Goal: Task Accomplishment & Management: Use online tool/utility

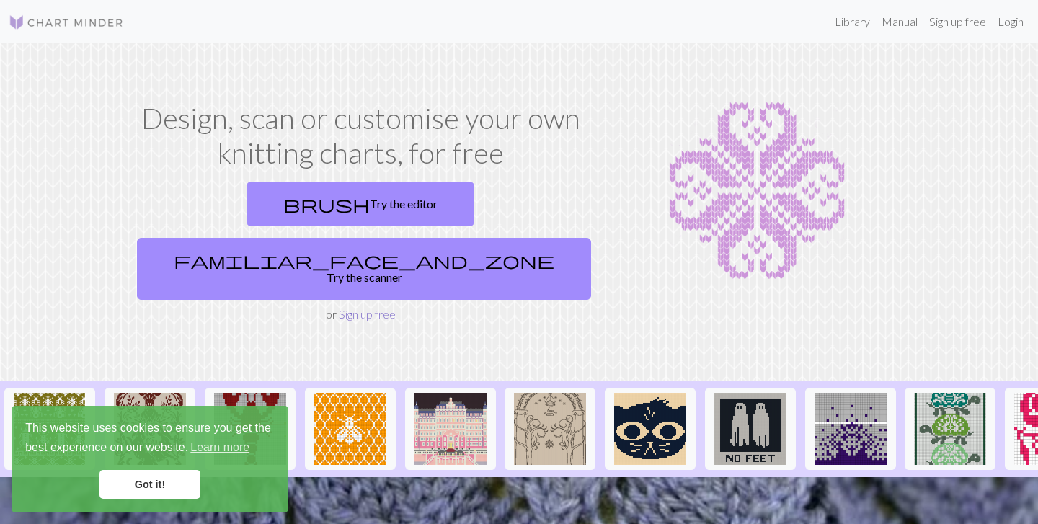
click at [361, 307] on link "Sign up free" at bounding box center [367, 314] width 57 height 14
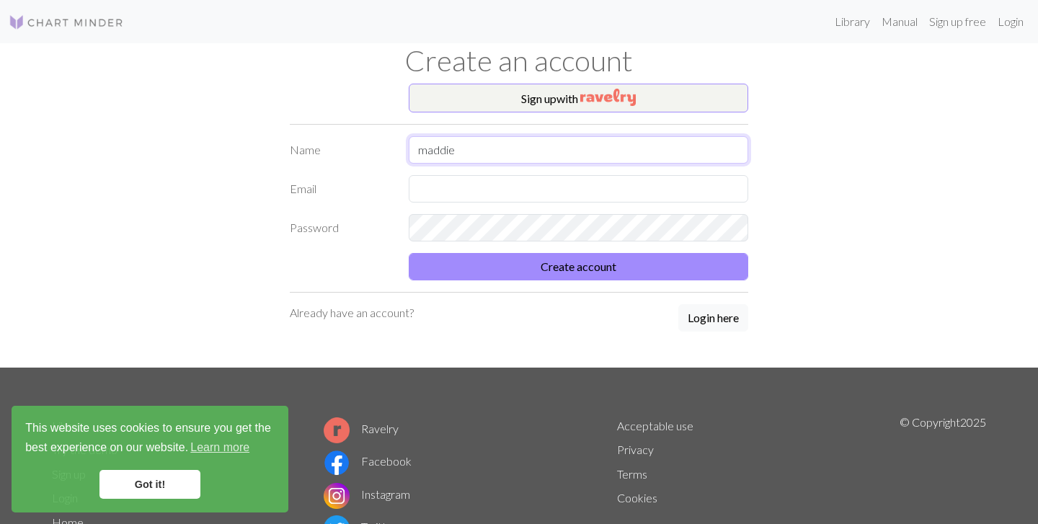
type input "maddie"
type input "[EMAIL_ADDRESS][DOMAIN_NAME]"
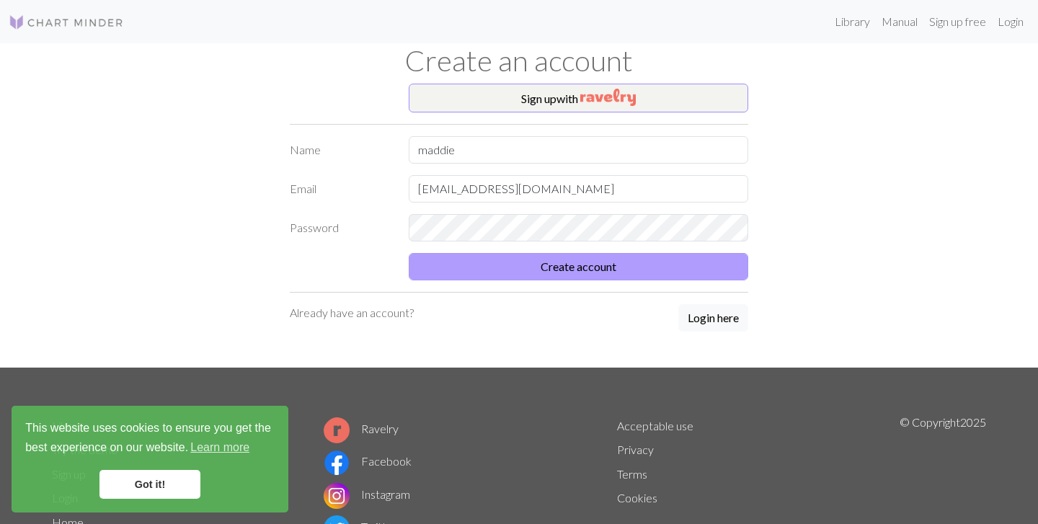
click at [526, 265] on button "Create account" at bounding box center [579, 266] width 340 height 27
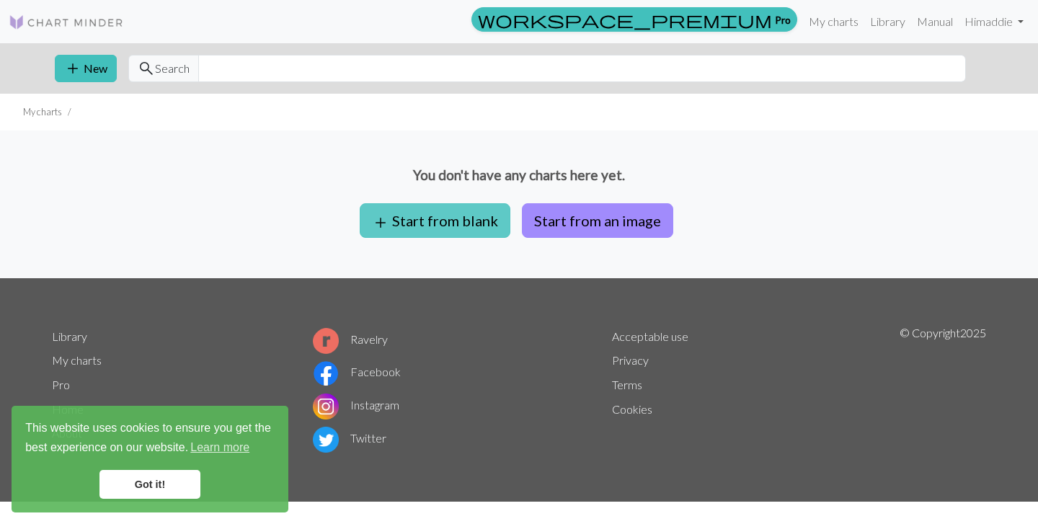
click at [438, 218] on button "add Start from blank" at bounding box center [435, 220] width 151 height 35
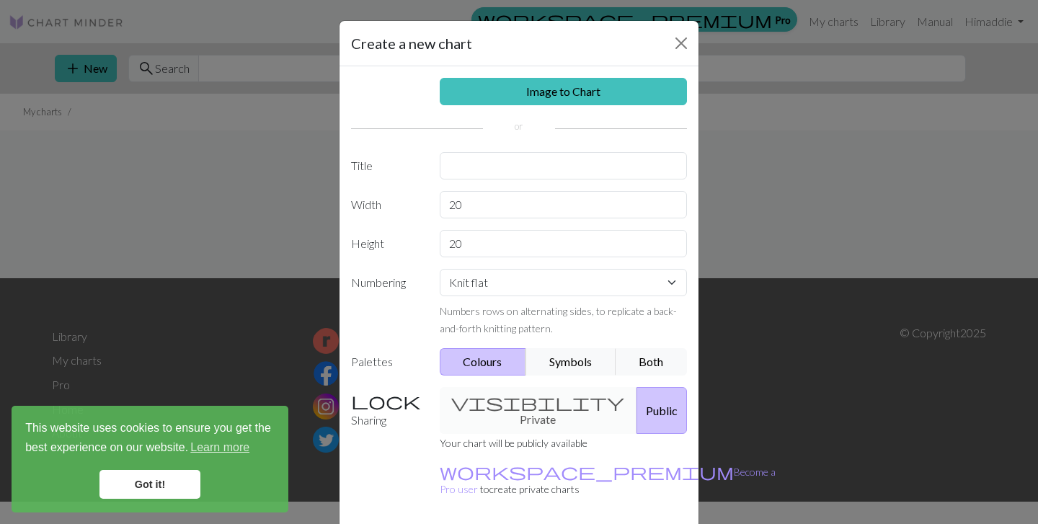
click at [514, 396] on div "visibility Private Public" at bounding box center [563, 410] width 265 height 47
click at [562, 359] on button "Symbols" at bounding box center [571, 361] width 91 height 27
click at [644, 358] on button "Both" at bounding box center [652, 361] width 72 height 27
select select "round"
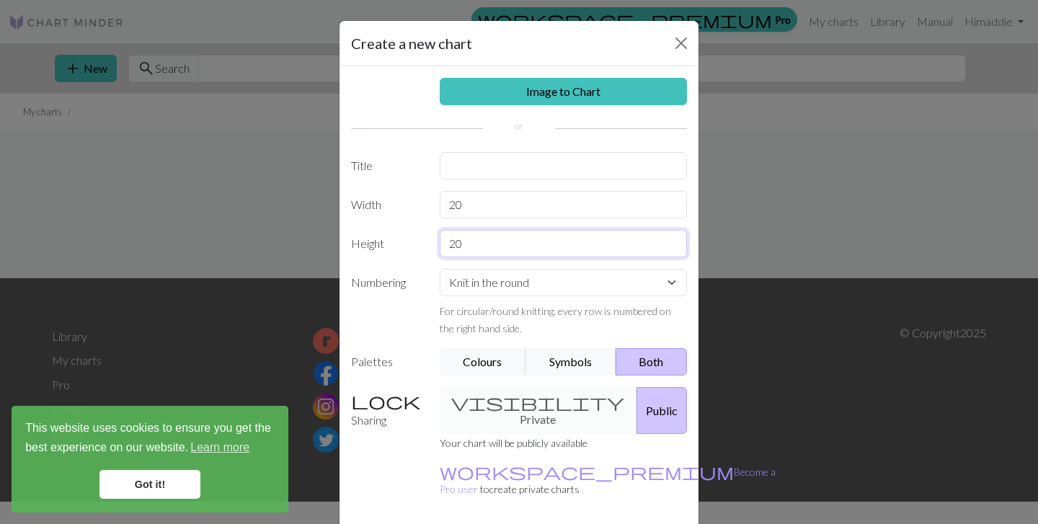
drag, startPoint x: 477, startPoint y: 243, endPoint x: 449, endPoint y: 241, distance: 28.2
click at [449, 241] on input "20" at bounding box center [564, 243] width 248 height 27
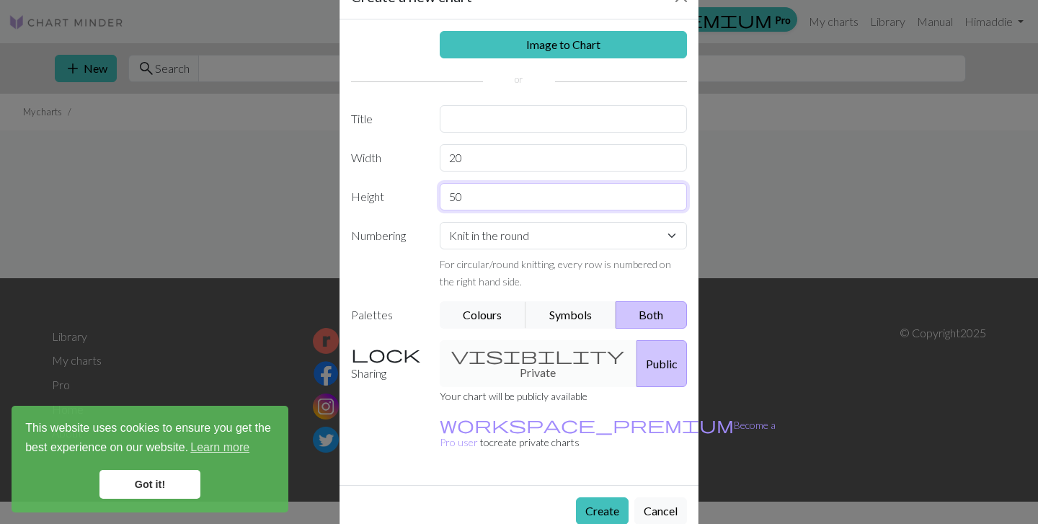
scroll to position [45, 0]
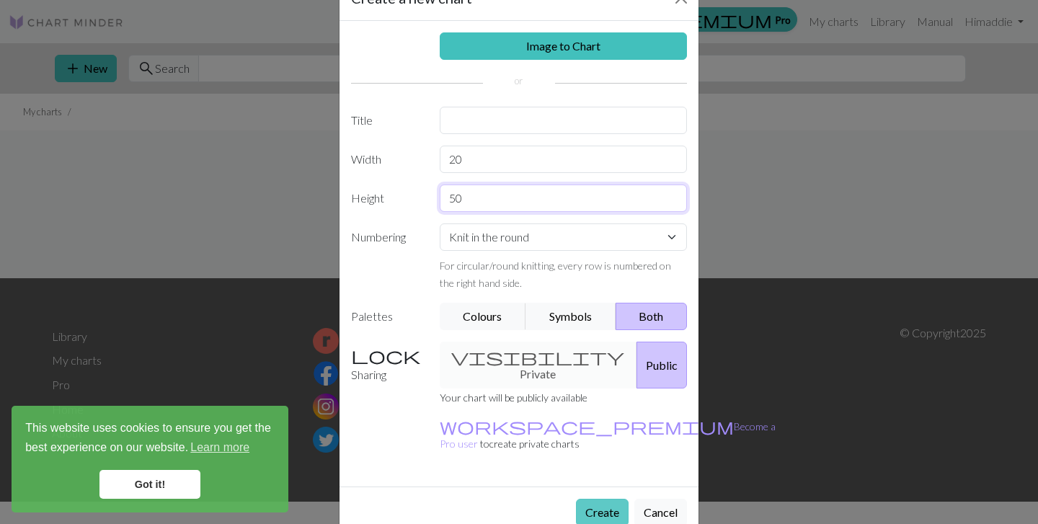
type input "50"
click at [605, 499] on button "Create" at bounding box center [602, 512] width 53 height 27
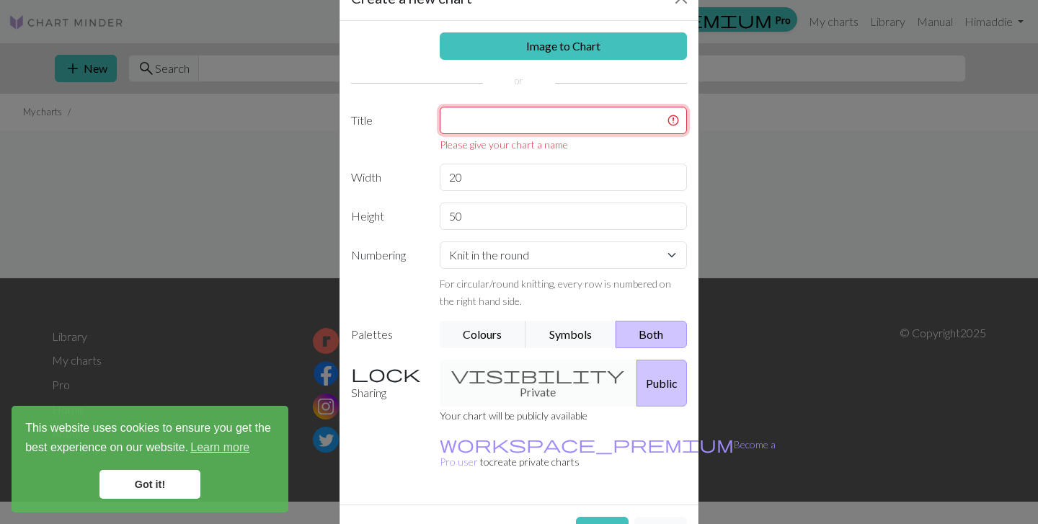
click at [505, 114] on input "text" at bounding box center [564, 120] width 248 height 27
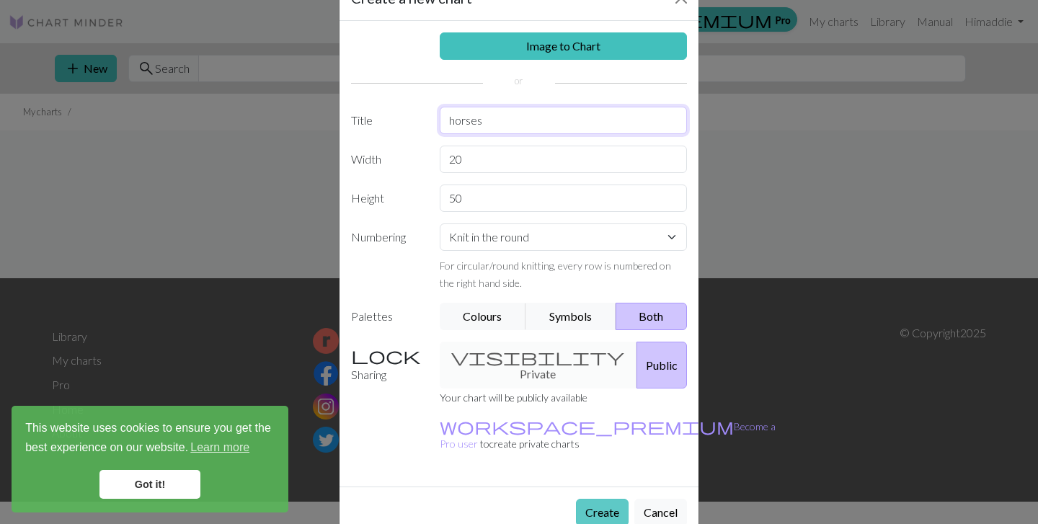
type input "horses"
click at [594, 499] on button "Create" at bounding box center [602, 512] width 53 height 27
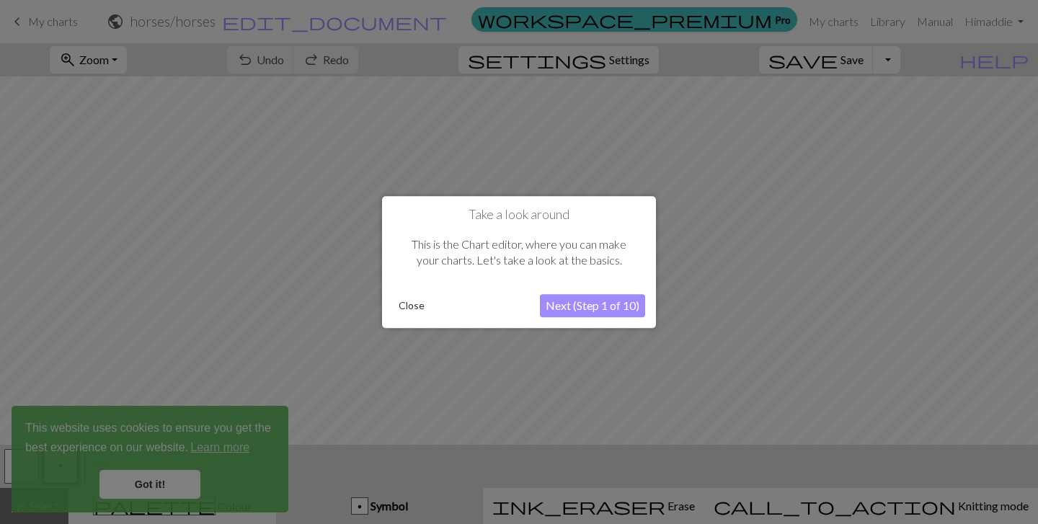
click at [622, 304] on button "Next (Step 1 of 10)" at bounding box center [592, 305] width 105 height 23
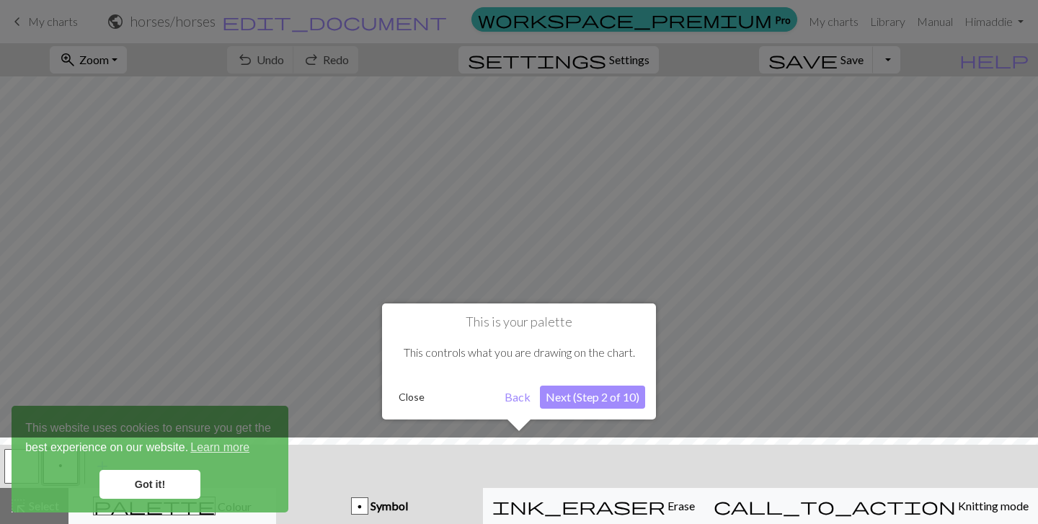
click at [397, 394] on button "Close" at bounding box center [411, 397] width 37 height 22
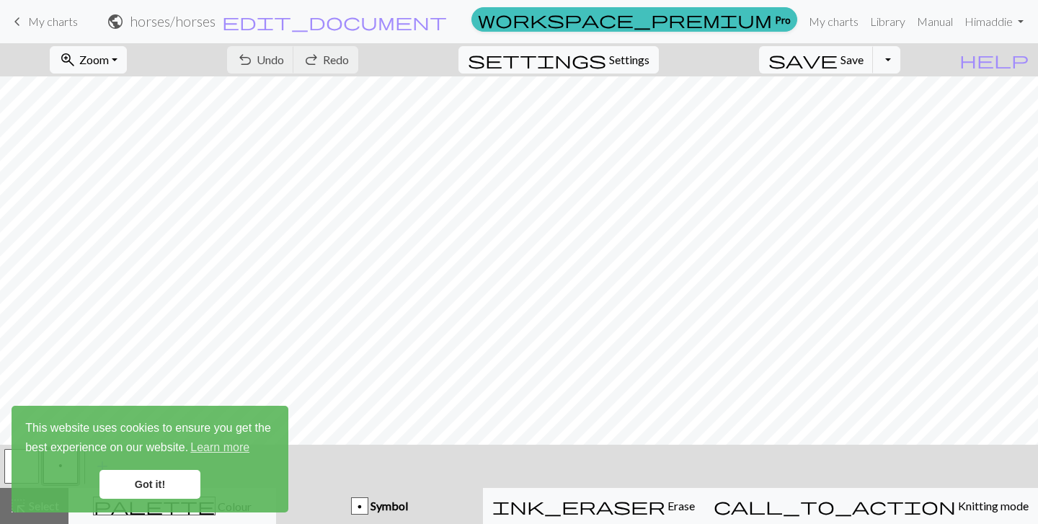
scroll to position [417, 0]
click at [159, 487] on link "Got it!" at bounding box center [150, 484] width 101 height 29
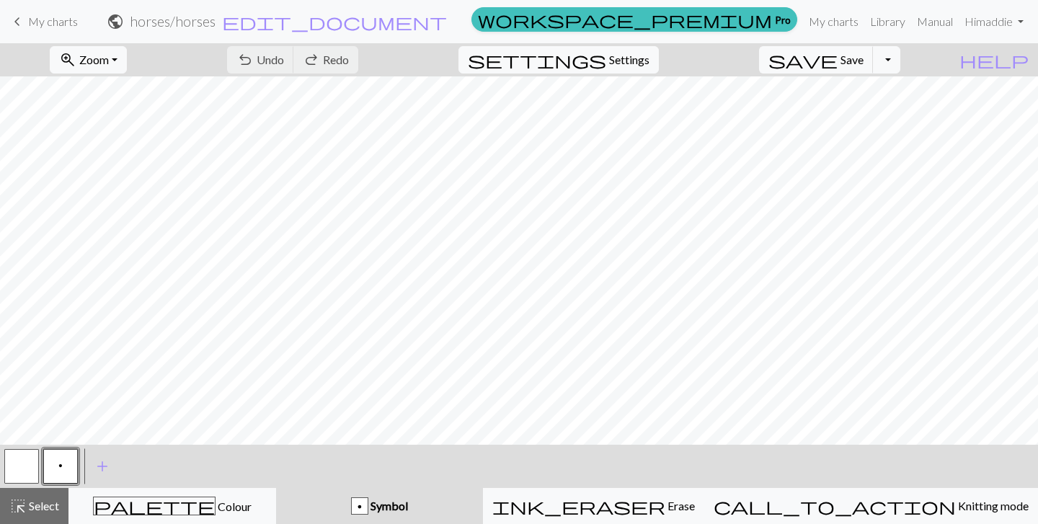
click at [368, 502] on div "p" at bounding box center [360, 506] width 16 height 17
click at [26, 462] on button "button" at bounding box center [21, 466] width 35 height 35
click at [66, 466] on button "p" at bounding box center [60, 466] width 35 height 35
click at [100, 469] on span "add" at bounding box center [102, 466] width 17 height 20
click at [107, 467] on button "button" at bounding box center [99, 466] width 35 height 35
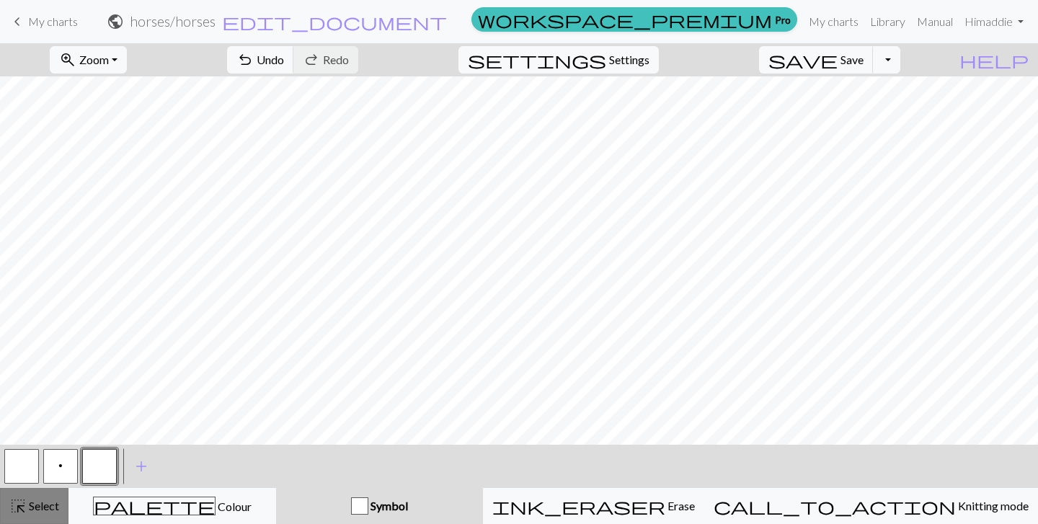
click at [45, 501] on span "Select" at bounding box center [43, 506] width 32 height 14
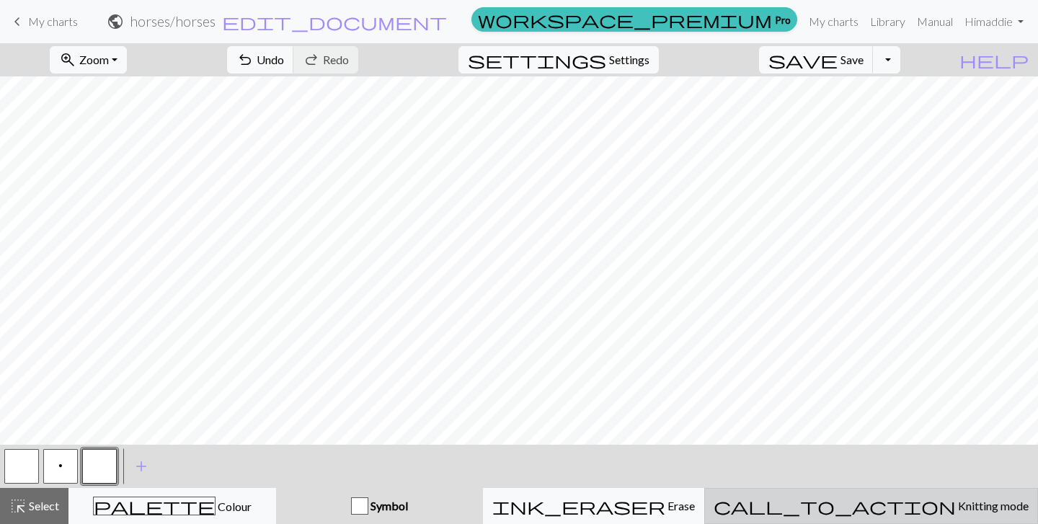
click at [956, 509] on span "Knitting mode" at bounding box center [992, 506] width 73 height 14
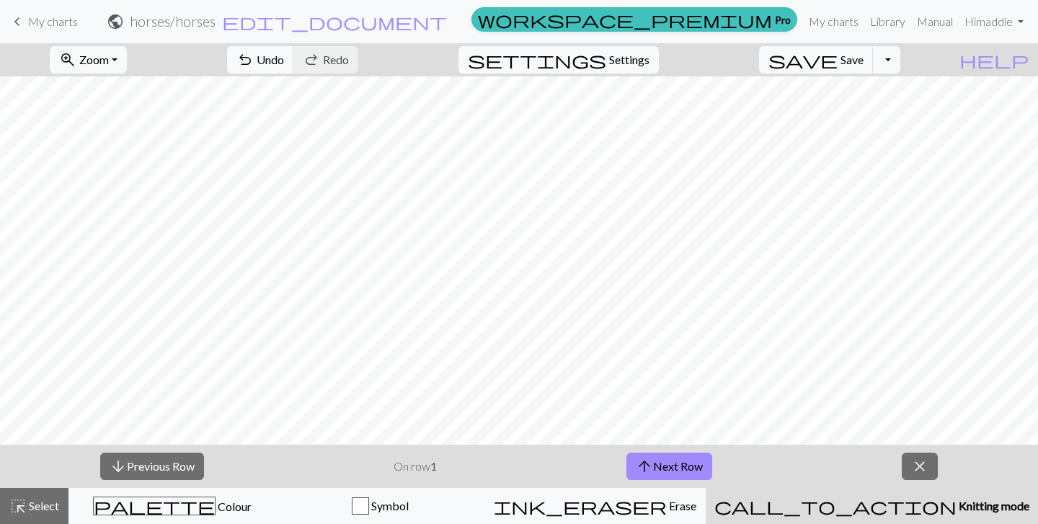
click at [957, 511] on span "Knitting mode" at bounding box center [993, 506] width 73 height 14
click at [927, 462] on span "close" at bounding box center [919, 466] width 17 height 20
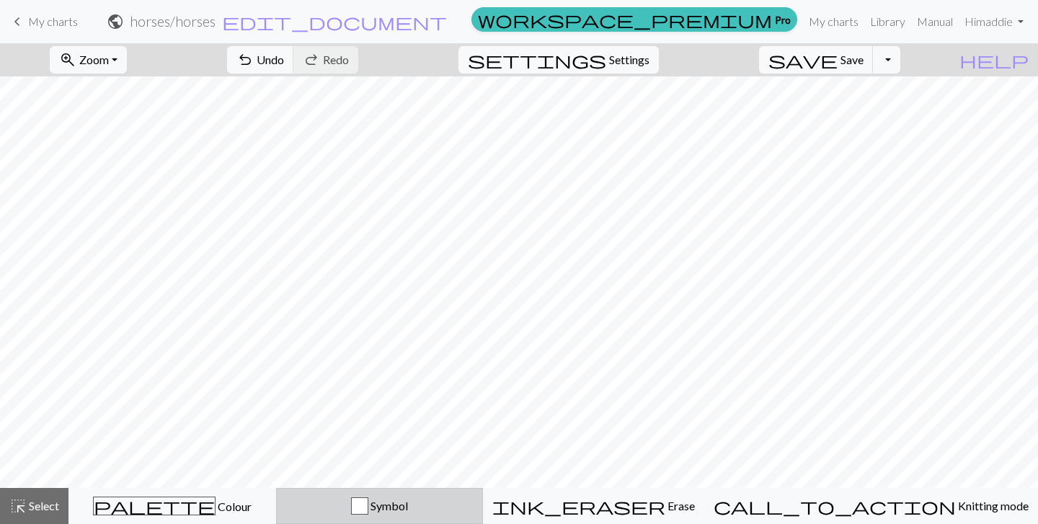
scroll to position [0, 0]
click at [368, 510] on div "button" at bounding box center [359, 506] width 17 height 17
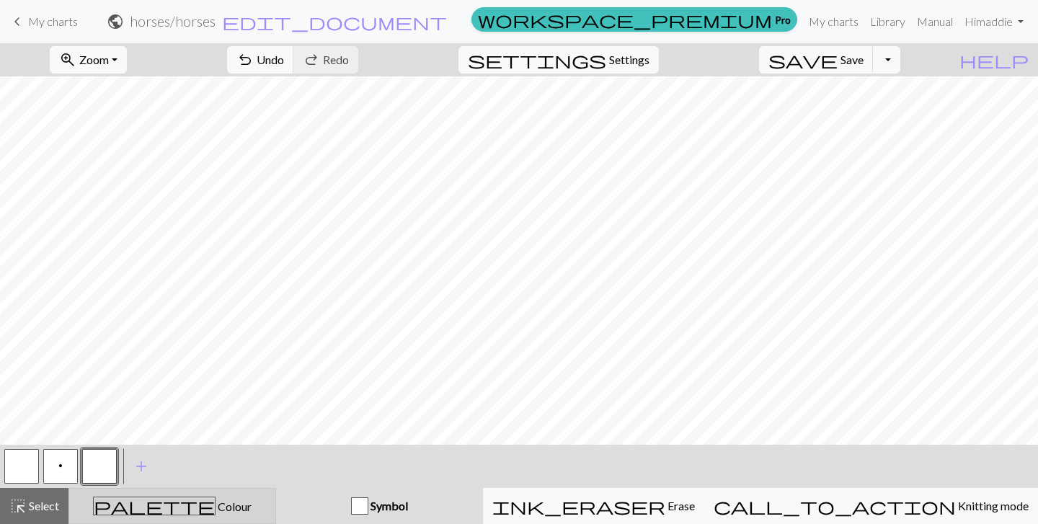
click at [113, 500] on div "palette Colour Colour" at bounding box center [172, 506] width 189 height 19
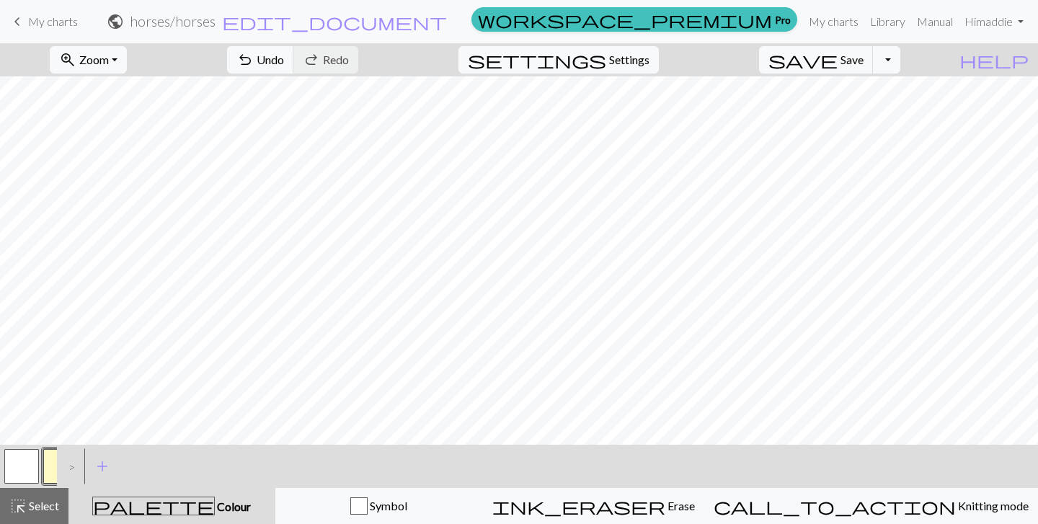
click at [69, 464] on div ">" at bounding box center [68, 466] width 23 height 39
click at [107, 465] on span "add" at bounding box center [102, 466] width 17 height 20
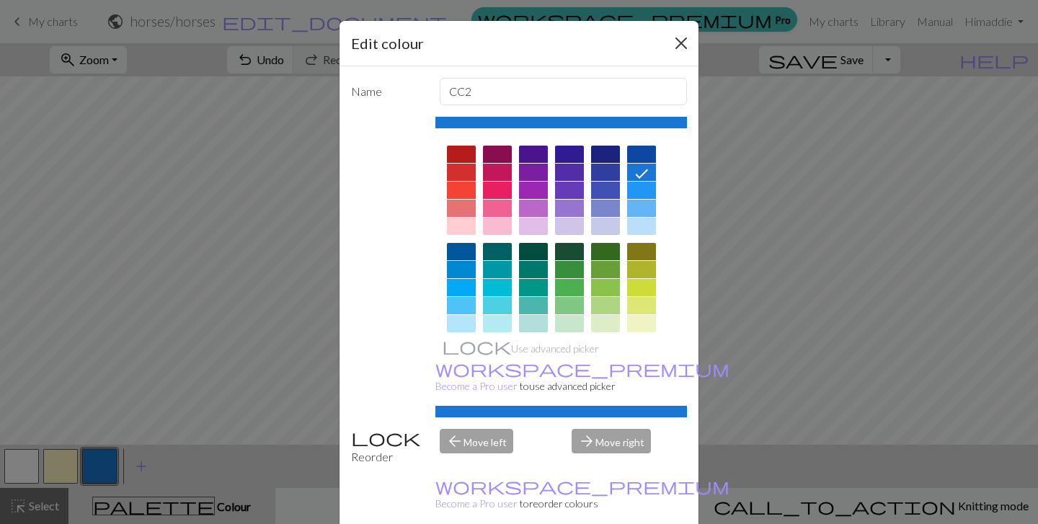
click at [685, 50] on button "Close" at bounding box center [681, 43] width 23 height 23
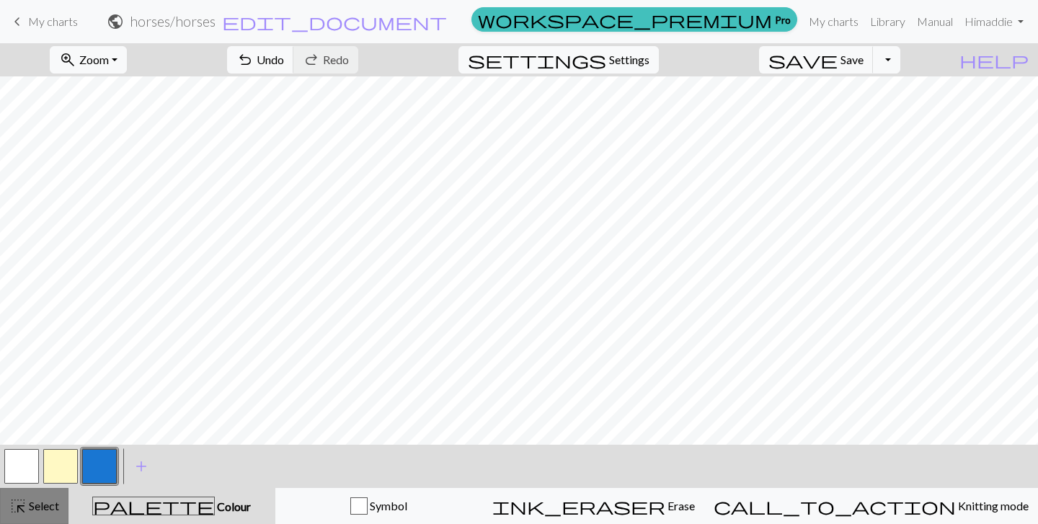
click at [29, 505] on span "Select" at bounding box center [43, 506] width 32 height 14
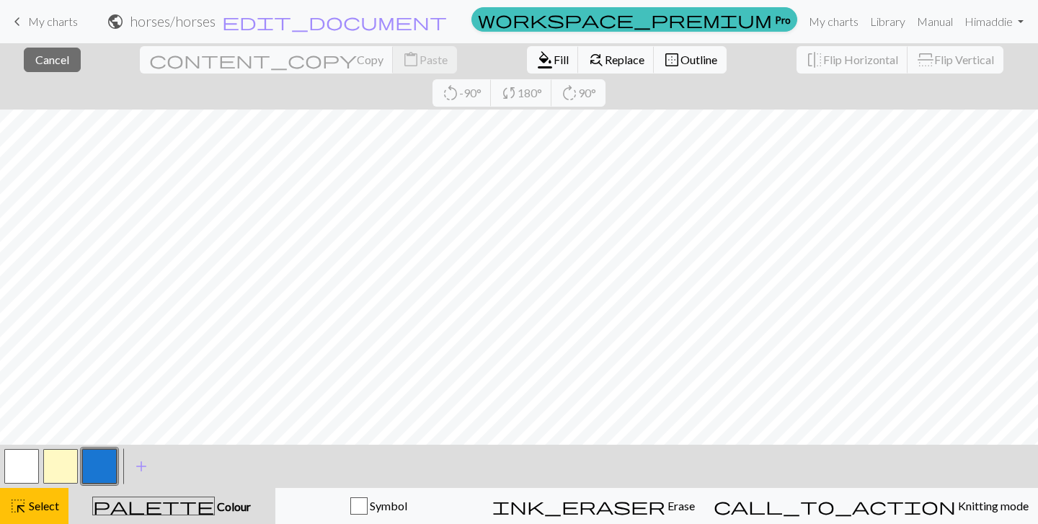
click at [101, 458] on button "button" at bounding box center [99, 466] width 35 height 35
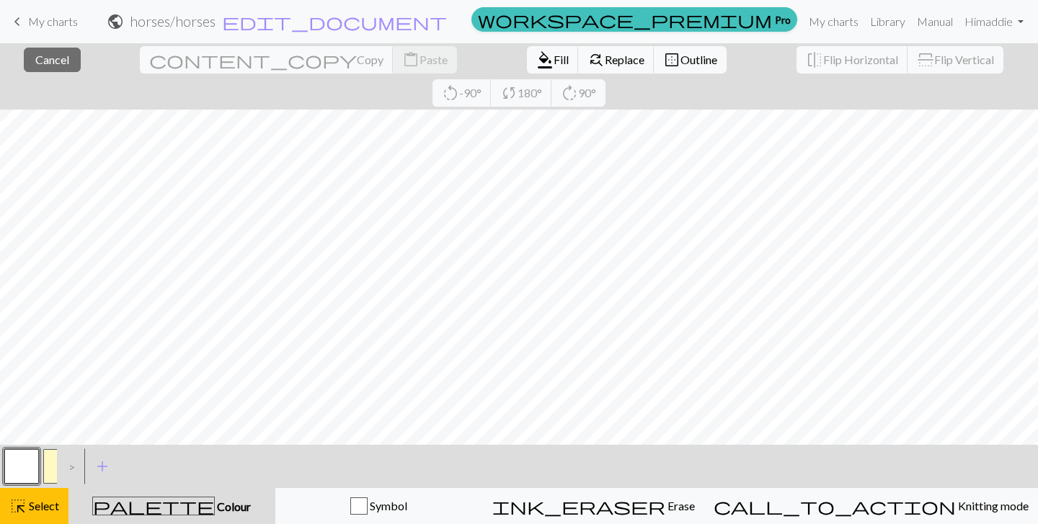
click at [74, 464] on div ">" at bounding box center [68, 466] width 23 height 39
click at [69, 469] on div ">" at bounding box center [68, 466] width 23 height 39
click at [50, 469] on button "button" at bounding box center [60, 466] width 35 height 35
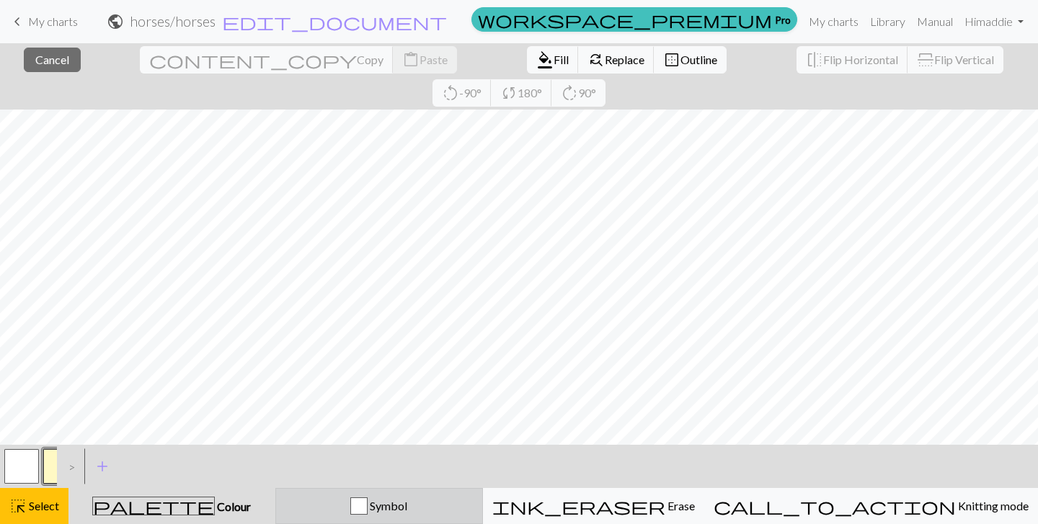
click at [411, 496] on button "Symbol" at bounding box center [379, 506] width 208 height 36
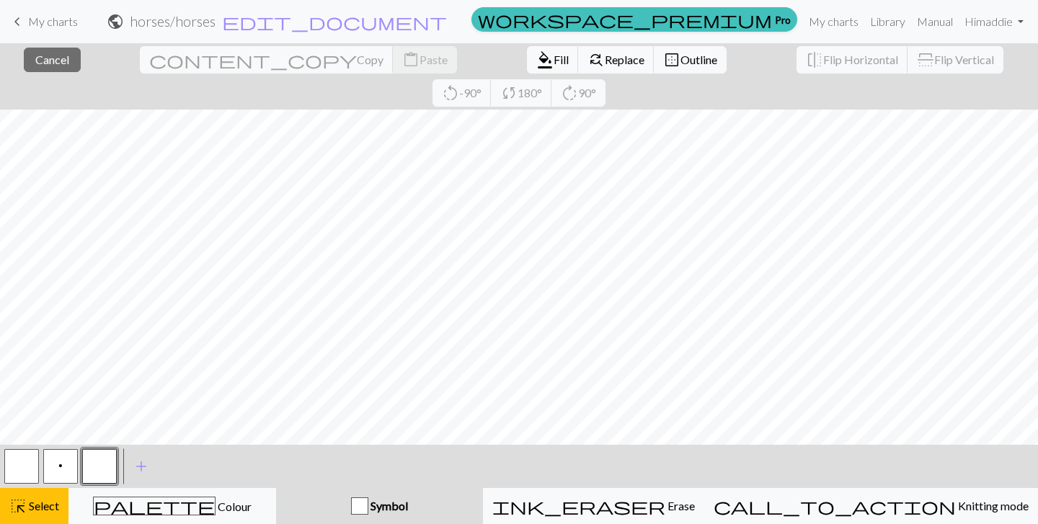
click at [61, 461] on span "p" at bounding box center [60, 466] width 4 height 12
click at [138, 464] on span "add" at bounding box center [141, 466] width 17 height 20
click at [43, 503] on span "Select" at bounding box center [43, 506] width 32 height 14
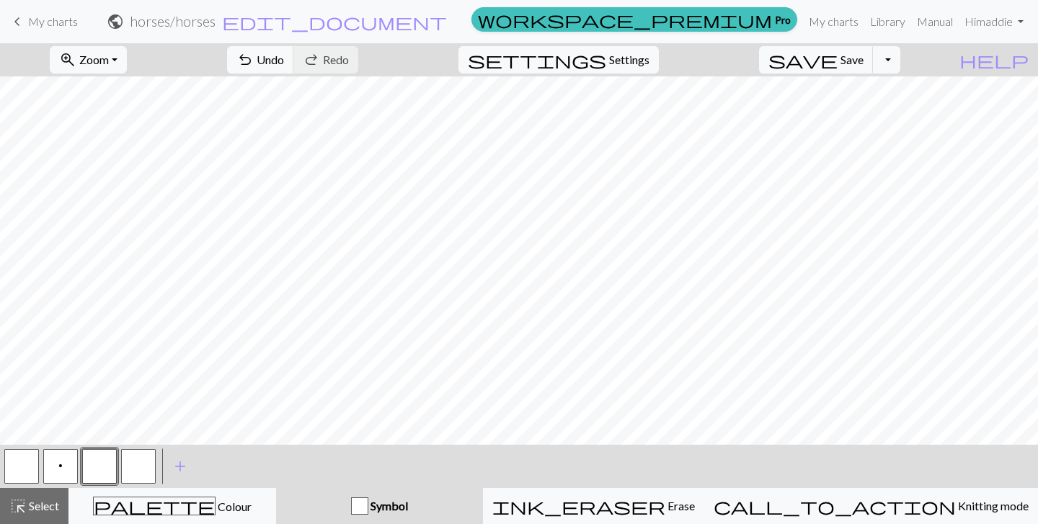
click at [368, 504] on div "button" at bounding box center [359, 506] width 17 height 17
click at [62, 464] on span "p" at bounding box center [60, 466] width 4 height 12
click at [646, 59] on span "Settings" at bounding box center [629, 59] width 40 height 17
select select "aran"
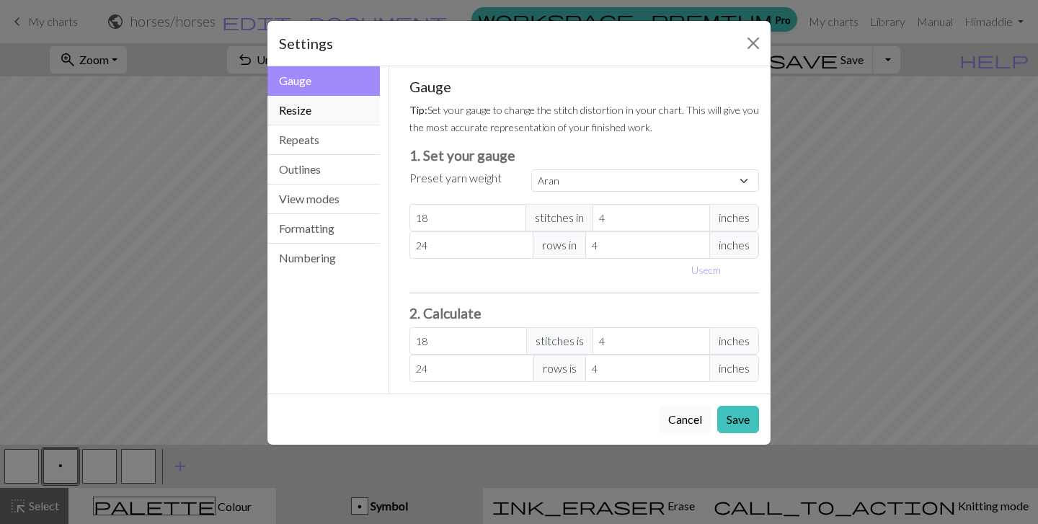
click at [341, 107] on button "Resize" at bounding box center [324, 111] width 112 height 30
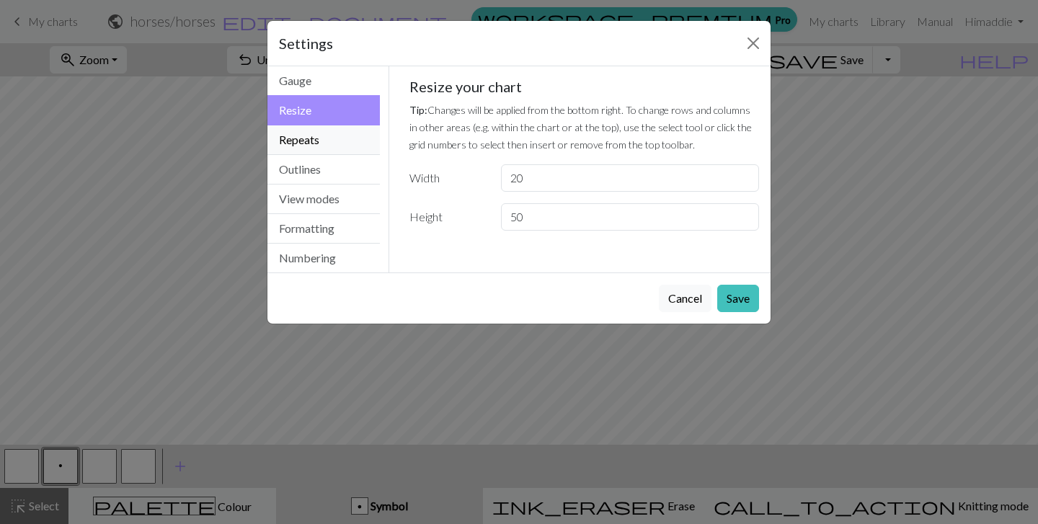
click at [337, 130] on button "Repeats" at bounding box center [324, 140] width 112 height 30
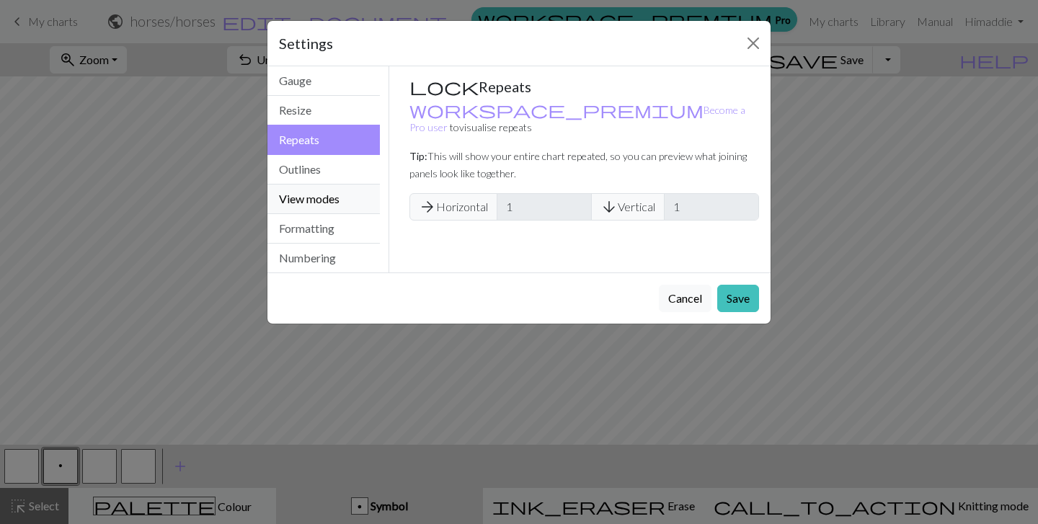
click at [337, 185] on button "View modes" at bounding box center [324, 200] width 112 height 30
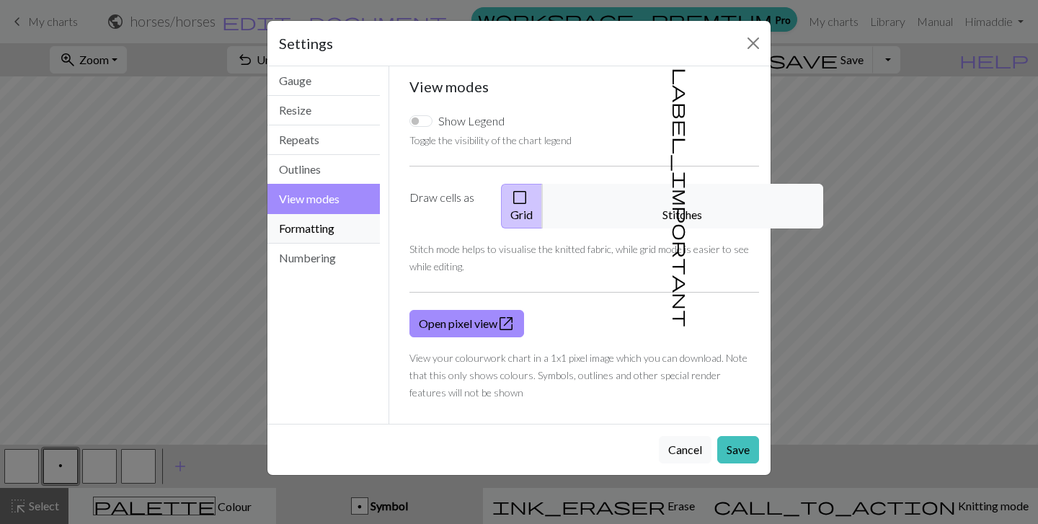
click at [340, 237] on button "Formatting" at bounding box center [324, 229] width 112 height 30
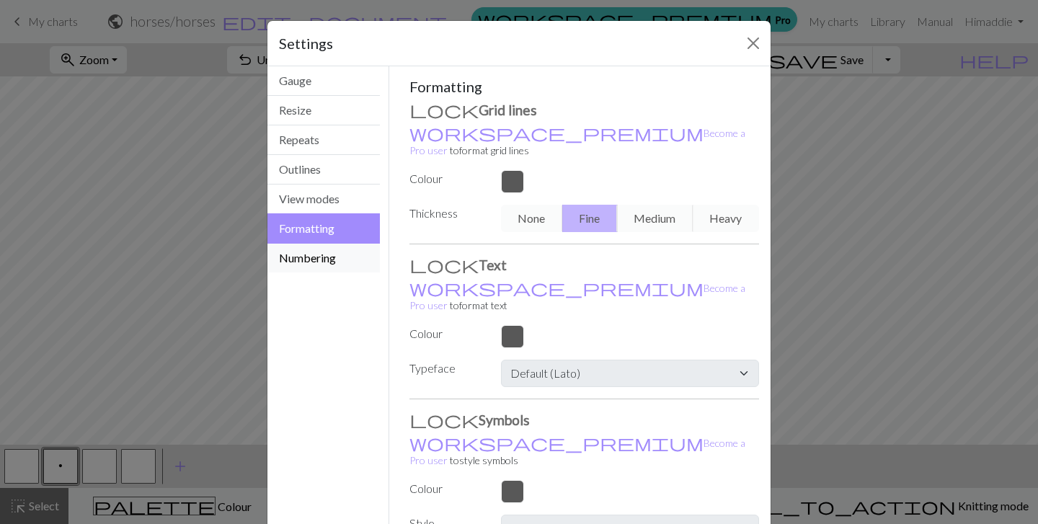
click at [340, 257] on button "Numbering" at bounding box center [324, 258] width 112 height 29
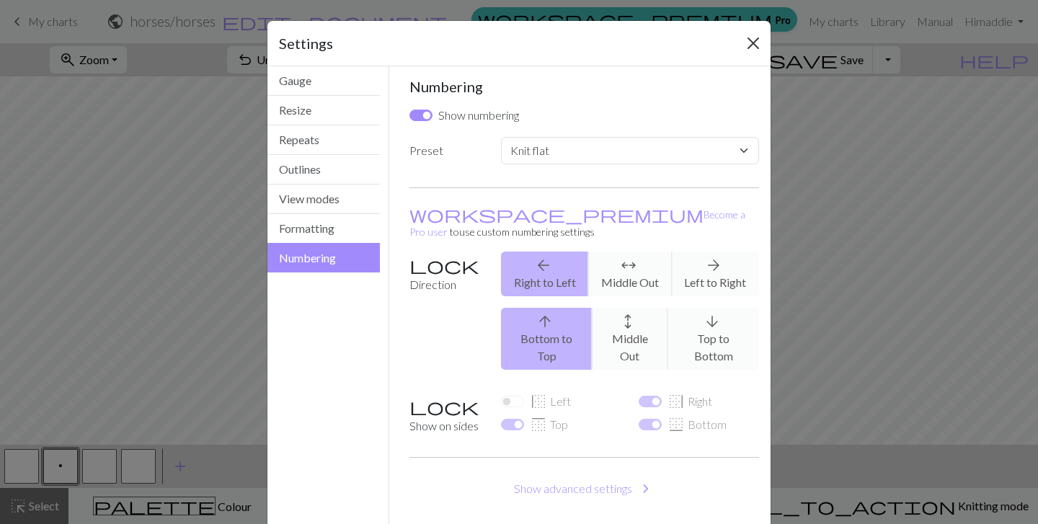
click at [754, 43] on button "Close" at bounding box center [753, 43] width 23 height 23
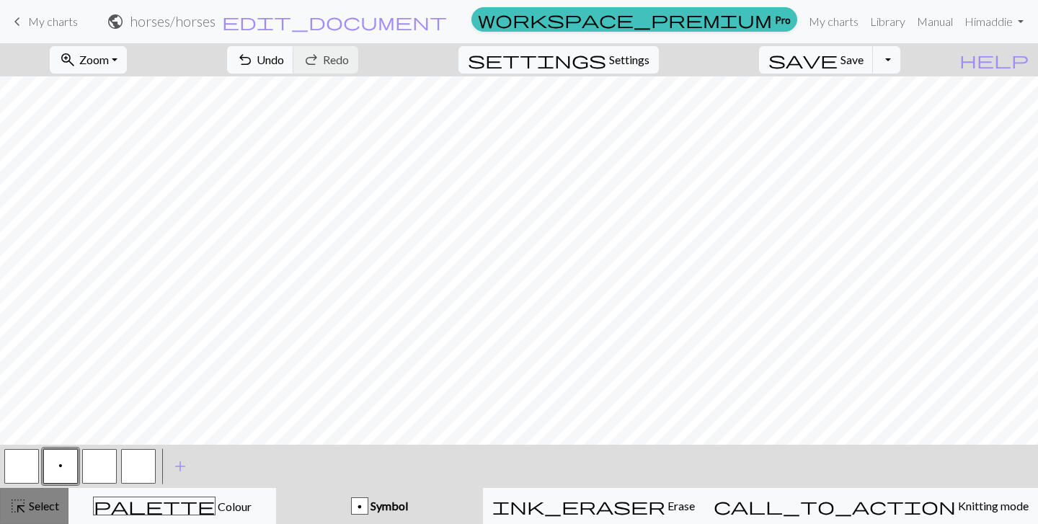
click at [30, 506] on span "Select" at bounding box center [43, 506] width 32 height 14
click at [86, 464] on button "button" at bounding box center [99, 466] width 35 height 35
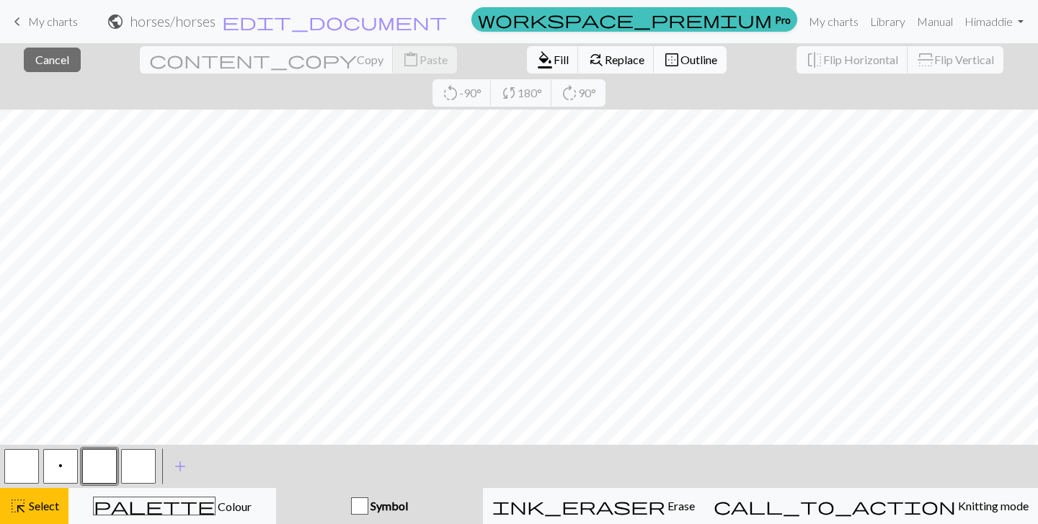
click at [654, 67] on button "border_outer Outline" at bounding box center [690, 59] width 73 height 27
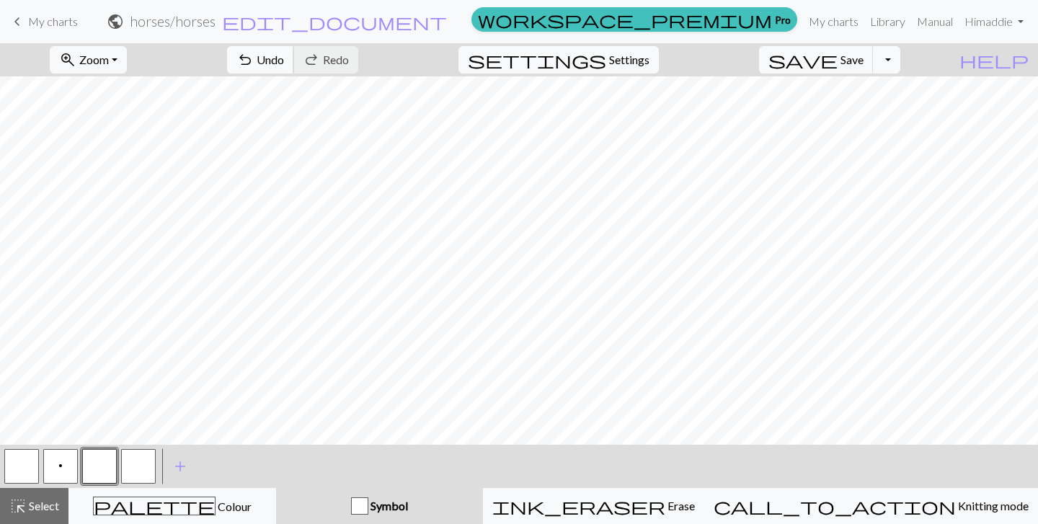
click at [284, 53] on span "Undo" at bounding box center [270, 60] width 27 height 14
click at [284, 54] on span "Undo" at bounding box center [270, 60] width 27 height 14
click at [59, 463] on span "p" at bounding box center [60, 466] width 4 height 12
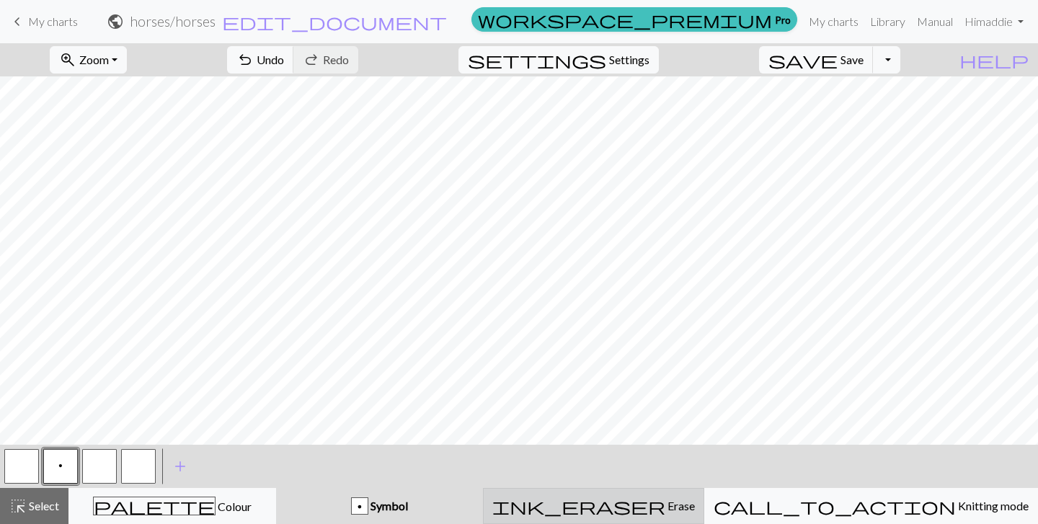
click at [695, 507] on span "Erase" at bounding box center [681, 506] width 30 height 14
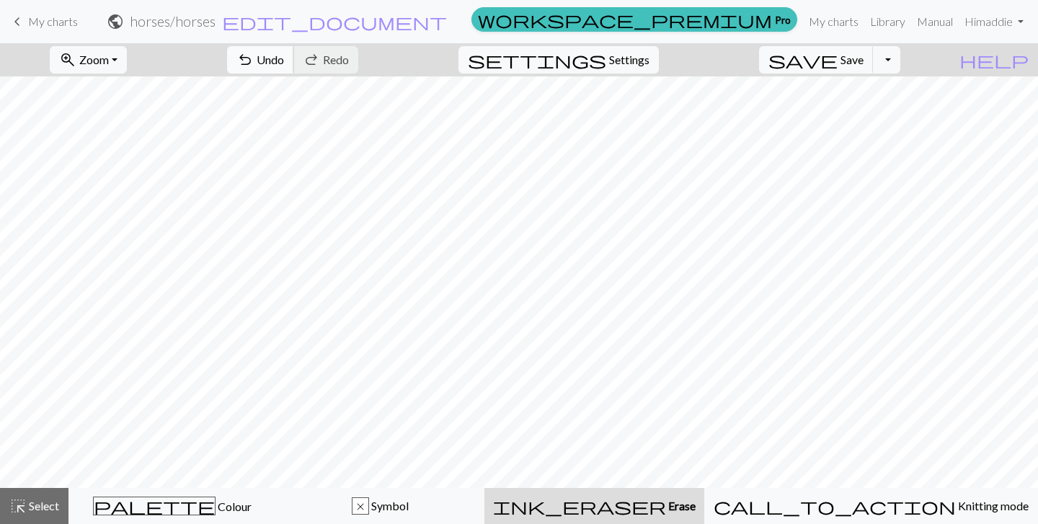
click at [284, 65] on span "Undo" at bounding box center [270, 60] width 27 height 14
click at [254, 58] on span "undo" at bounding box center [245, 60] width 17 height 20
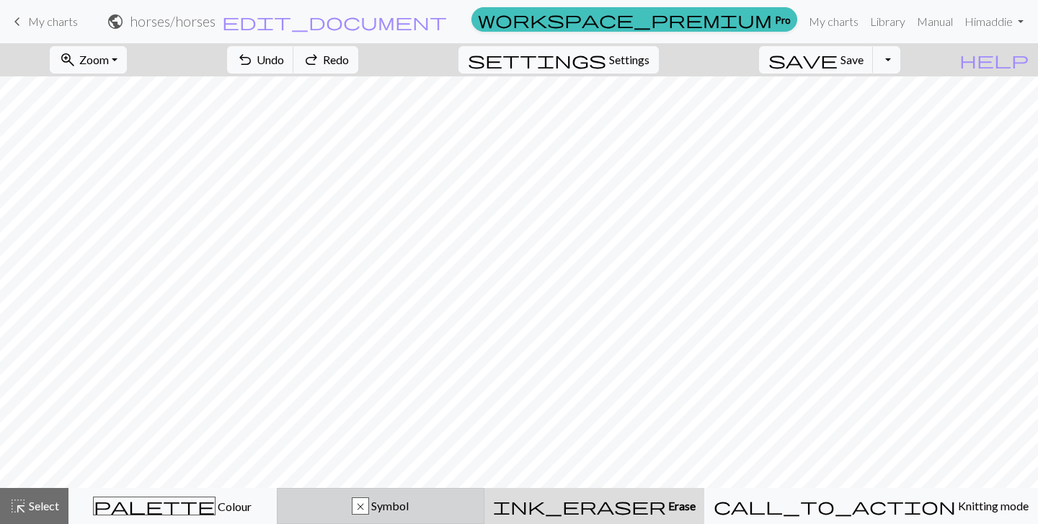
click at [381, 500] on div "x Symbol" at bounding box center [381, 506] width 190 height 17
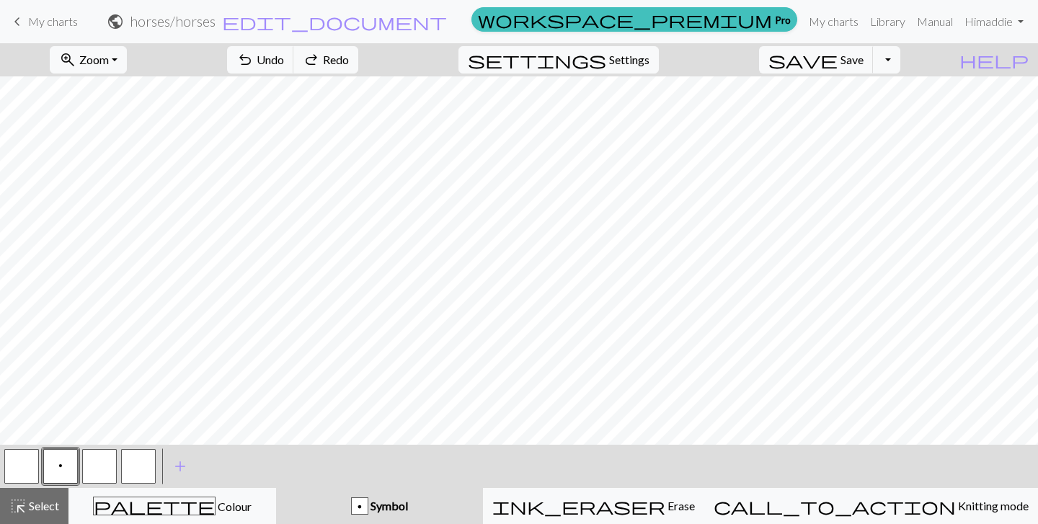
click at [101, 477] on button "button" at bounding box center [99, 466] width 35 height 35
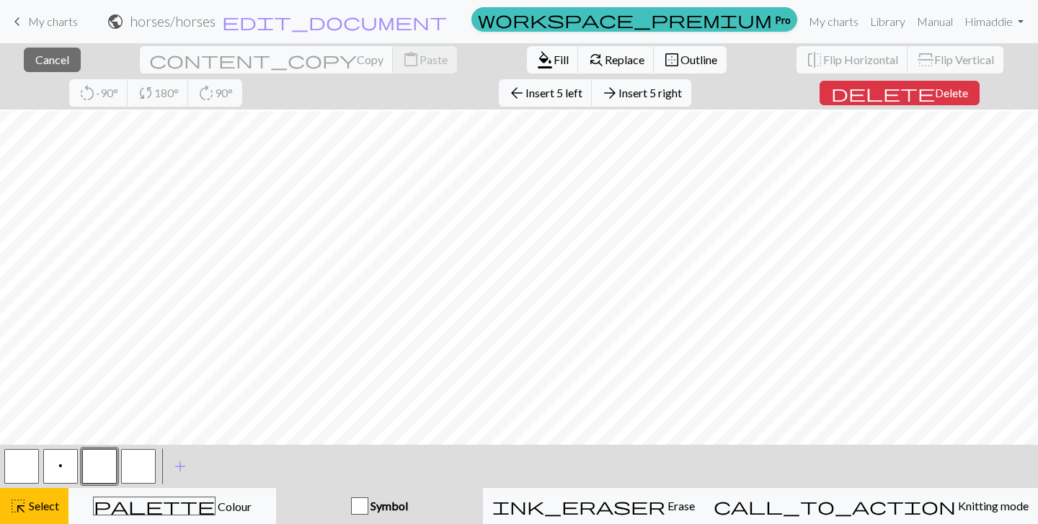
scroll to position [451, 0]
click at [53, 57] on span "Cancel" at bounding box center [52, 60] width 34 height 14
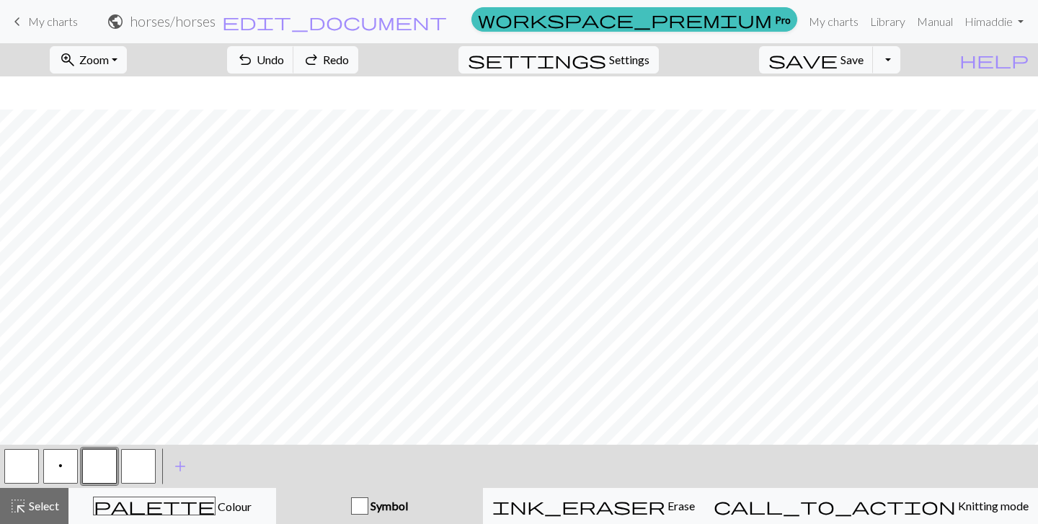
scroll to position [417, 0]
click at [66, 461] on button "p" at bounding box center [60, 466] width 35 height 35
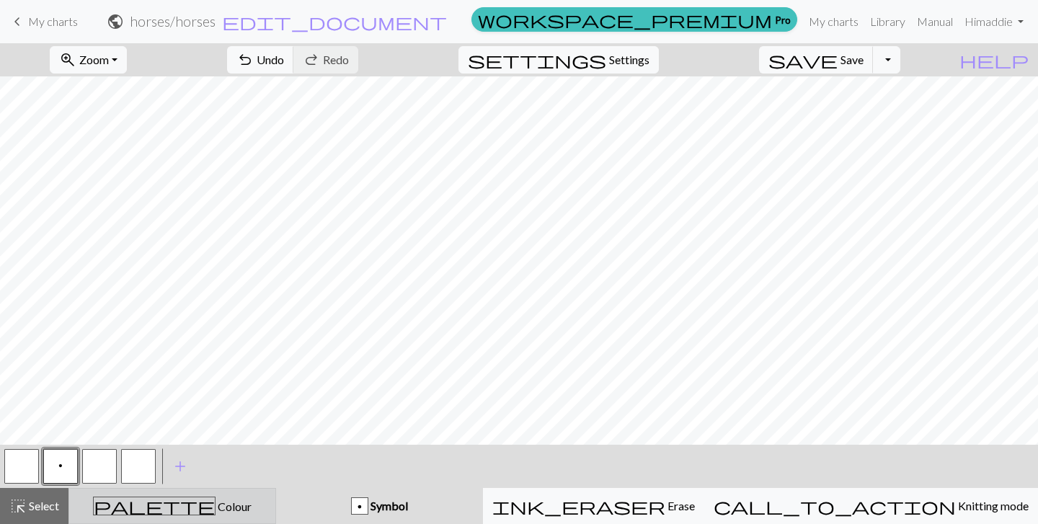
click at [160, 511] on div "palette Colour Colour" at bounding box center [172, 506] width 189 height 19
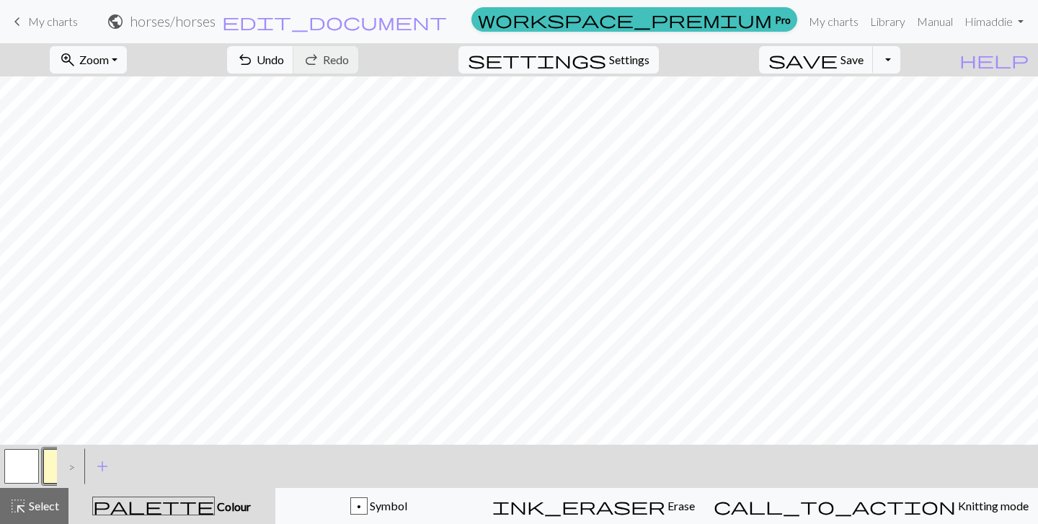
click at [48, 462] on button "button" at bounding box center [60, 466] width 35 height 35
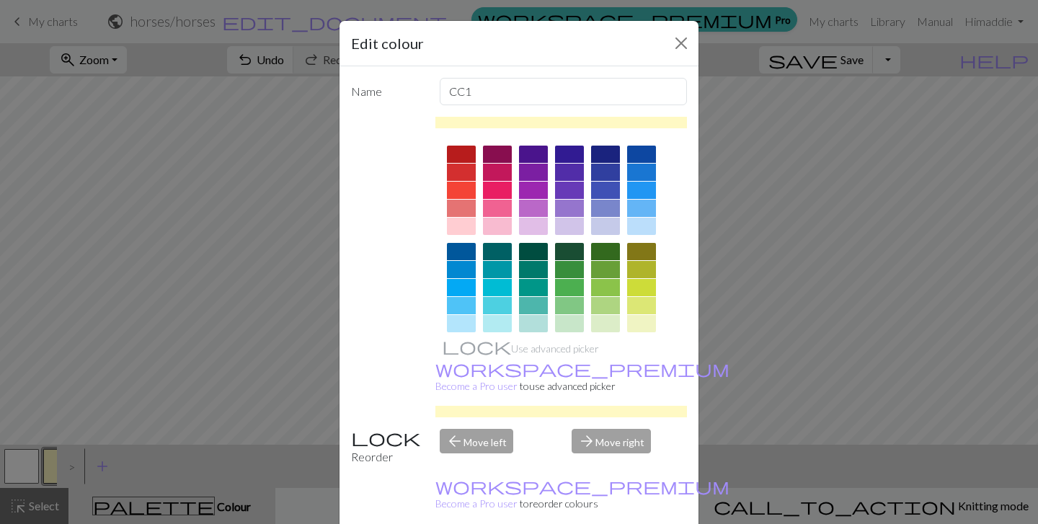
click at [609, 270] on div at bounding box center [605, 269] width 29 height 17
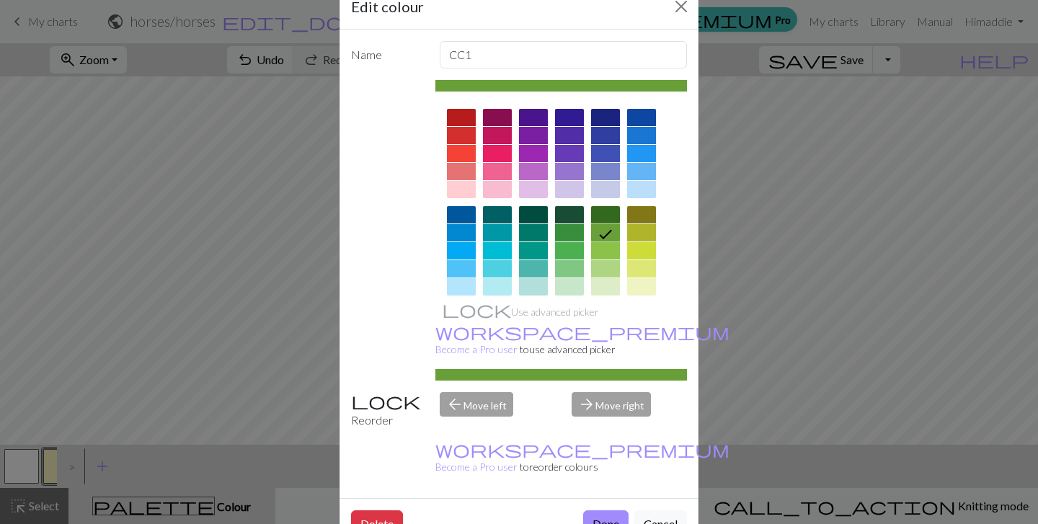
scroll to position [36, 0]
click at [599, 511] on button "Done" at bounding box center [605, 524] width 45 height 27
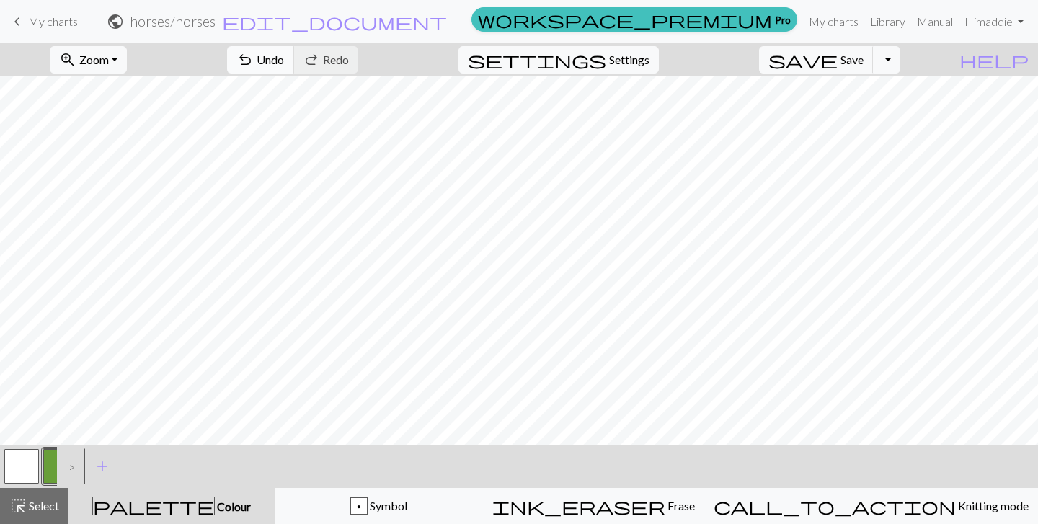
click at [254, 62] on span "undo" at bounding box center [245, 60] width 17 height 20
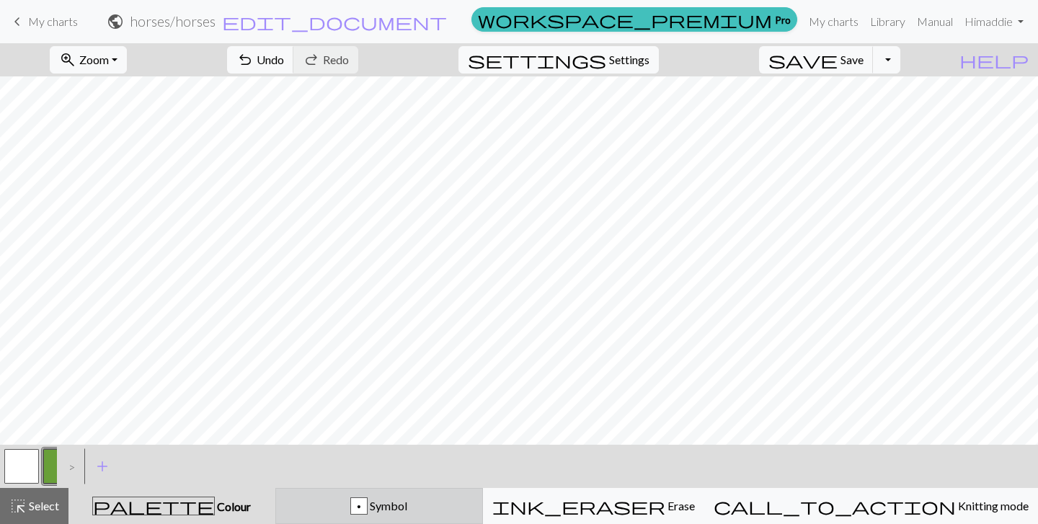
click at [407, 500] on span "Symbol" at bounding box center [388, 506] width 40 height 14
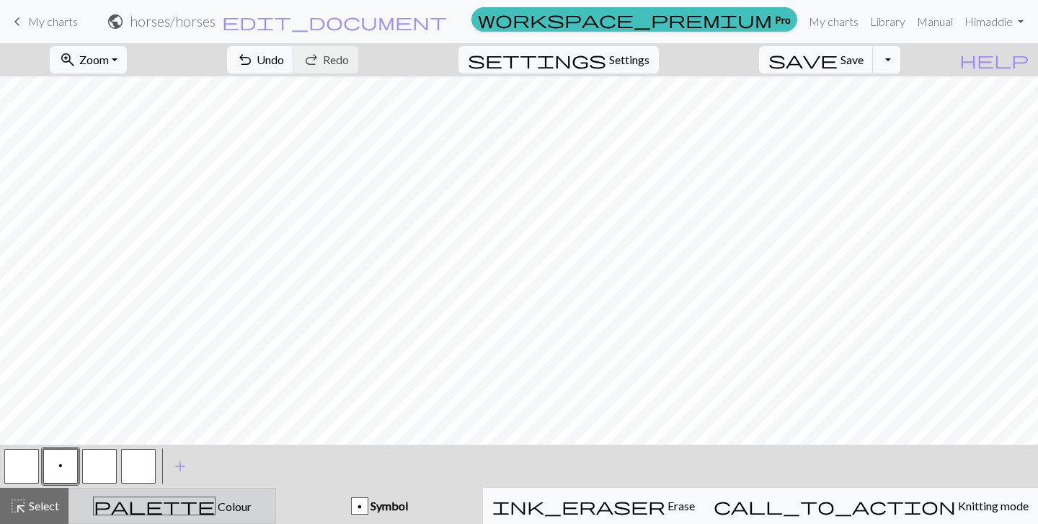
click at [196, 498] on div "palette Colour Colour" at bounding box center [172, 506] width 189 height 19
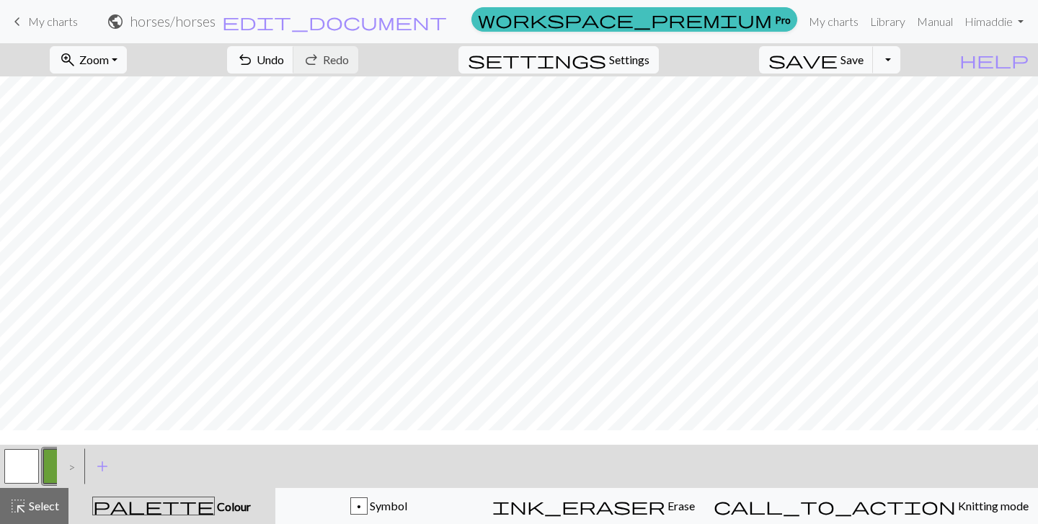
scroll to position [296, 0]
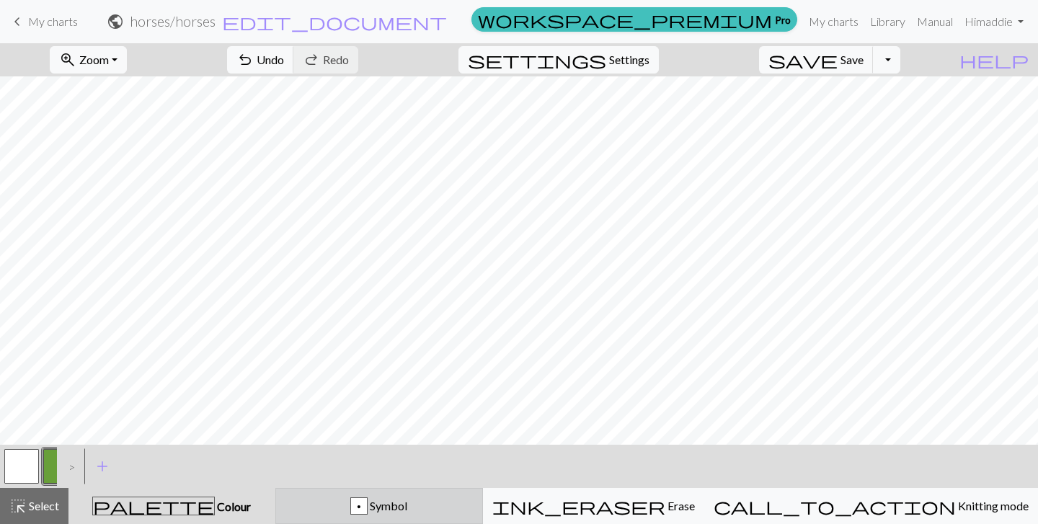
click at [407, 508] on span "Symbol" at bounding box center [388, 506] width 40 height 14
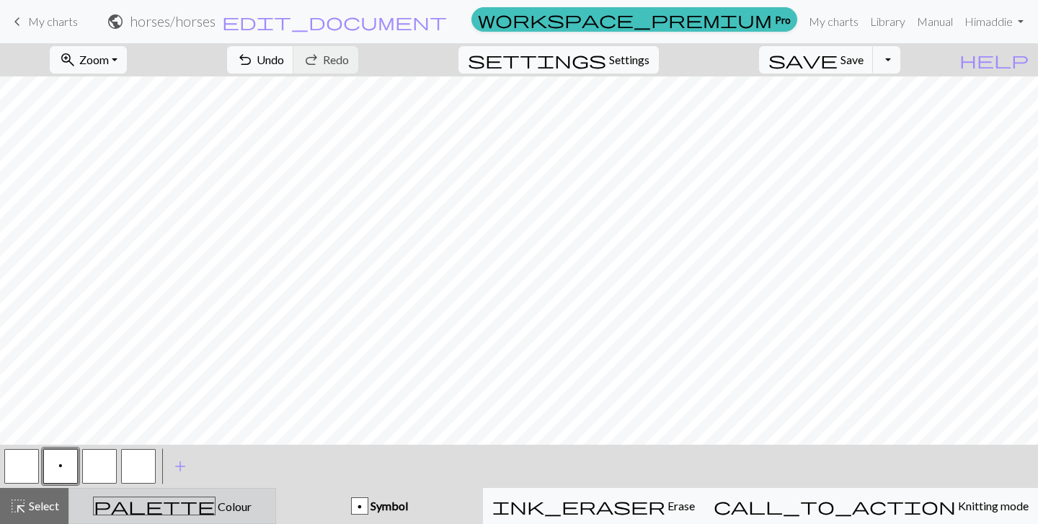
click at [141, 500] on div "palette Colour Colour" at bounding box center [172, 506] width 189 height 19
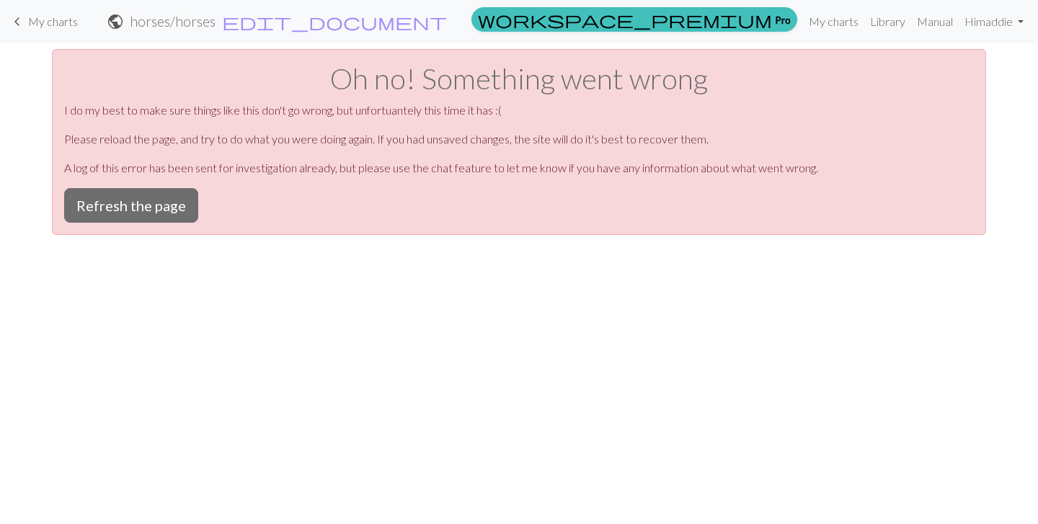
scroll to position [0, 0]
click at [127, 207] on button "Refresh the page" at bounding box center [131, 205] width 134 height 35
click at [128, 212] on button "Refresh the page" at bounding box center [131, 205] width 134 height 35
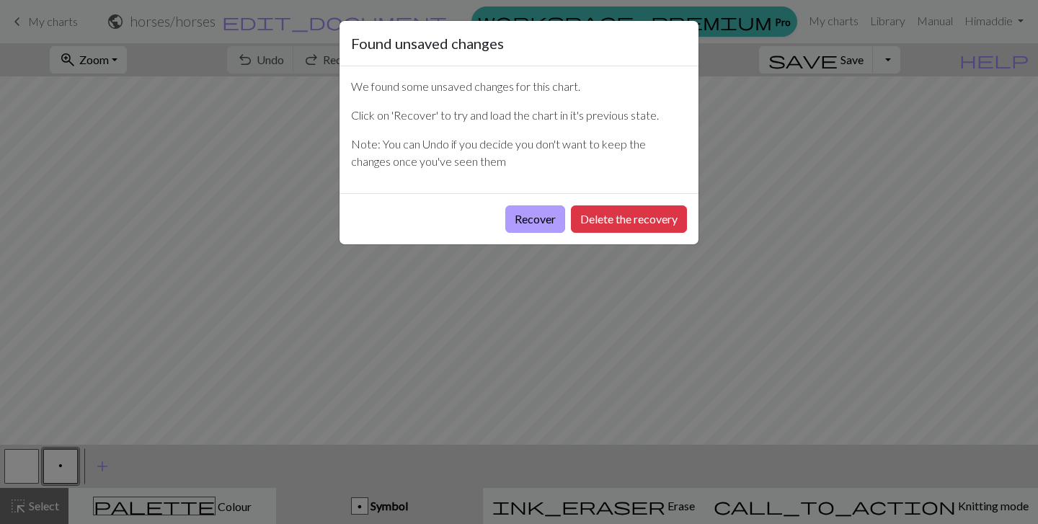
click at [536, 218] on button "Recover" at bounding box center [535, 219] width 60 height 27
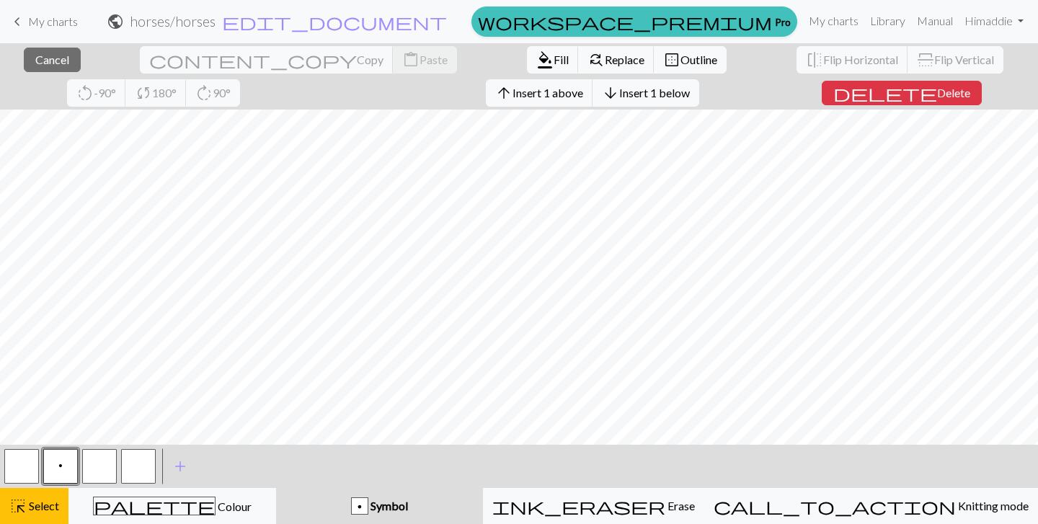
scroll to position [451, 0]
click at [593, 100] on button "arrow_downward Insert 1 below" at bounding box center [646, 92] width 107 height 27
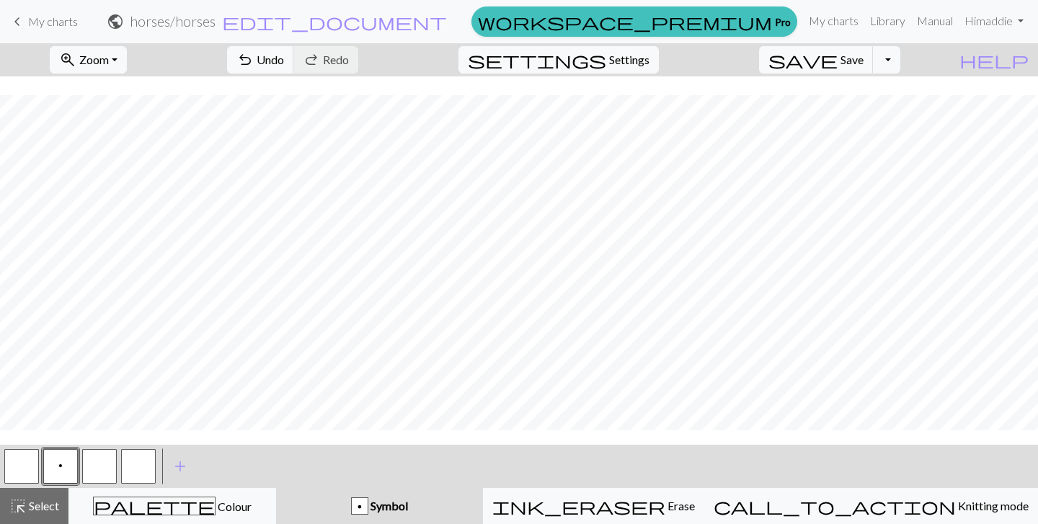
scroll to position [432, 0]
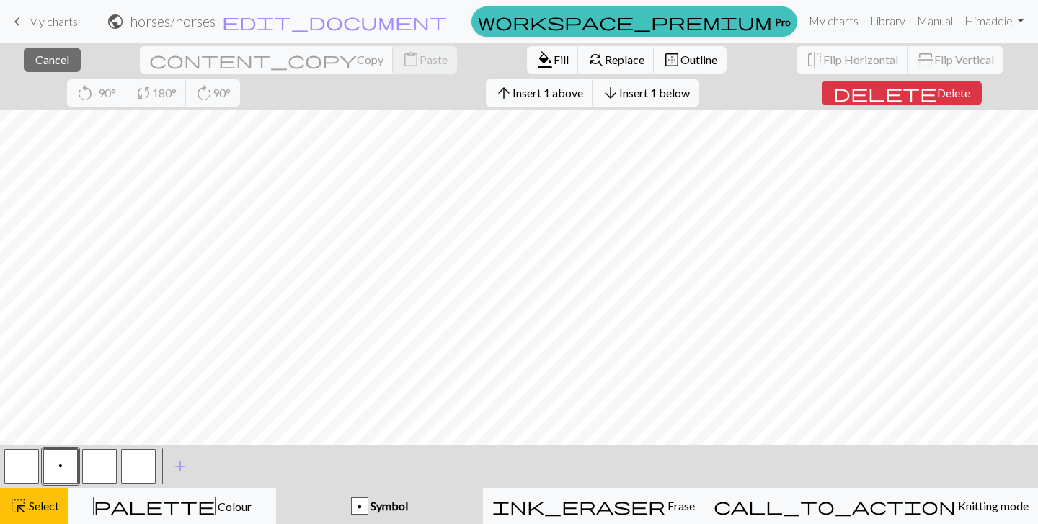
click at [475, 107] on div "arrow_upward Insert 1 above arrow_downward Insert 1 below" at bounding box center [592, 92] width 235 height 33
click at [619, 95] on span "Insert 1 below" at bounding box center [654, 93] width 71 height 14
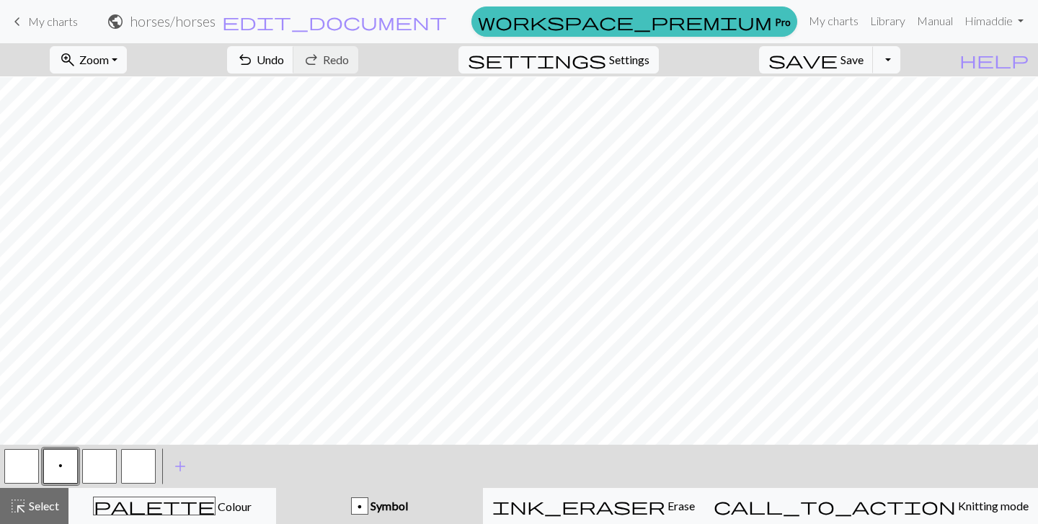
scroll to position [446, 0]
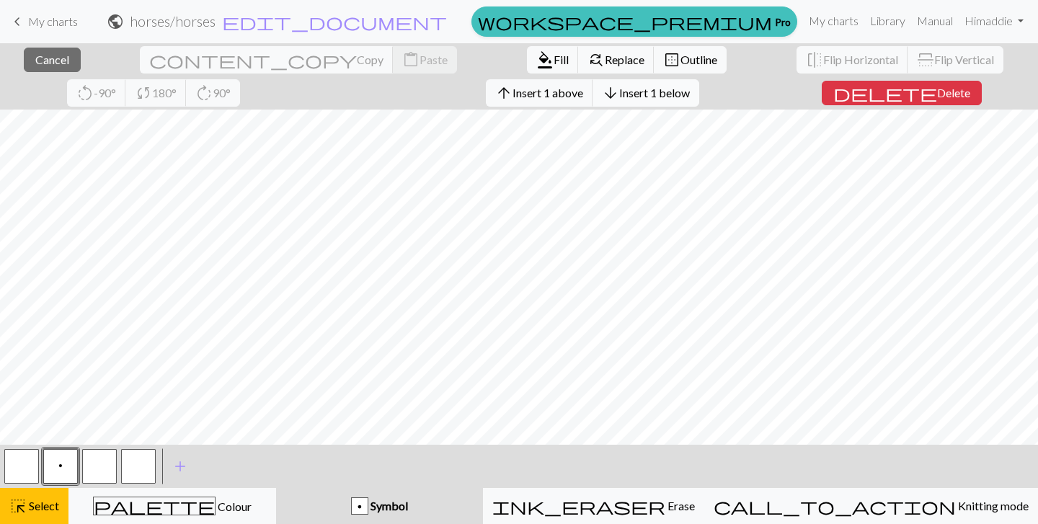
click at [593, 103] on button "arrow_downward Insert 1 below" at bounding box center [646, 92] width 107 height 27
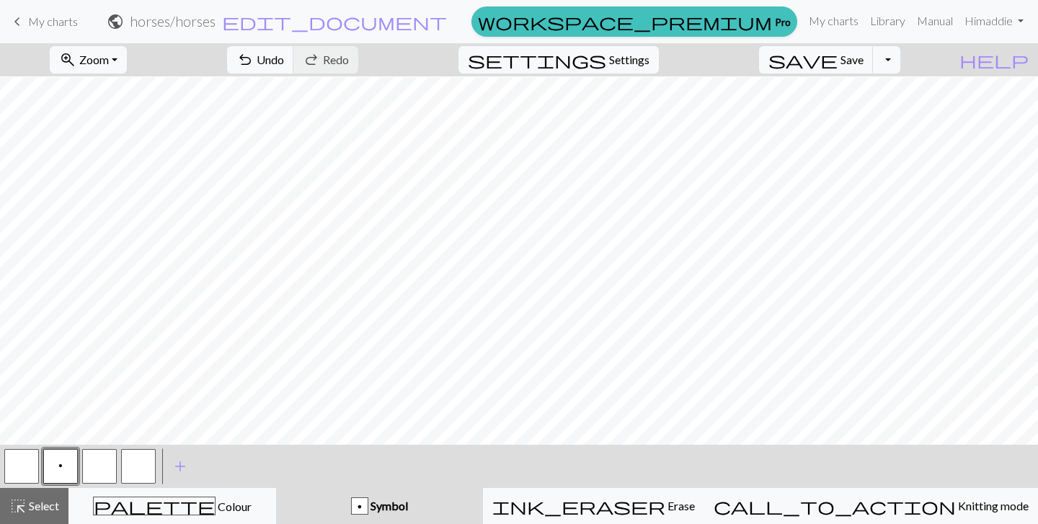
scroll to position [461, 0]
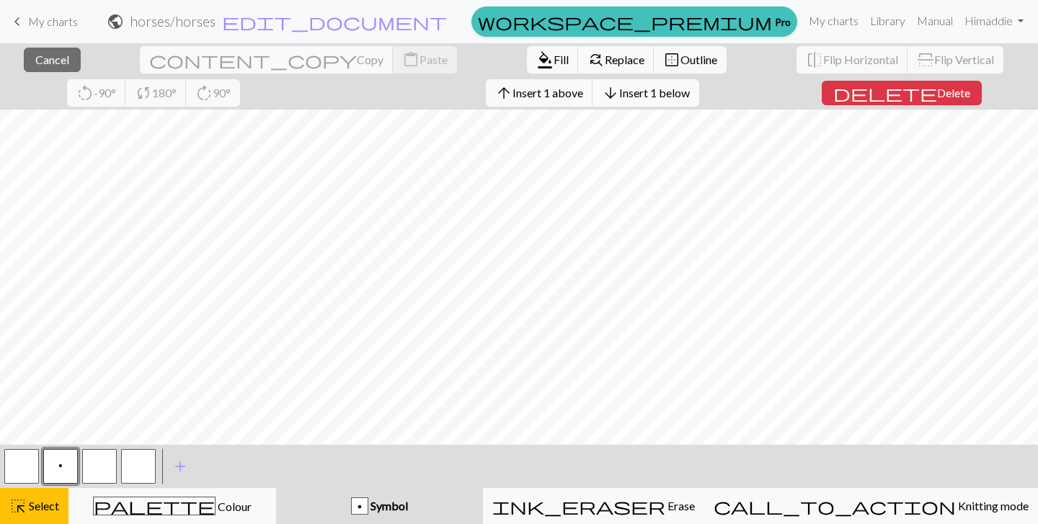
click at [602, 93] on span "arrow_downward" at bounding box center [610, 93] width 17 height 20
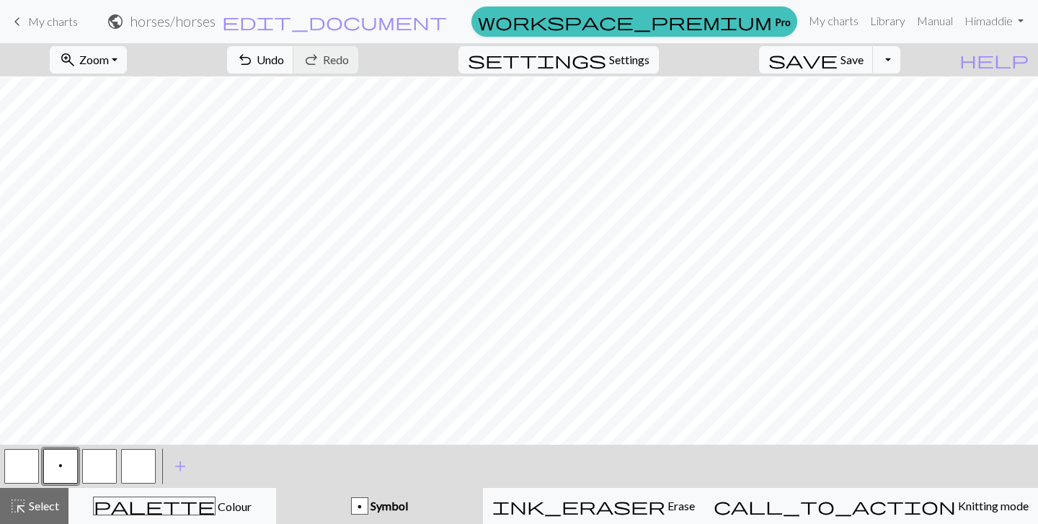
scroll to position [475, 0]
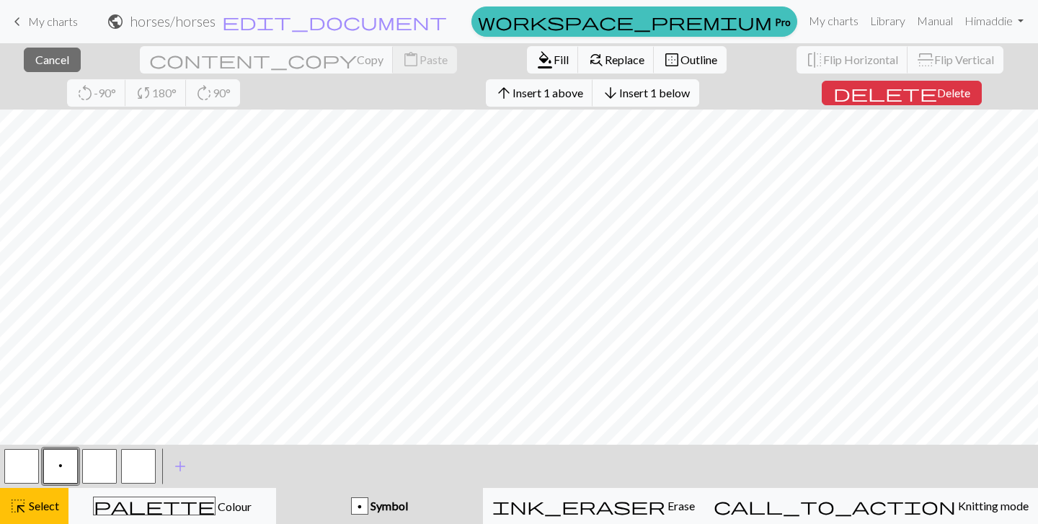
click at [593, 102] on button "arrow_downward Insert 1 below" at bounding box center [646, 92] width 107 height 27
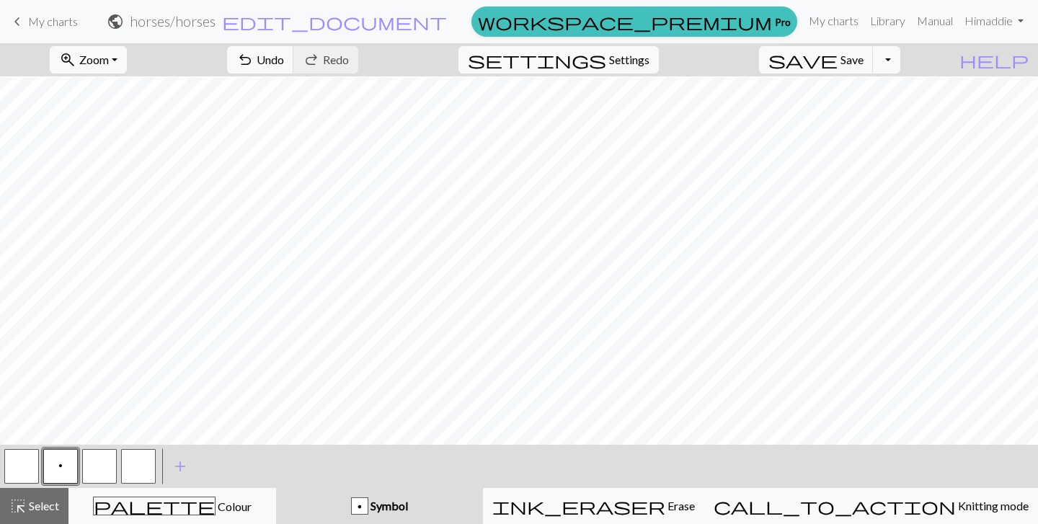
scroll to position [490, 0]
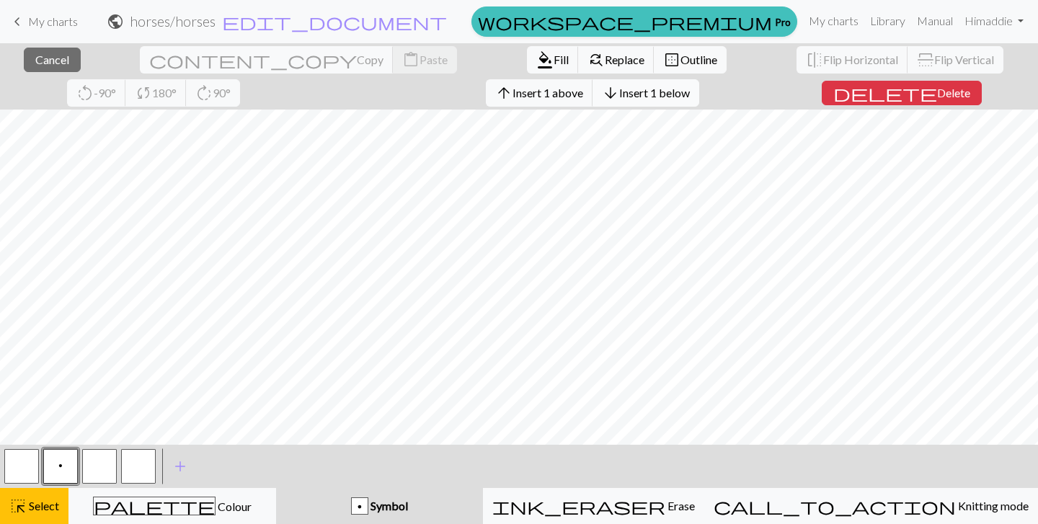
click at [593, 103] on button "arrow_downward Insert 1 below" at bounding box center [646, 92] width 107 height 27
click at [619, 86] on span "Insert 1 below" at bounding box center [654, 93] width 71 height 14
click at [619, 96] on span "Insert 1 below" at bounding box center [654, 93] width 71 height 14
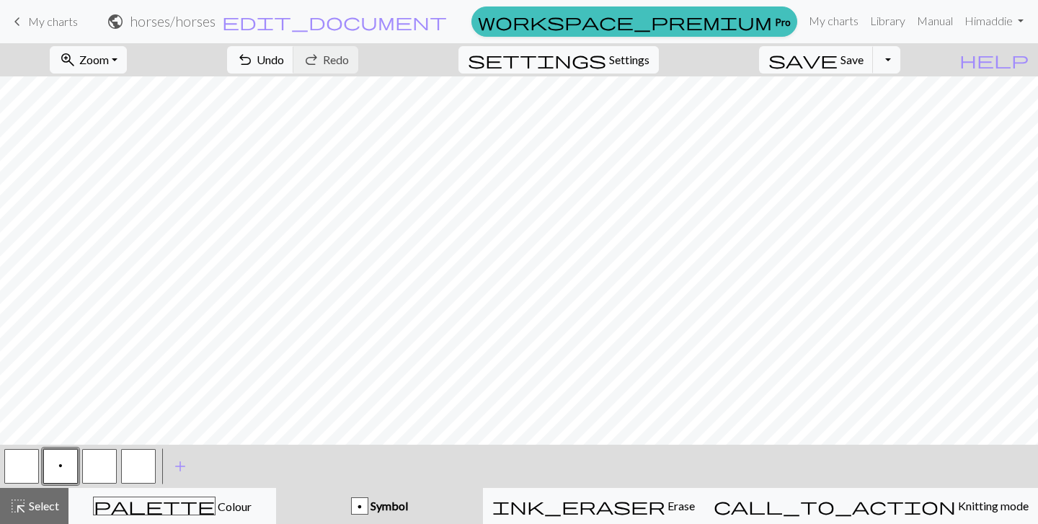
scroll to position [533, 0]
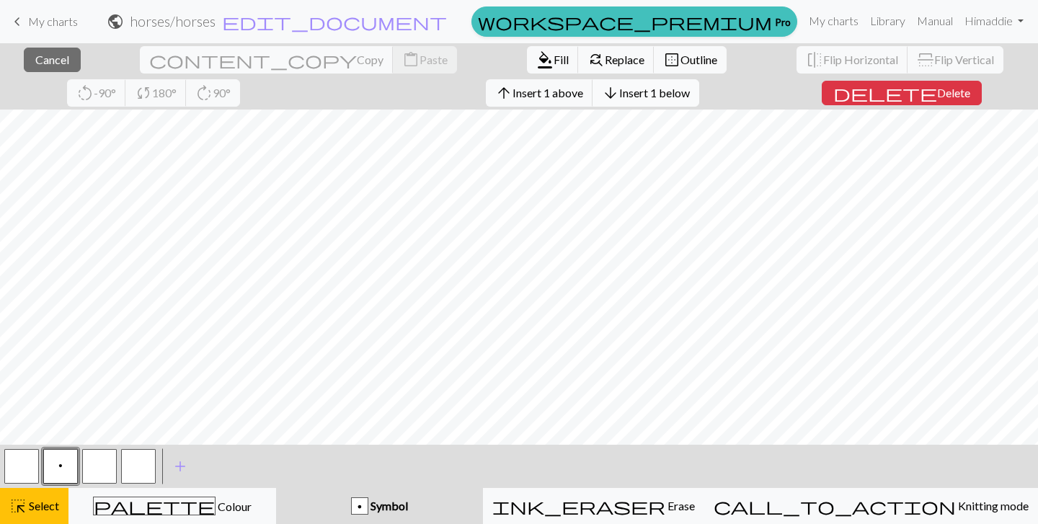
click at [593, 84] on button "arrow_downward Insert 1 below" at bounding box center [646, 92] width 107 height 27
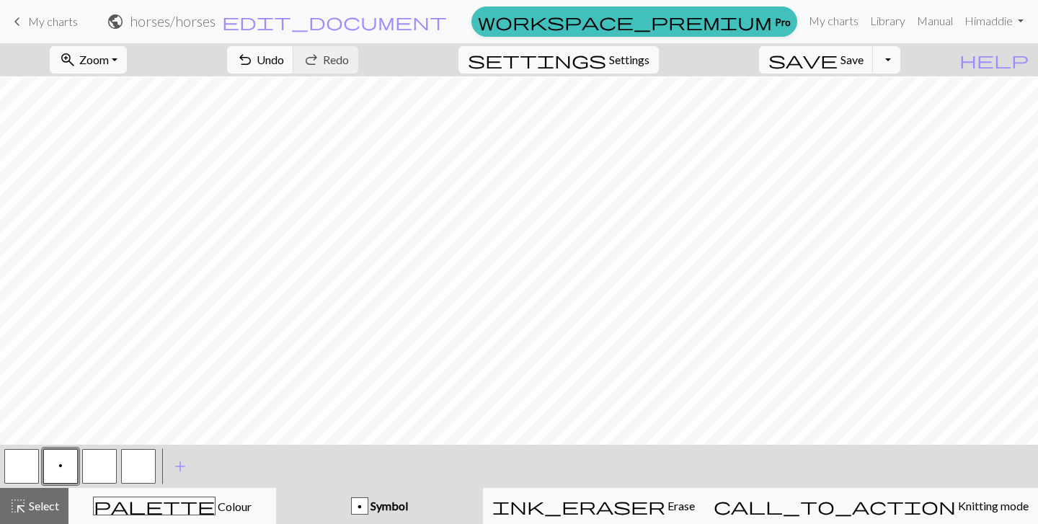
scroll to position [547, 0]
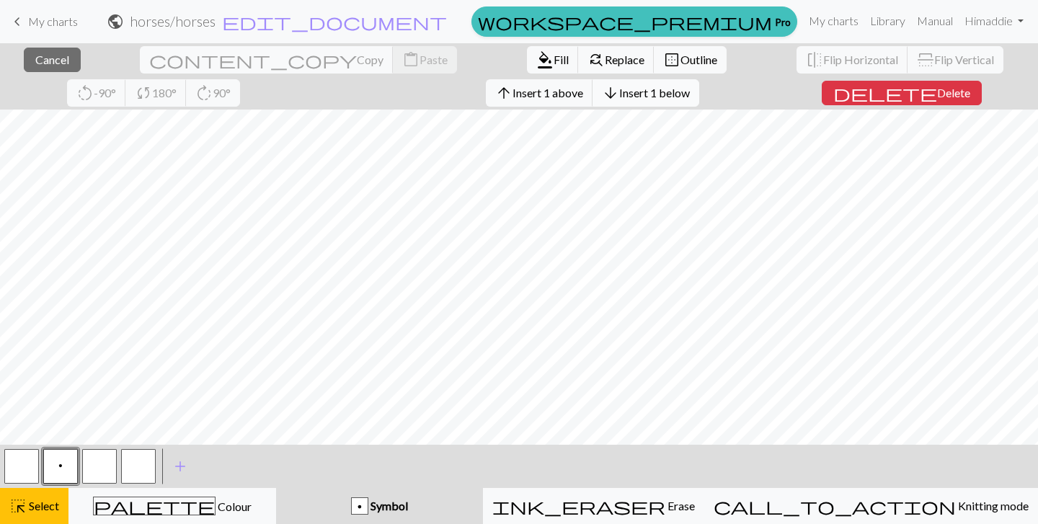
click at [619, 89] on span "Insert 1 below" at bounding box center [654, 93] width 71 height 14
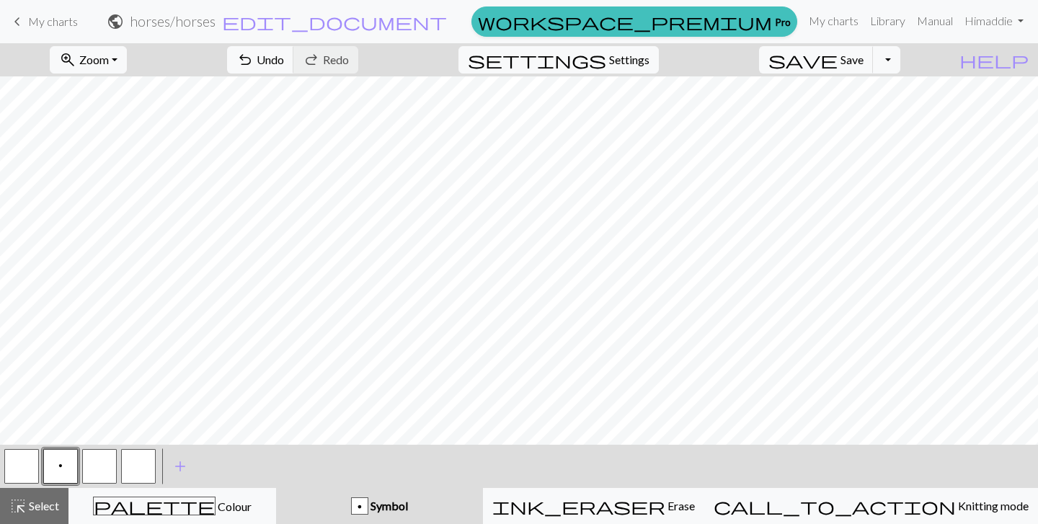
scroll to position [562, 0]
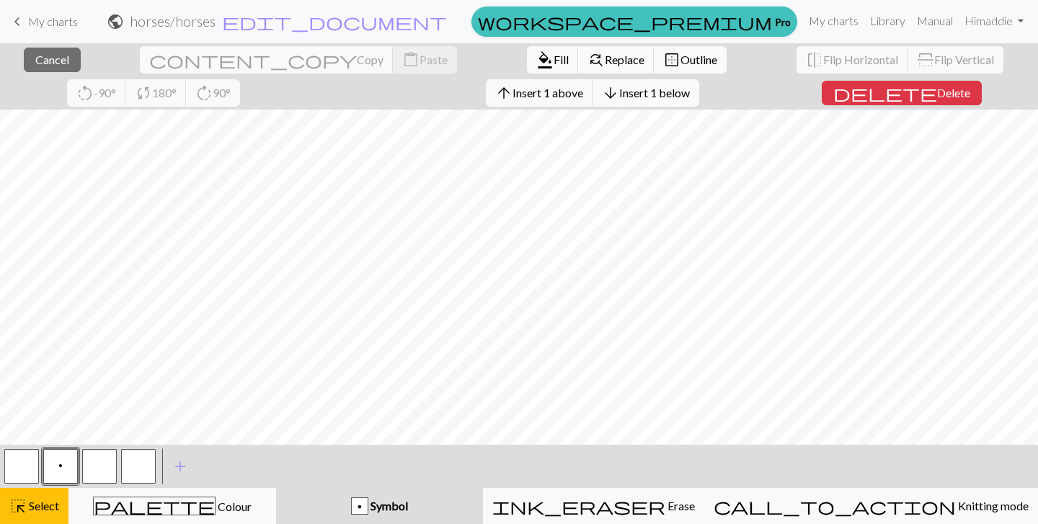
click at [619, 88] on span "Insert 1 below" at bounding box center [654, 93] width 71 height 14
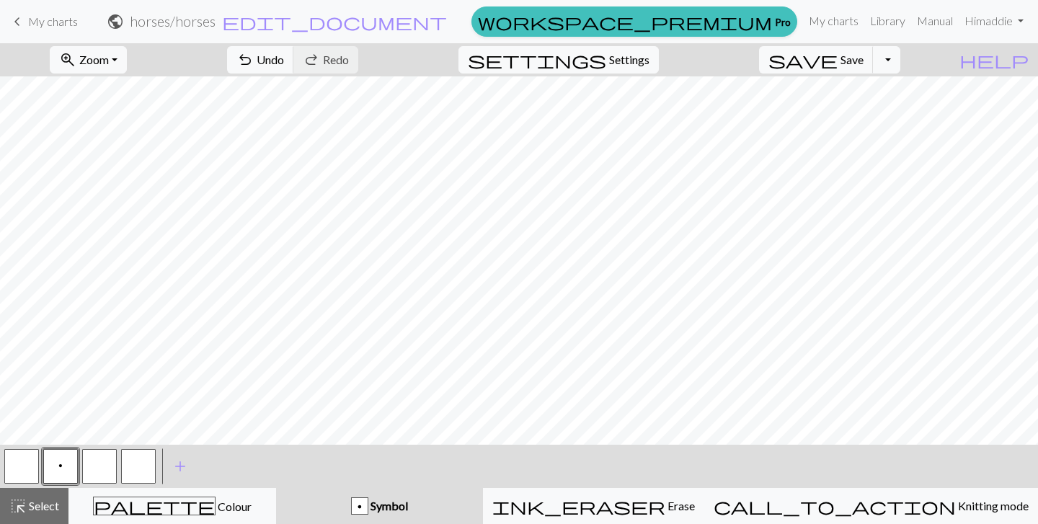
scroll to position [576, 0]
click at [254, 51] on span "undo" at bounding box center [245, 60] width 17 height 20
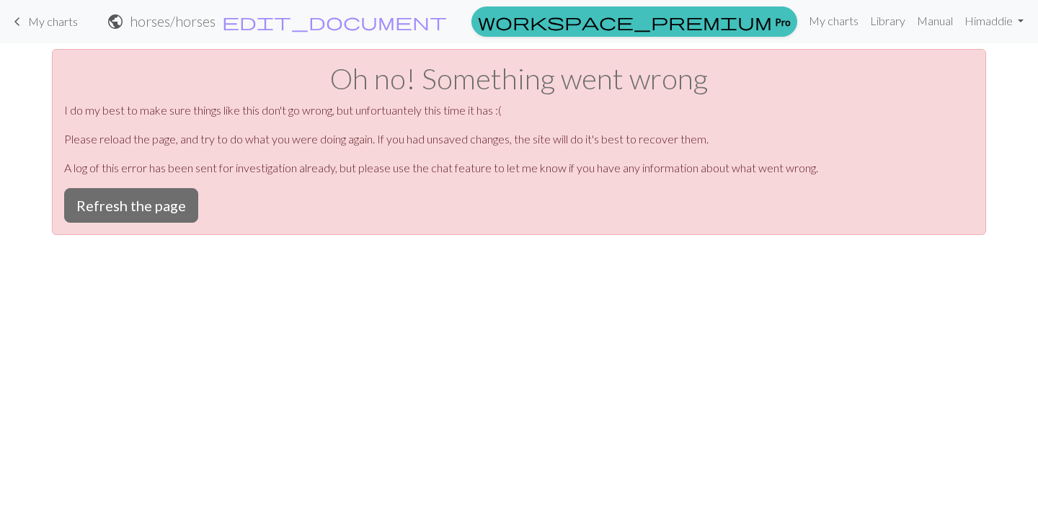
scroll to position [0, 0]
click at [159, 203] on button "Refresh the page" at bounding box center [131, 205] width 134 height 35
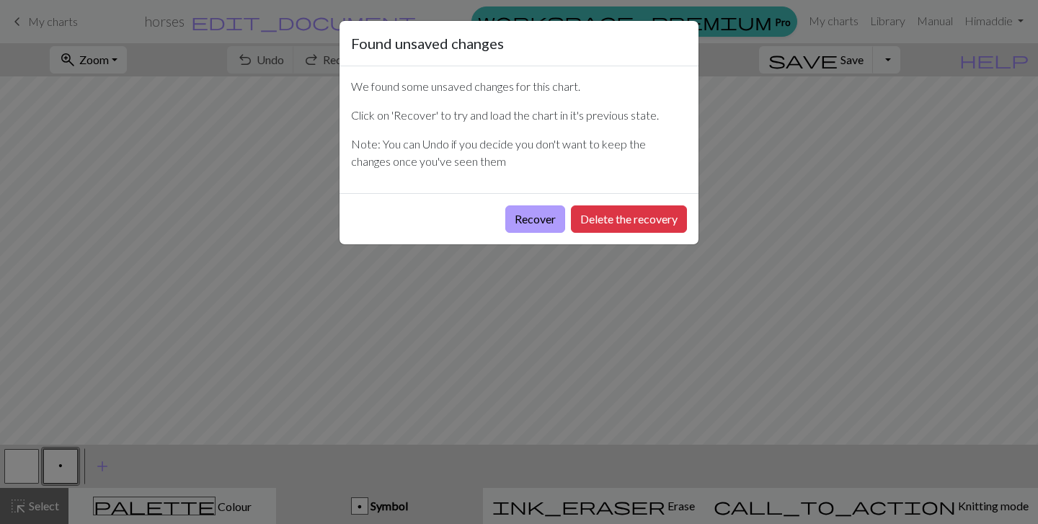
click at [542, 221] on button "Recover" at bounding box center [535, 219] width 60 height 27
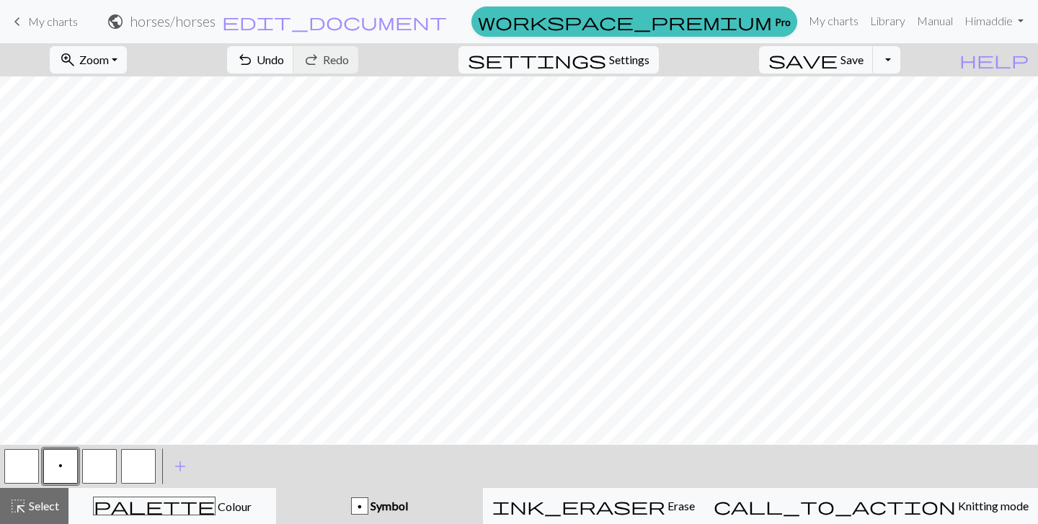
scroll to position [229, 0]
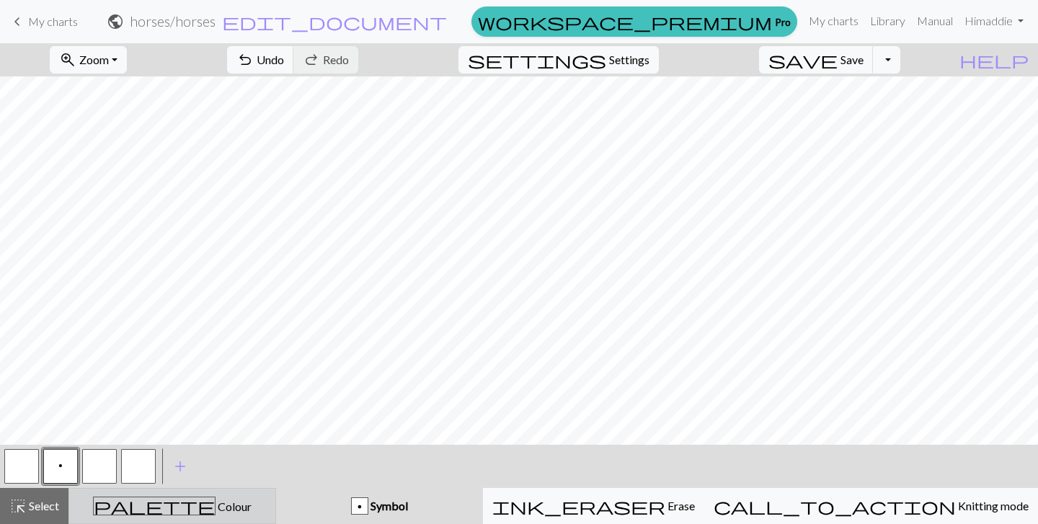
click at [124, 496] on button "palette Colour Colour" at bounding box center [173, 506] width 208 height 36
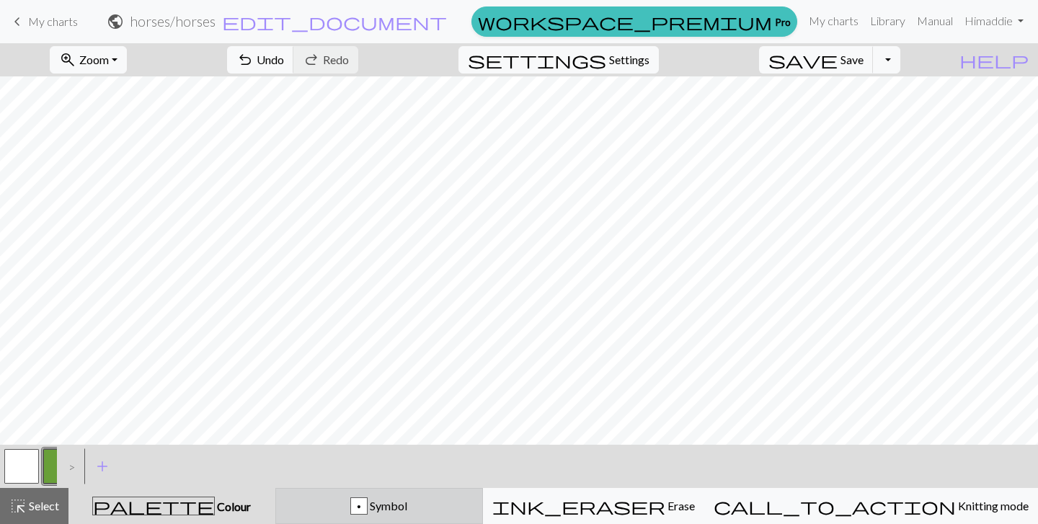
click at [379, 503] on div "p Symbol" at bounding box center [379, 506] width 189 height 17
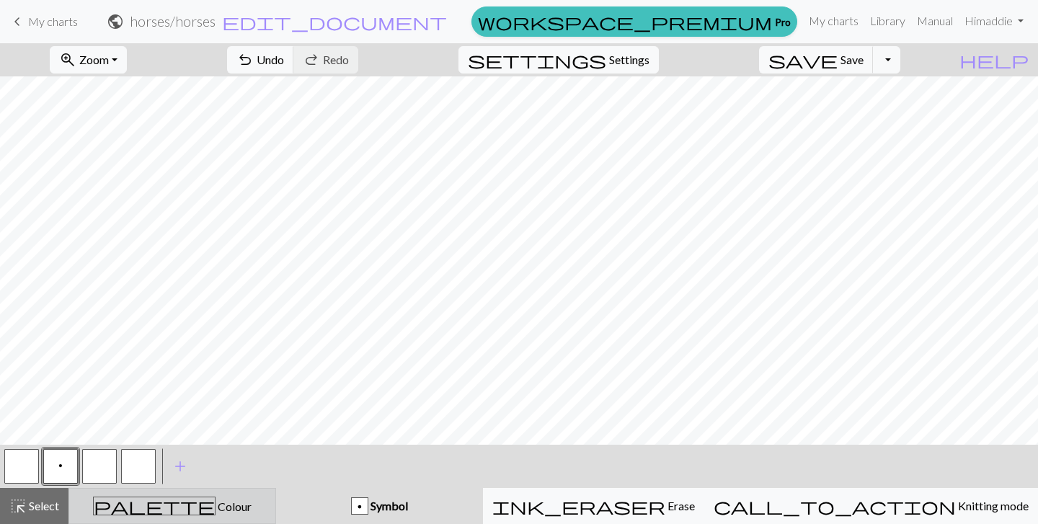
click at [152, 507] on div "palette Colour Colour" at bounding box center [172, 506] width 189 height 19
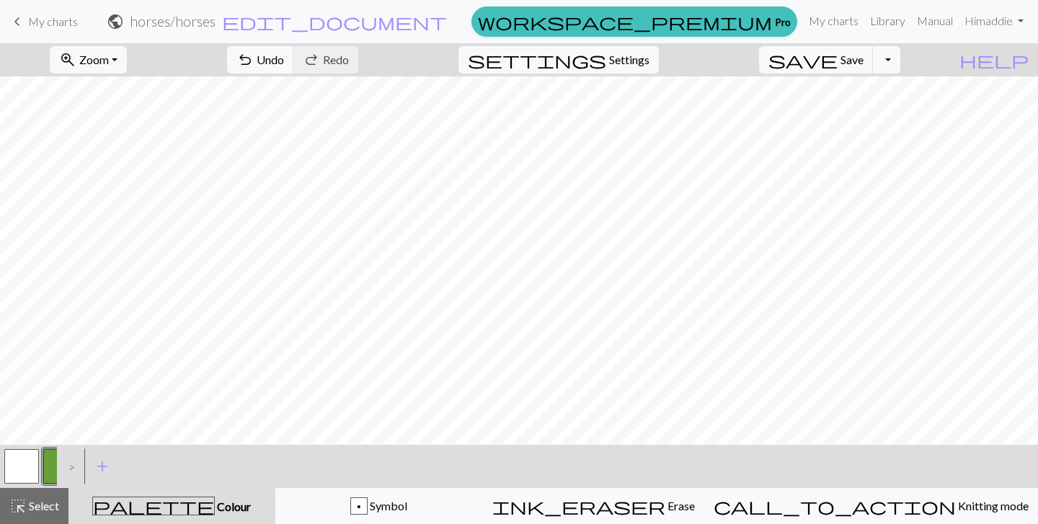
scroll to position [152, 0]
click at [76, 469] on div ">" at bounding box center [68, 466] width 23 height 39
click at [102, 467] on span "add" at bounding box center [102, 466] width 17 height 20
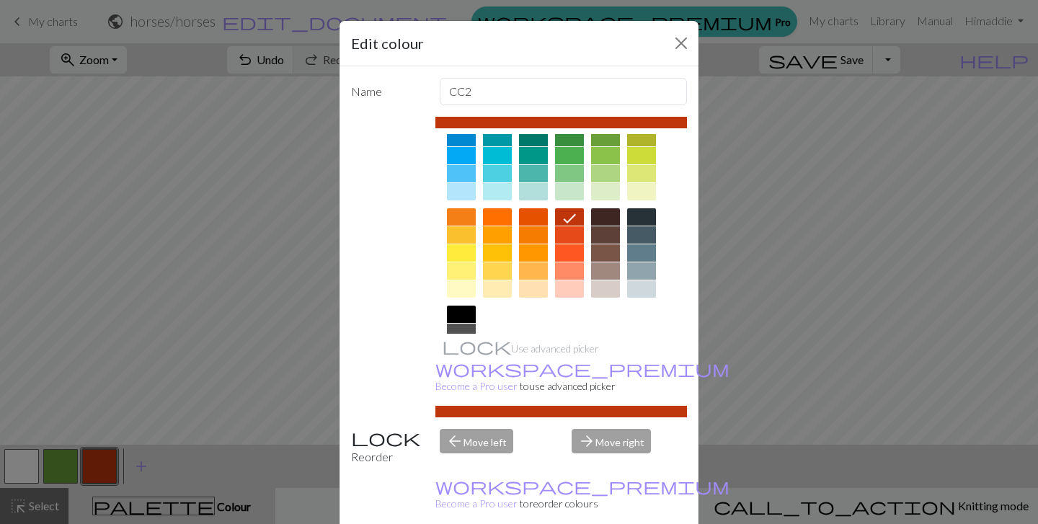
scroll to position [138, 0]
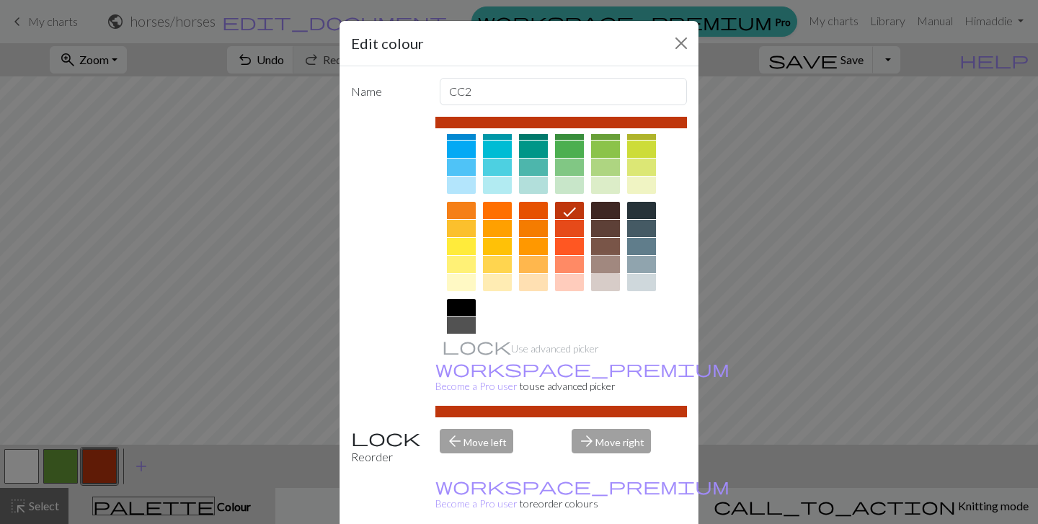
click at [606, 261] on div at bounding box center [605, 264] width 29 height 17
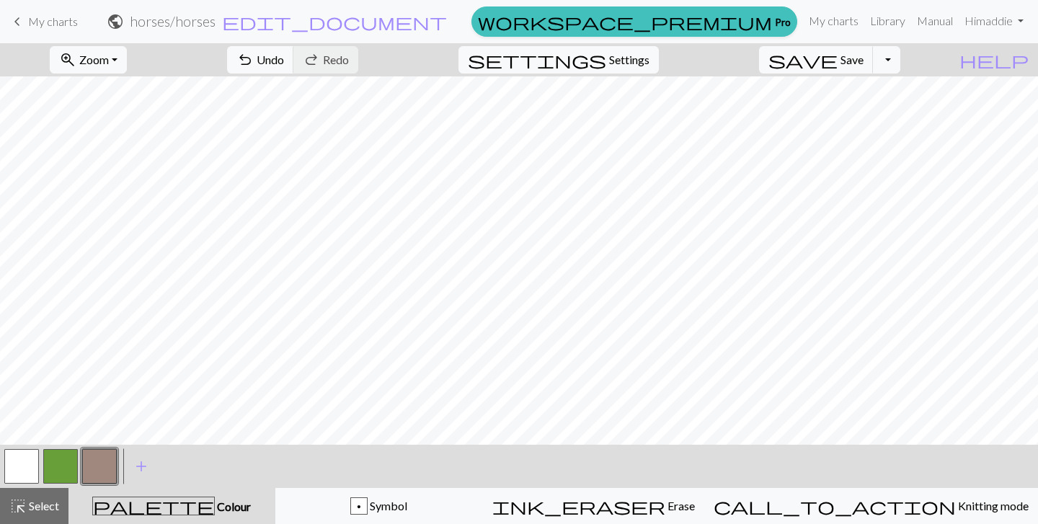
click at [100, 462] on button "button" at bounding box center [99, 466] width 35 height 35
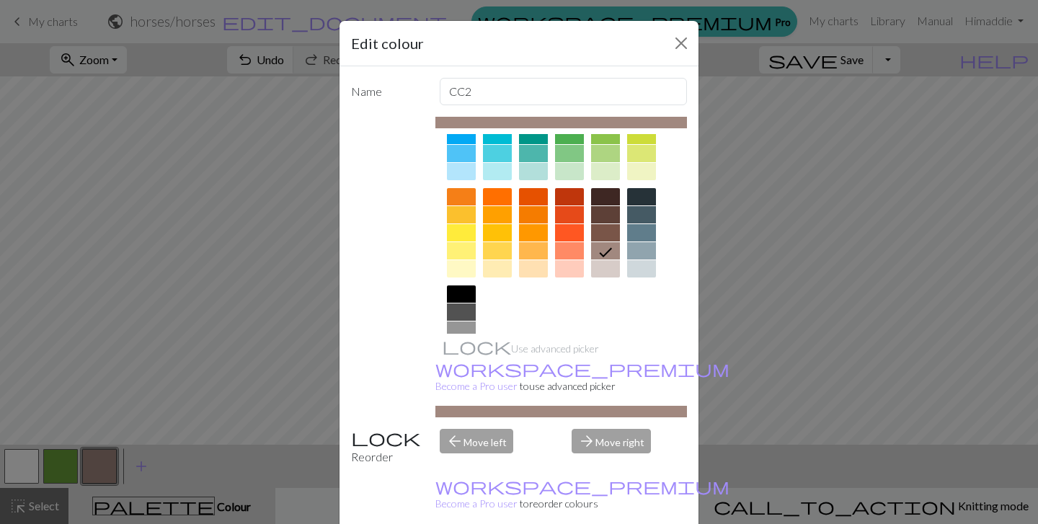
scroll to position [153, 0]
click at [606, 233] on div at bounding box center [605, 232] width 29 height 17
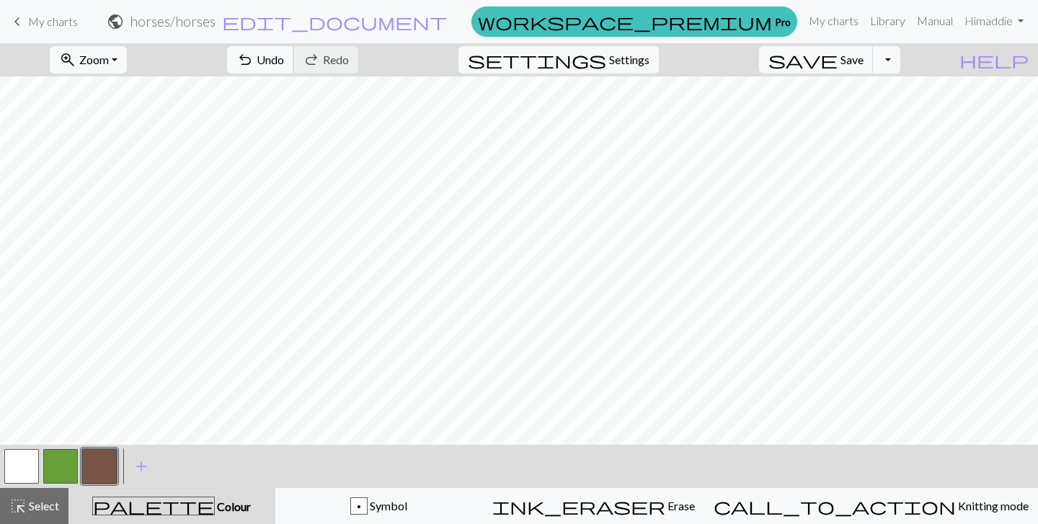
click at [294, 52] on button "undo Undo Undo" at bounding box center [260, 59] width 67 height 27
click at [61, 464] on button "button" at bounding box center [60, 466] width 35 height 35
click at [104, 475] on button "button" at bounding box center [99, 466] width 35 height 35
click at [294, 52] on button "undo Undo Undo" at bounding box center [260, 59] width 67 height 27
click at [284, 53] on span "Undo" at bounding box center [270, 60] width 27 height 14
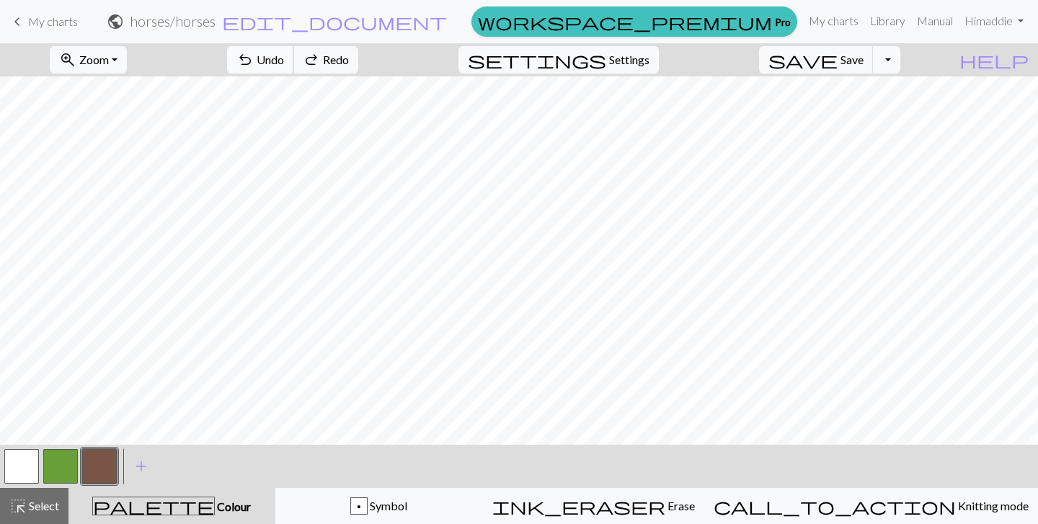
click at [284, 53] on span "Undo" at bounding box center [270, 60] width 27 height 14
click at [58, 477] on button "button" at bounding box center [60, 466] width 35 height 35
click at [95, 466] on button "button" at bounding box center [99, 466] width 35 height 35
click at [70, 472] on button "button" at bounding box center [60, 466] width 35 height 35
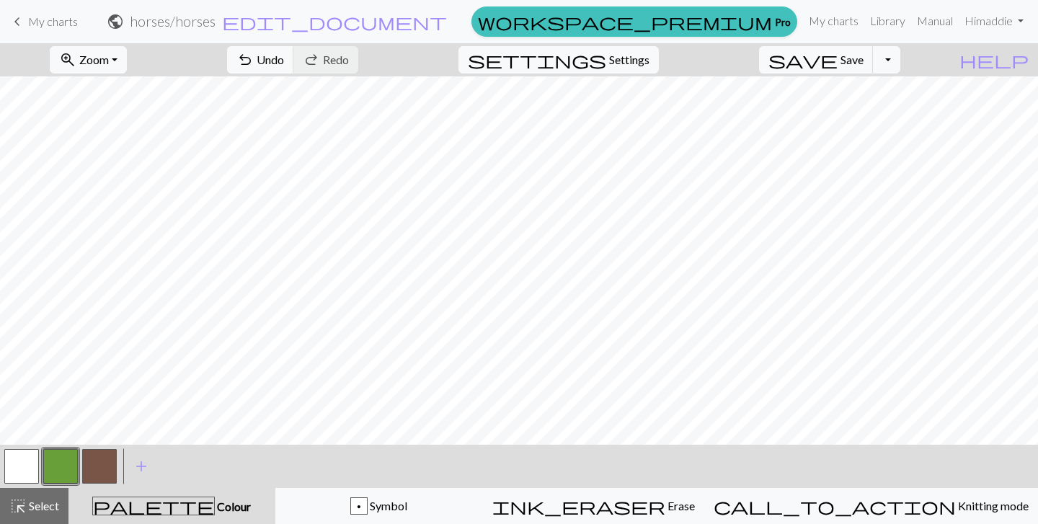
click at [89, 467] on button "button" at bounding box center [99, 466] width 35 height 35
click at [58, 471] on button "button" at bounding box center [60, 466] width 35 height 35
click at [97, 474] on button "button" at bounding box center [99, 466] width 35 height 35
click at [59, 464] on button "button" at bounding box center [60, 466] width 35 height 35
click at [105, 467] on button "button" at bounding box center [99, 466] width 35 height 35
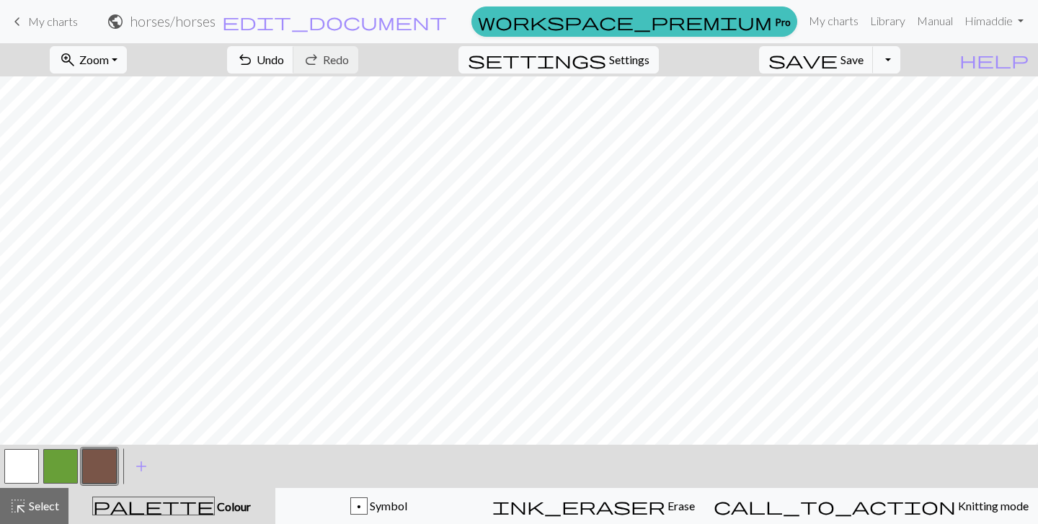
click at [73, 457] on button "button" at bounding box center [60, 466] width 35 height 35
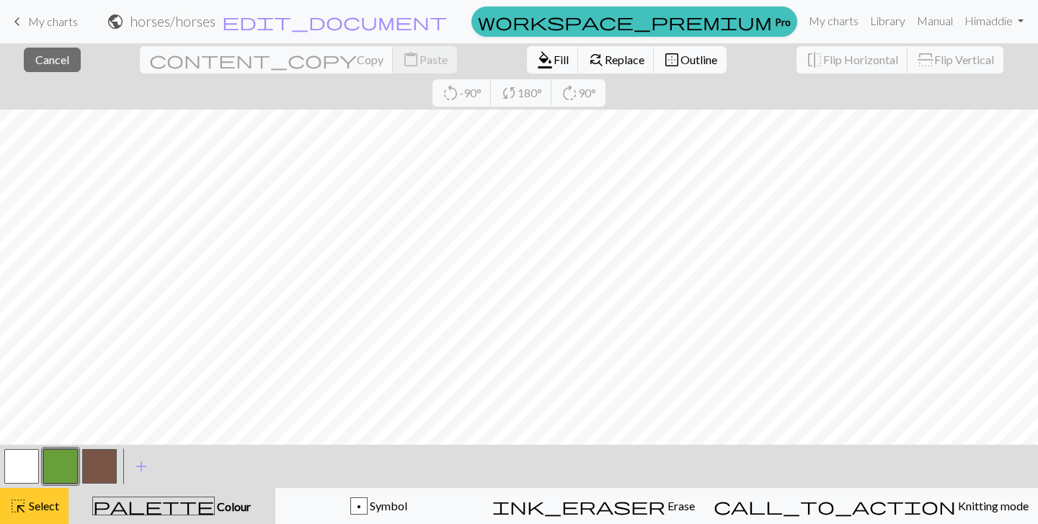
click at [31, 514] on div "highlight_alt Select Select" at bounding box center [34, 506] width 50 height 17
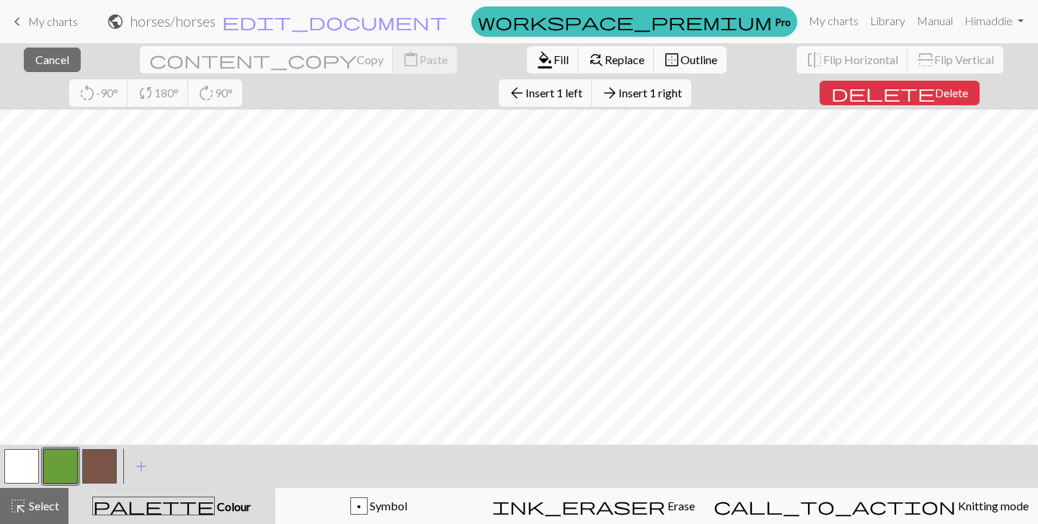
click at [340, 90] on div "close Cancel content_copy Copy content_paste Paste format_color_fill Fill find_…" at bounding box center [519, 283] width 1038 height 481
click at [526, 92] on span "Insert 1 left" at bounding box center [554, 93] width 57 height 14
click at [320, 89] on div "close Cancel content_copy Copy content_paste Paste format_color_fill Fill find_…" at bounding box center [519, 283] width 1038 height 481
click at [526, 94] on span "Insert 1 left" at bounding box center [554, 93] width 57 height 14
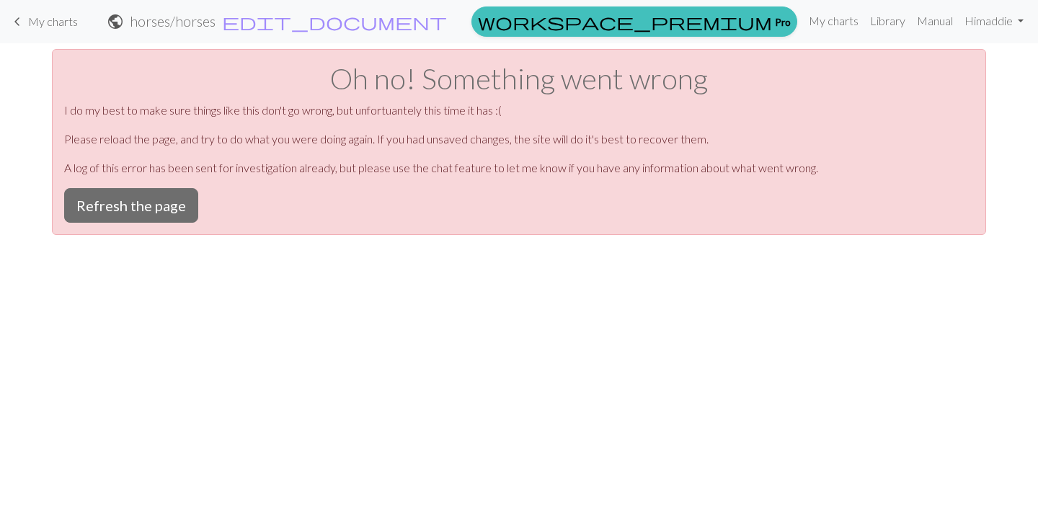
scroll to position [0, 0]
click at [161, 197] on button "Refresh the page" at bounding box center [131, 205] width 134 height 35
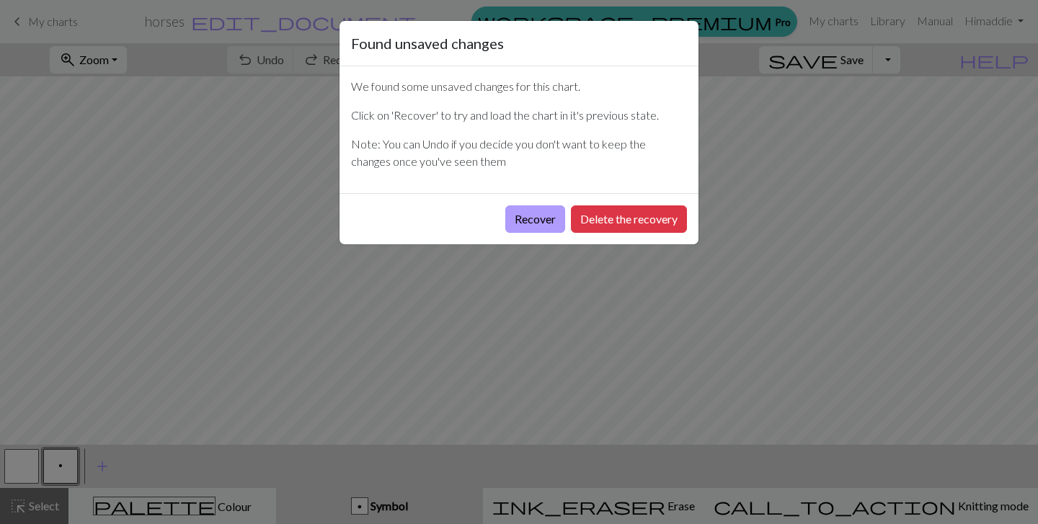
click at [535, 215] on button "Recover" at bounding box center [535, 219] width 60 height 27
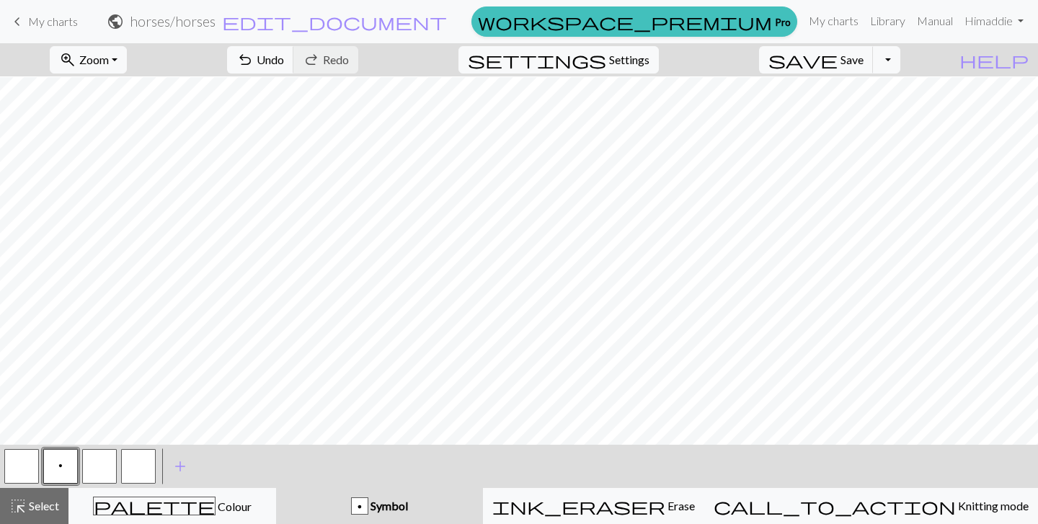
scroll to position [147, 0]
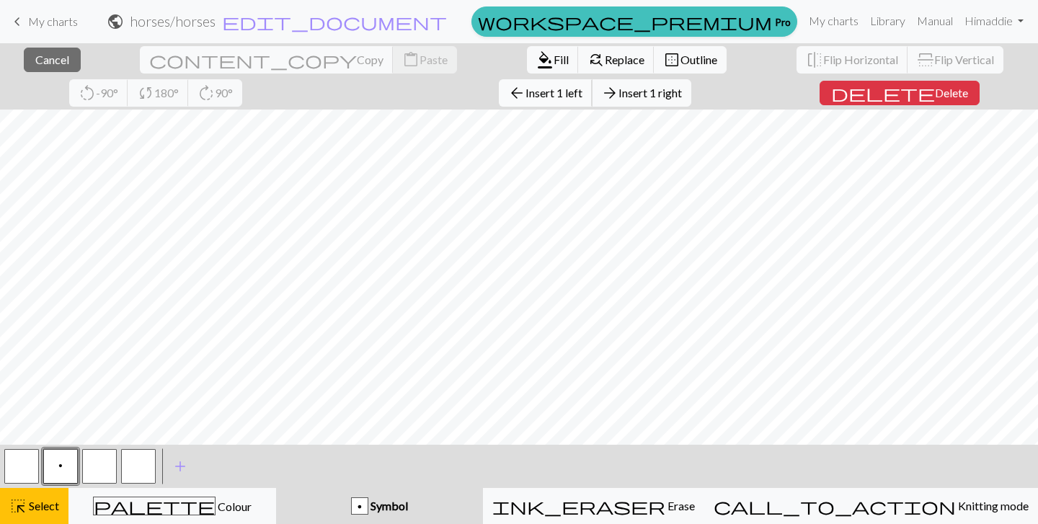
click at [526, 96] on span "Insert 1 left" at bounding box center [554, 93] width 57 height 14
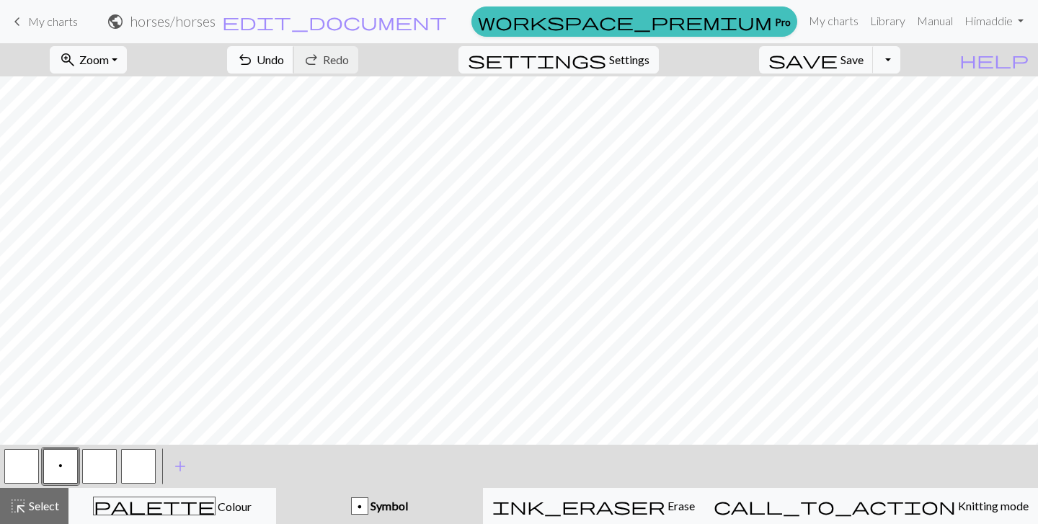
click at [254, 56] on span "undo" at bounding box center [245, 60] width 17 height 20
click at [51, 514] on div "highlight_alt Select Select" at bounding box center [34, 506] width 50 height 17
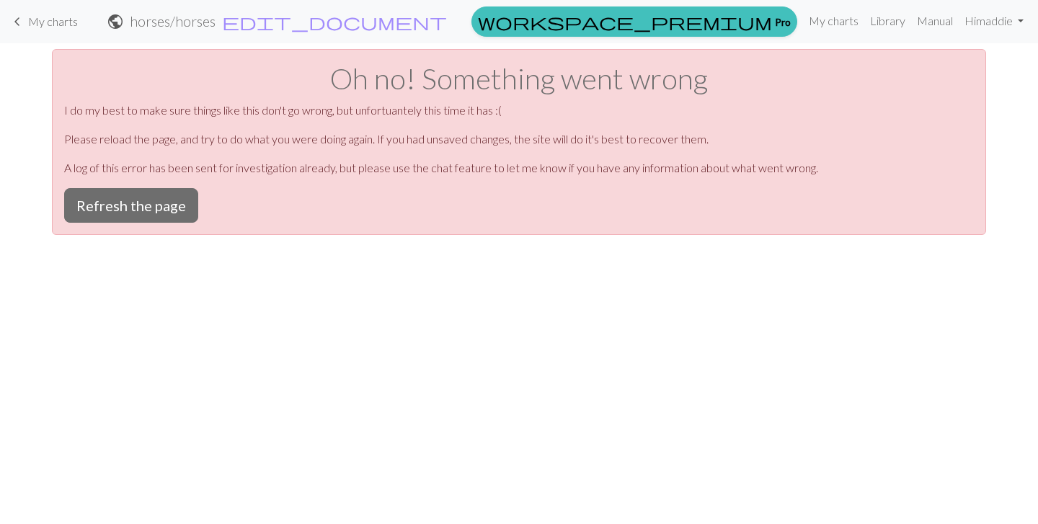
scroll to position [0, 0]
click at [154, 203] on button "Refresh the page" at bounding box center [131, 205] width 134 height 35
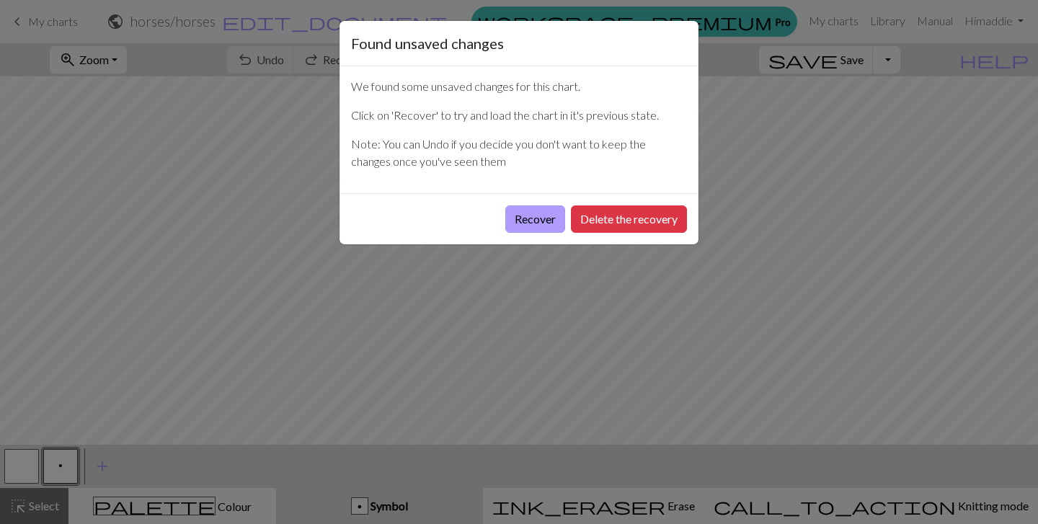
click at [526, 218] on button "Recover" at bounding box center [535, 219] width 60 height 27
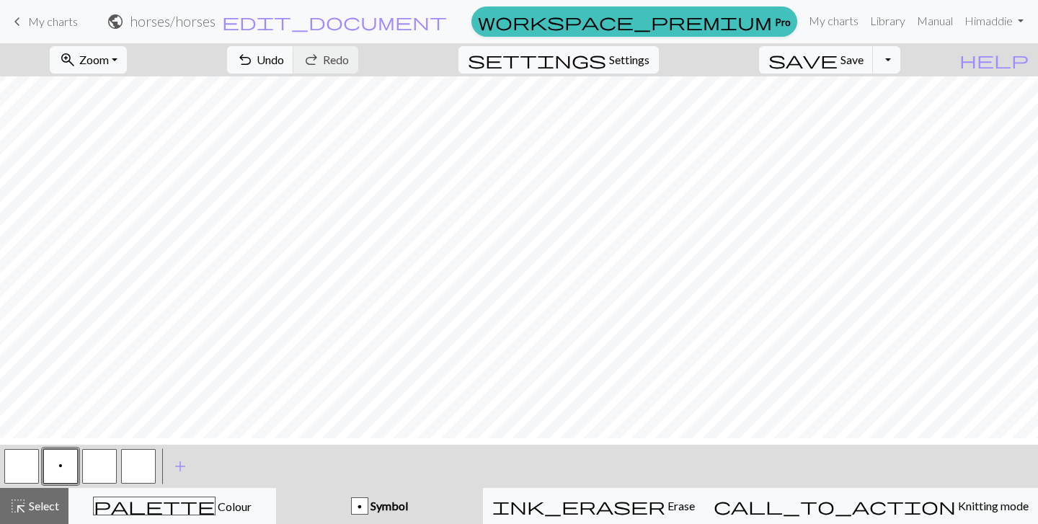
scroll to position [99, 0]
click at [49, 508] on span "Select" at bounding box center [43, 506] width 32 height 14
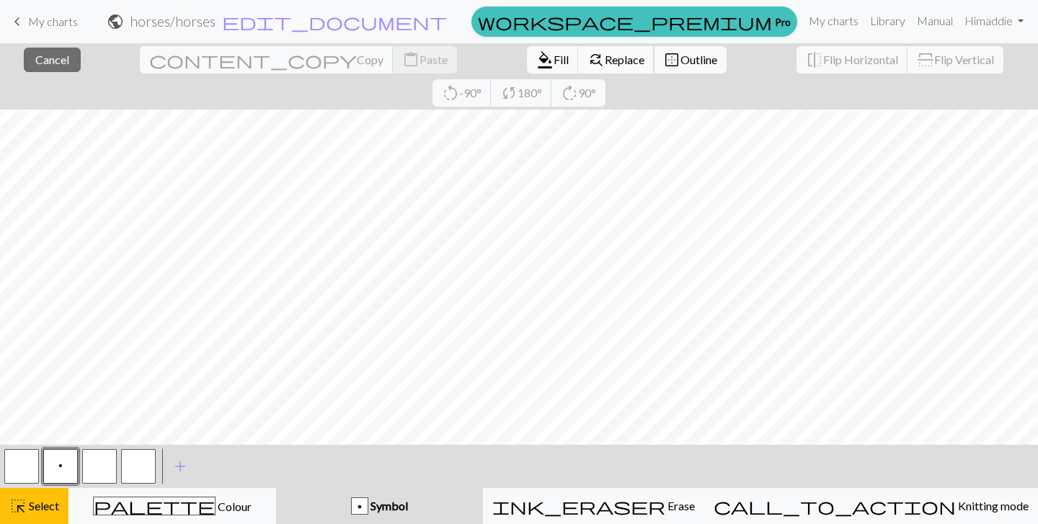
scroll to position [57, 0]
click at [42, 501] on span "Select" at bounding box center [43, 506] width 32 height 14
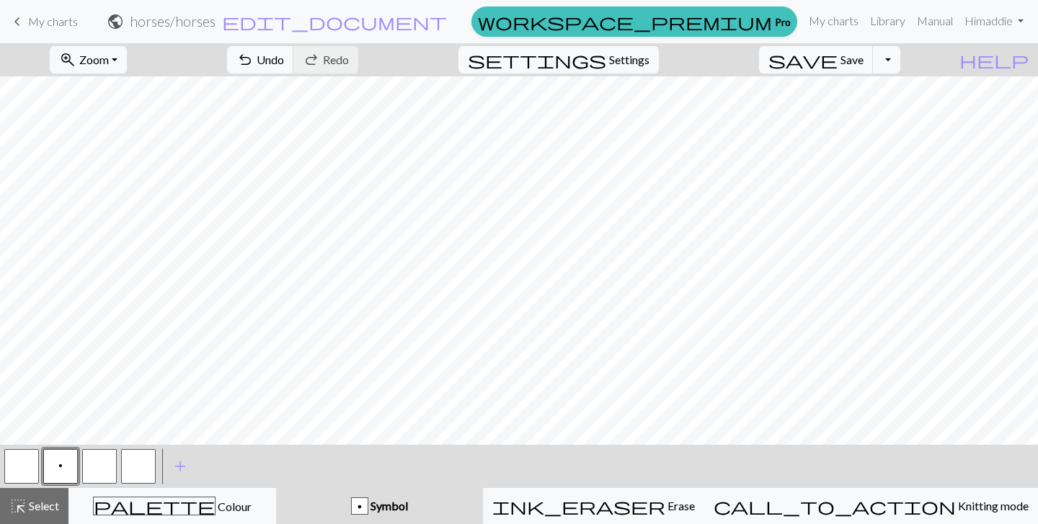
click at [309, 88] on div "zoom_in Zoom Zoom Fit all Fit width Fit height 50% 100% 150% 200% undo Undo Und…" at bounding box center [519, 283] width 1038 height 481
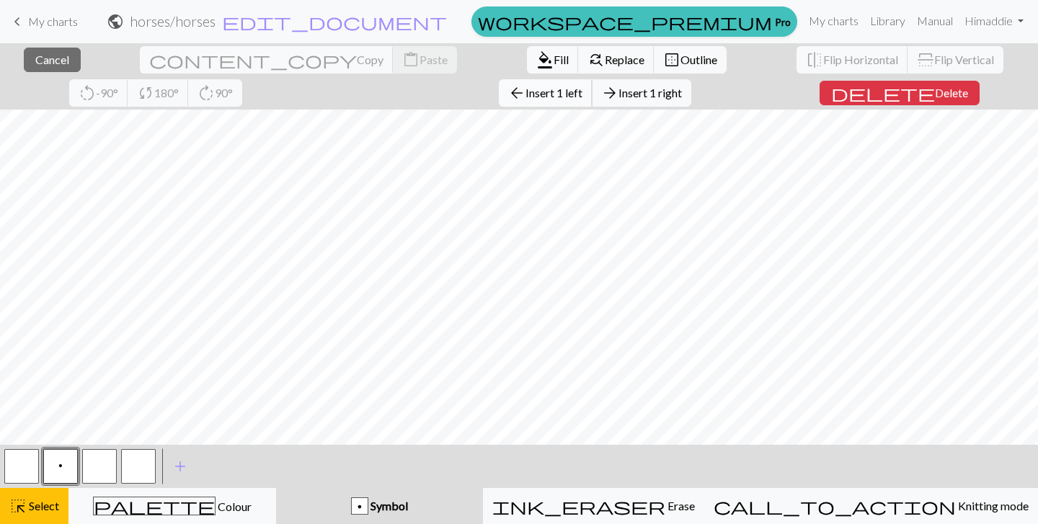
click at [526, 97] on span "Insert 1 left" at bounding box center [554, 93] width 57 height 14
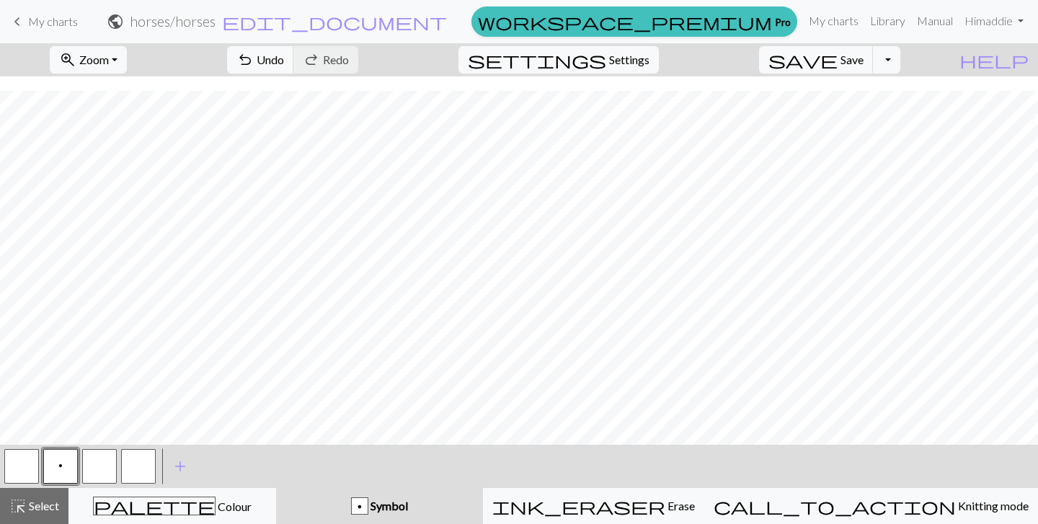
scroll to position [101, 0]
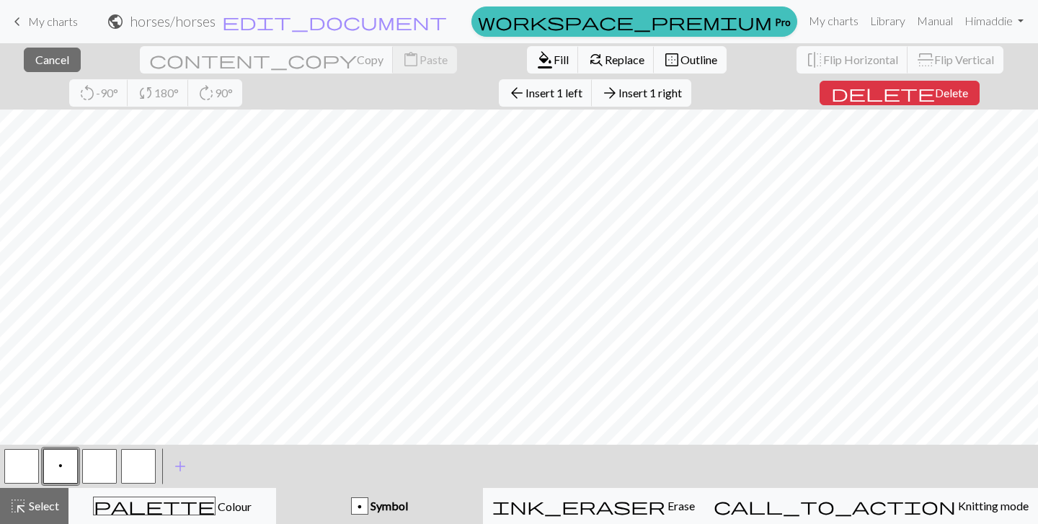
click at [300, 93] on div "close Cancel content_copy Copy content_paste Paste format_color_fill Fill find_…" at bounding box center [519, 283] width 1038 height 481
click at [526, 95] on span "Insert 1 left" at bounding box center [554, 93] width 57 height 14
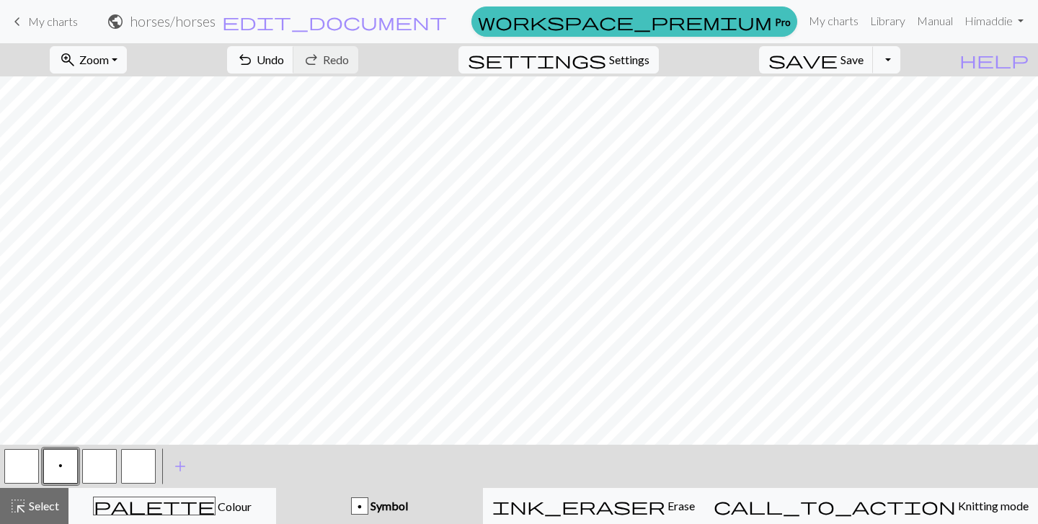
click at [290, 89] on div "zoom_in Zoom Zoom Fit all Fit width Fit height 50% 100% 150% 200% undo Undo Und…" at bounding box center [519, 283] width 1038 height 481
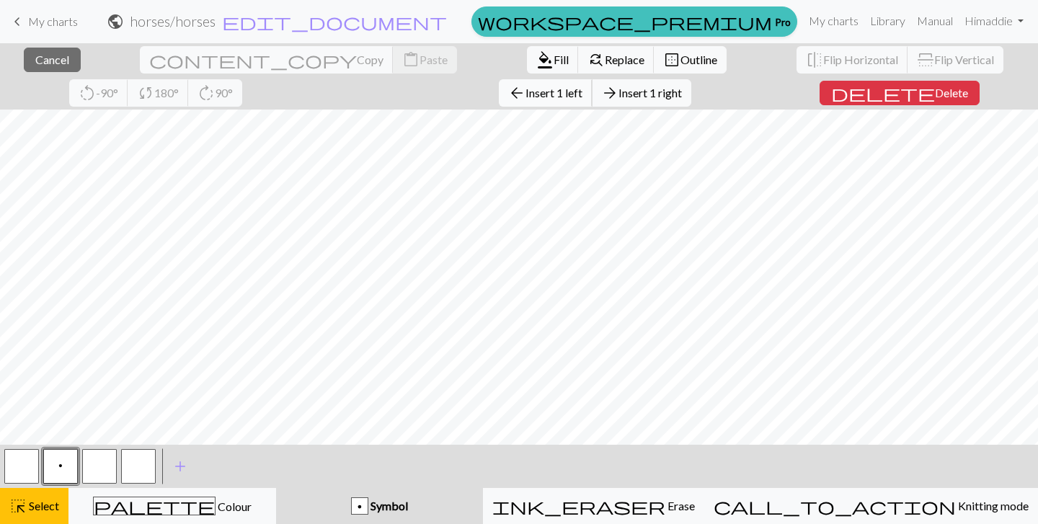
click at [526, 94] on span "Insert 1 left" at bounding box center [554, 93] width 57 height 14
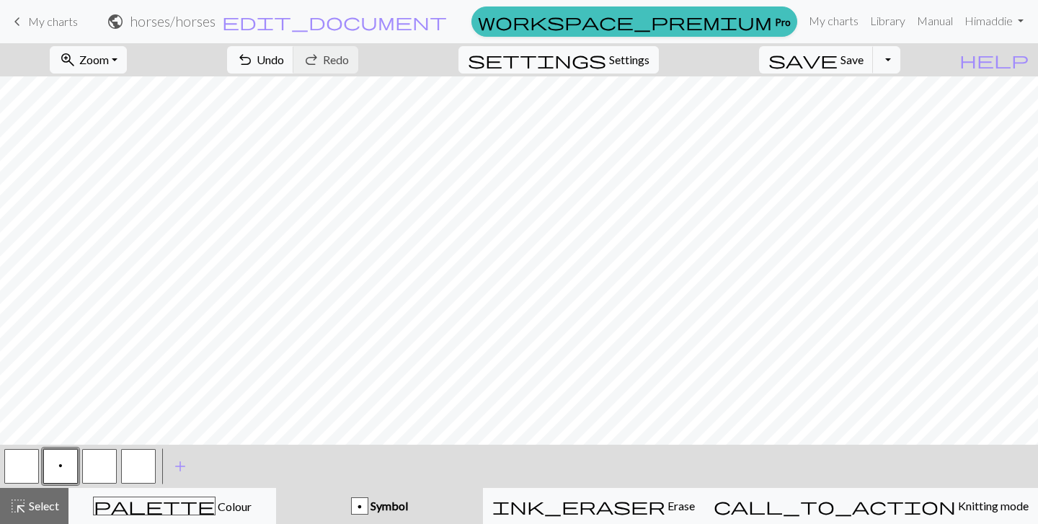
click at [277, 92] on div "zoom_in Zoom Zoom Fit all Fit width Fit height 50% 100% 150% 200% undo Undo Und…" at bounding box center [519, 283] width 1038 height 481
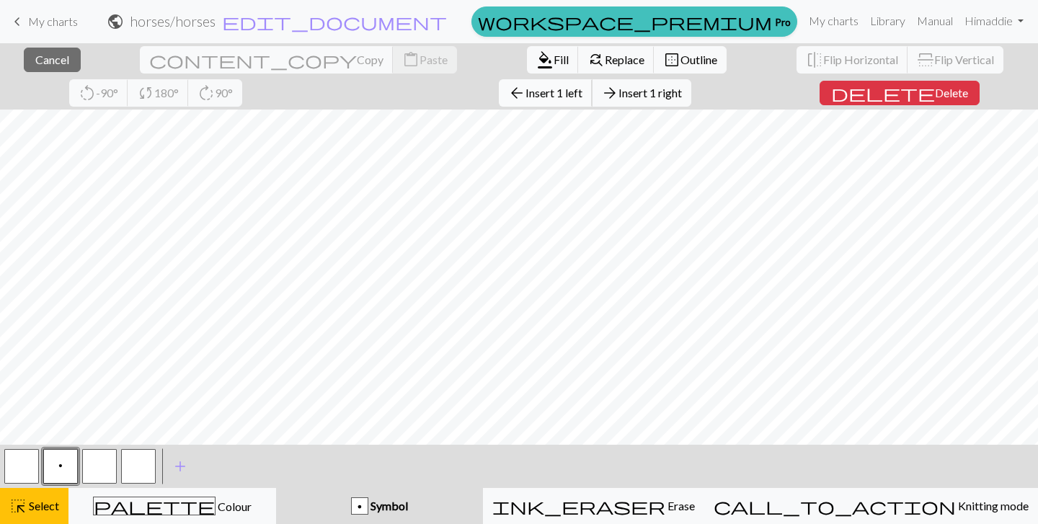
click at [526, 92] on span "Insert 1 left" at bounding box center [554, 93] width 57 height 14
click at [270, 90] on div "close Cancel content_copy Copy content_paste Paste format_color_fill Fill find_…" at bounding box center [519, 283] width 1038 height 481
click at [526, 91] on span "Insert 1 left" at bounding box center [554, 93] width 57 height 14
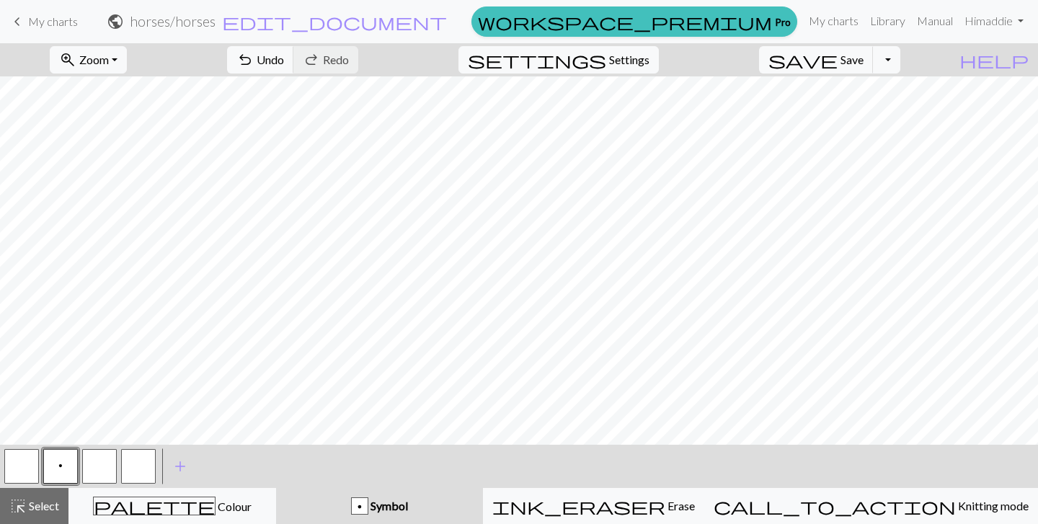
click at [263, 93] on div "zoom_in Zoom Zoom Fit all Fit width Fit height 50% 100% 150% 200% undo Undo Und…" at bounding box center [519, 283] width 1038 height 481
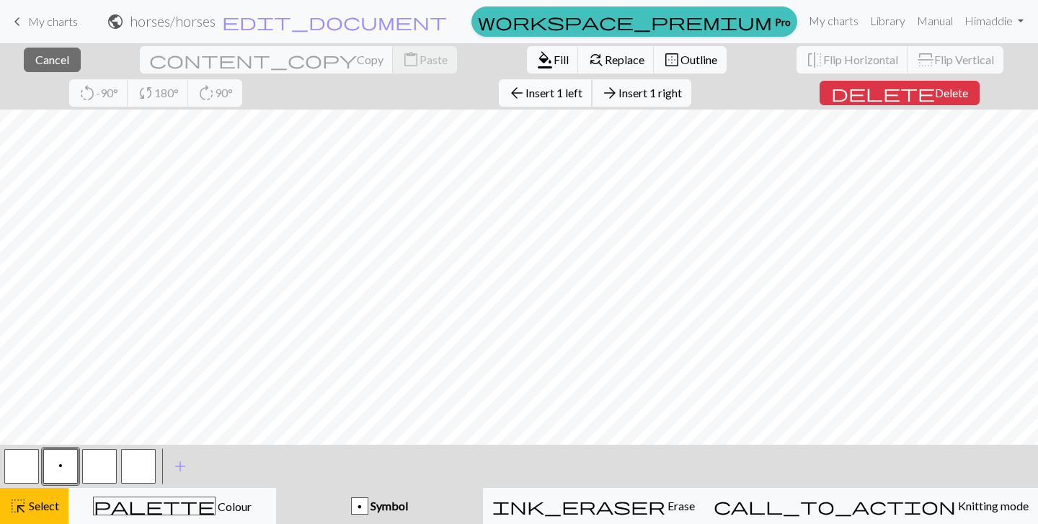
click at [526, 93] on span "Insert 1 left" at bounding box center [554, 93] width 57 height 14
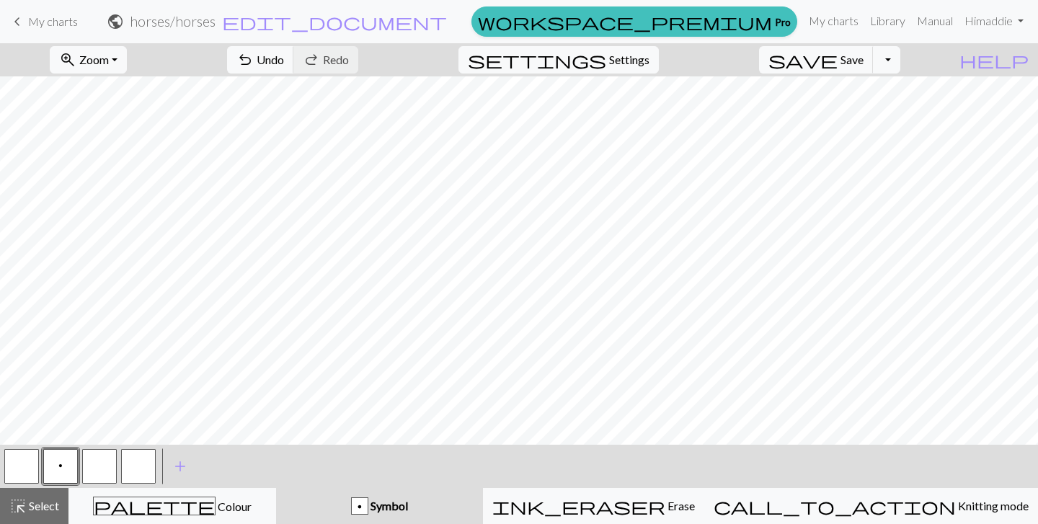
click at [253, 95] on div "zoom_in Zoom Zoom Fit all Fit width Fit height 50% 100% 150% 200% undo Undo Und…" at bounding box center [519, 283] width 1038 height 481
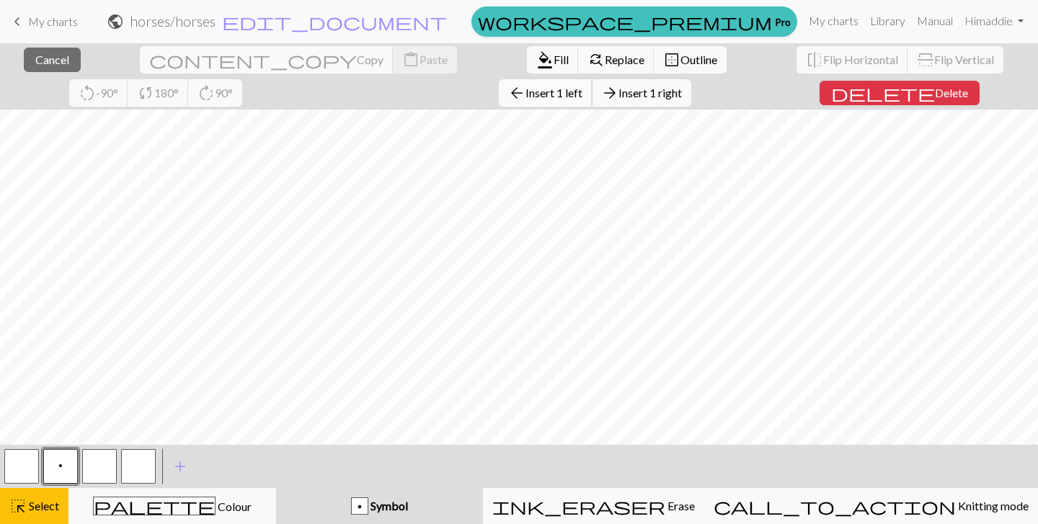
click at [526, 88] on span "Insert 1 left" at bounding box center [554, 93] width 57 height 14
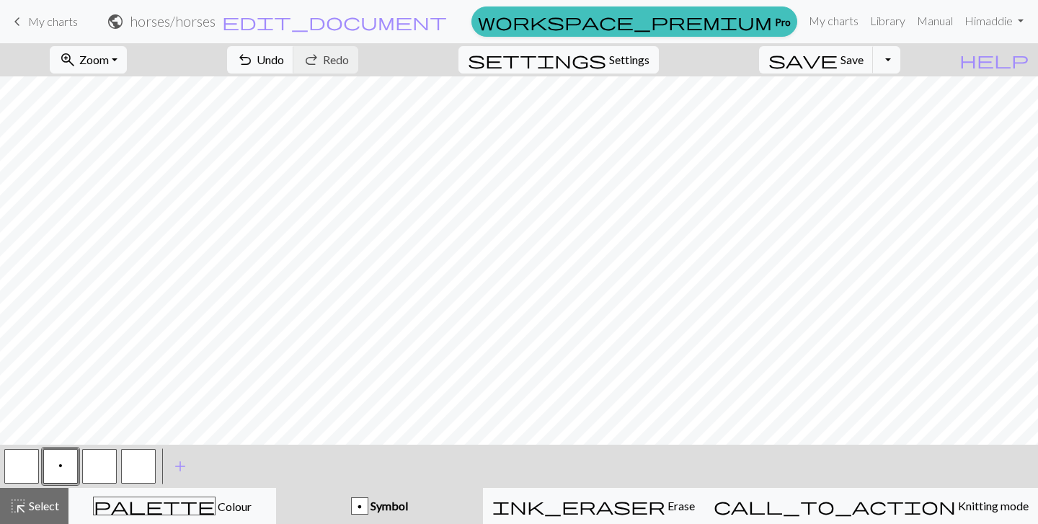
click at [246, 93] on div "zoom_in Zoom Zoom Fit all Fit width Fit height 50% 100% 150% 200% undo Undo Und…" at bounding box center [519, 283] width 1038 height 481
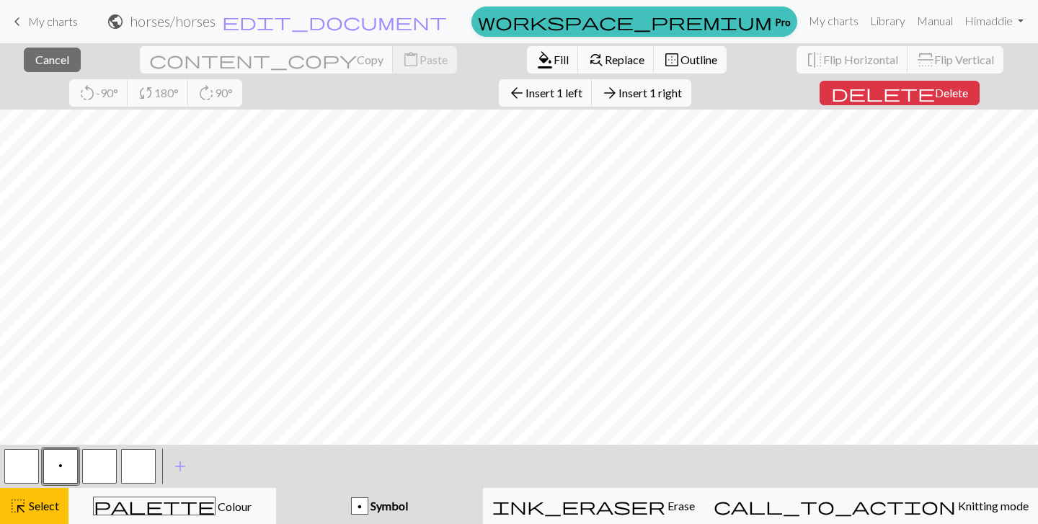
click at [526, 93] on span "Insert 1 left" at bounding box center [554, 93] width 57 height 14
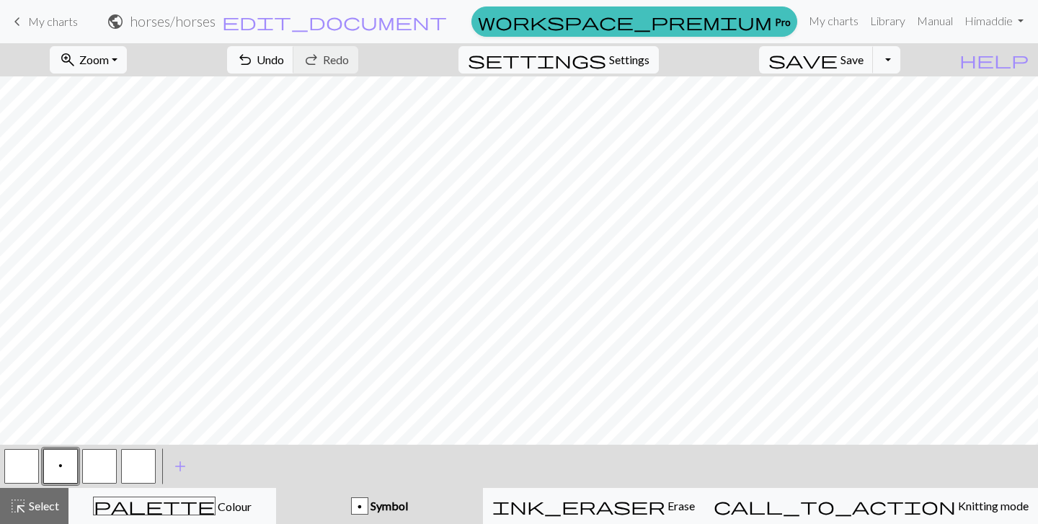
click at [231, 93] on div "zoom_in Zoom Zoom Fit all Fit width Fit height 50% 100% 150% 200% undo Undo Und…" at bounding box center [519, 283] width 1038 height 481
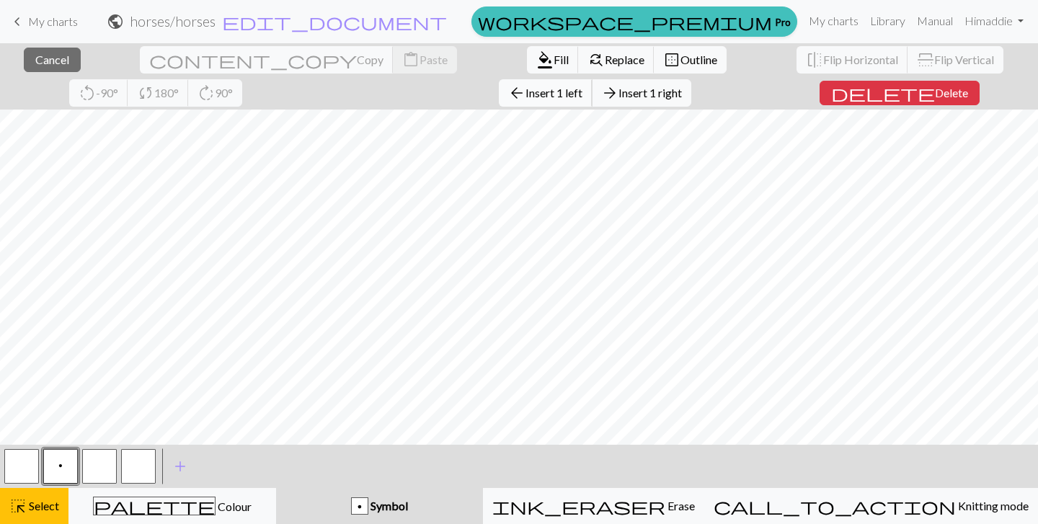
click at [526, 89] on span "Insert 1 left" at bounding box center [554, 93] width 57 height 14
click at [216, 92] on div "close Cancel content_copy Copy content_paste Paste format_color_fill Fill find_…" at bounding box center [519, 283] width 1038 height 481
click at [526, 96] on span "Insert 1 left" at bounding box center [554, 93] width 57 height 14
click at [209, 92] on div "close Cancel content_copy Copy content_paste Paste format_color_fill Fill find_…" at bounding box center [519, 283] width 1038 height 481
click at [499, 100] on button "arrow_back Insert 1 left" at bounding box center [546, 92] width 94 height 27
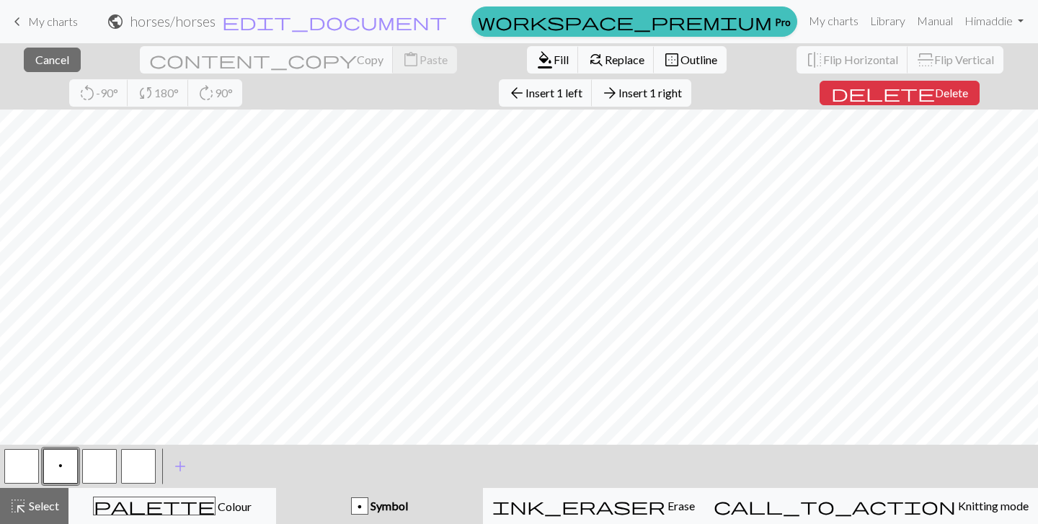
click at [199, 90] on div "close Cancel content_copy Copy content_paste Paste format_color_fill Fill find_…" at bounding box center [519, 283] width 1038 height 481
click at [508, 93] on span "arrow_back" at bounding box center [516, 93] width 17 height 20
click at [192, 92] on div "close Cancel content_copy Copy content_paste Paste format_color_fill Fill find_…" at bounding box center [519, 283] width 1038 height 481
click at [526, 94] on span "Insert 1 left" at bounding box center [554, 93] width 57 height 14
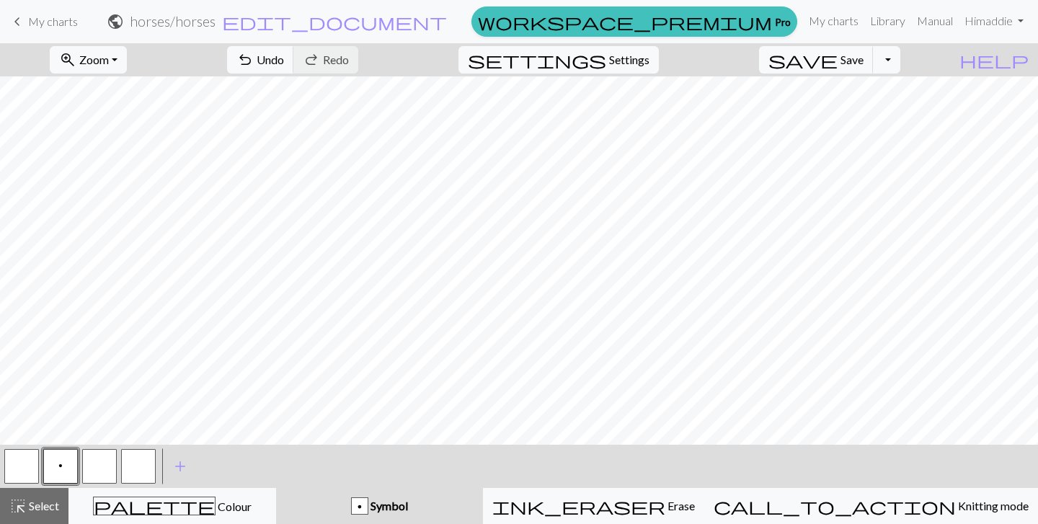
click at [180, 93] on div "zoom_in Zoom Zoom Fit all Fit width Fit height 50% 100% 150% 200% undo Undo Und…" at bounding box center [519, 283] width 1038 height 481
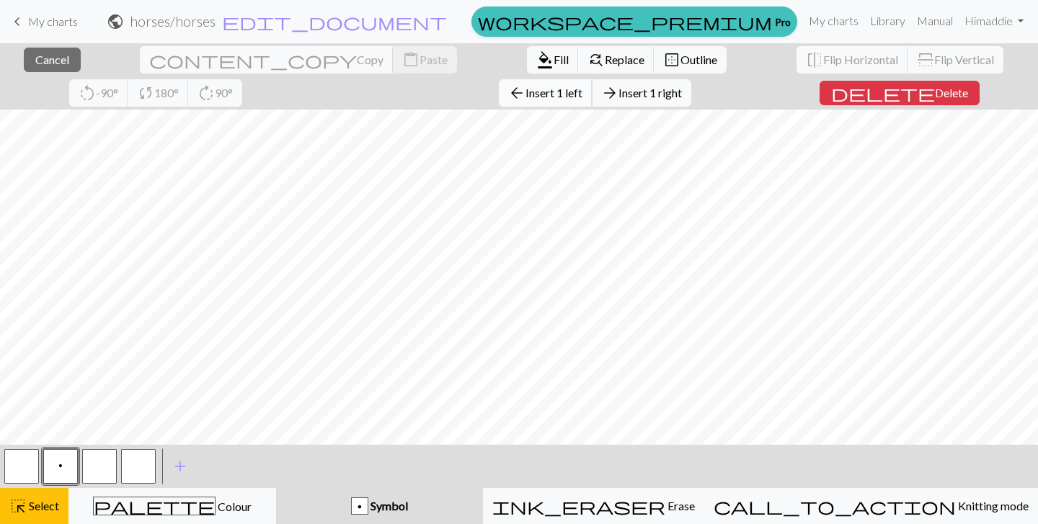
click at [526, 87] on span "Insert 1 left" at bounding box center [554, 93] width 57 height 14
click at [174, 92] on div "close Cancel content_copy Copy content_paste Paste format_color_fill Fill find_…" at bounding box center [519, 283] width 1038 height 481
click at [526, 89] on span "Insert 1 left" at bounding box center [554, 93] width 57 height 14
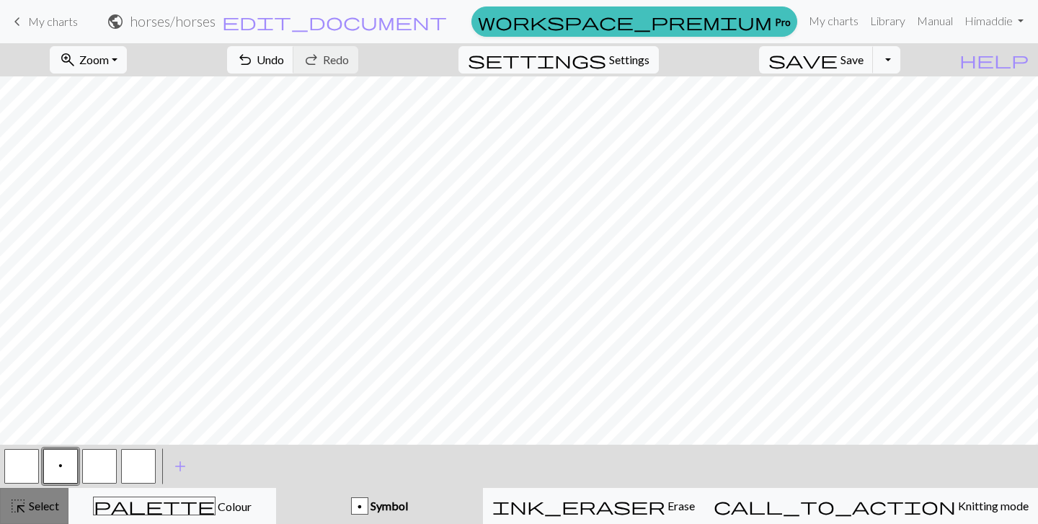
click at [50, 500] on span "Select" at bounding box center [43, 506] width 32 height 14
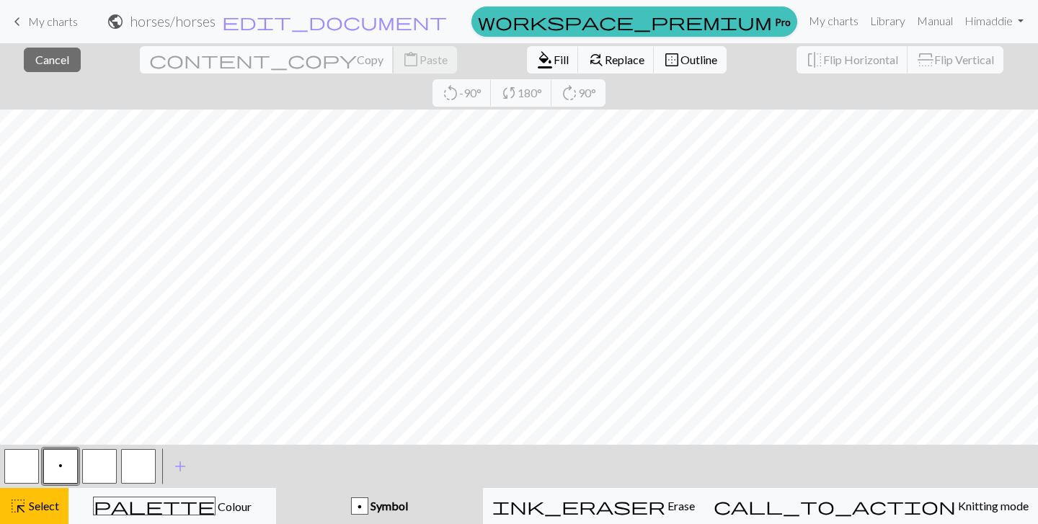
click at [357, 55] on span "Copy" at bounding box center [370, 60] width 27 height 14
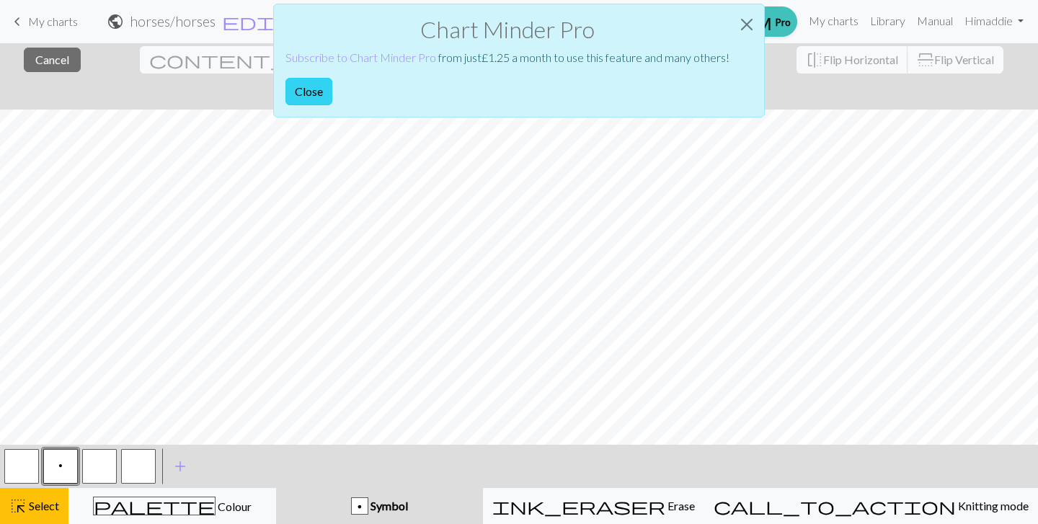
click at [322, 92] on button "Close" at bounding box center [309, 91] width 47 height 27
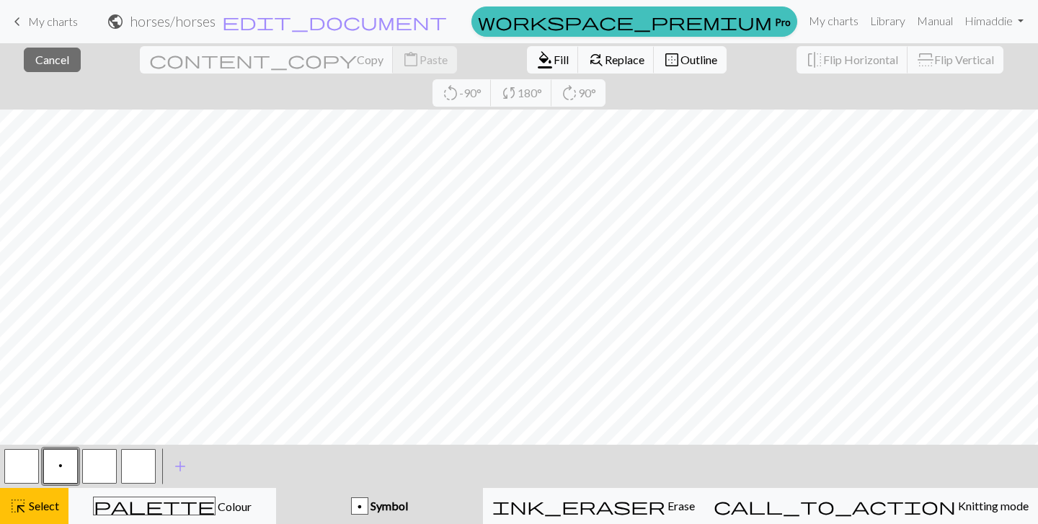
click at [44, 72] on div "close Cancel content_copy Copy content_paste Paste format_color_fill Fill find_…" at bounding box center [519, 76] width 1038 height 66
click at [36, 64] on span "Cancel" at bounding box center [52, 60] width 34 height 14
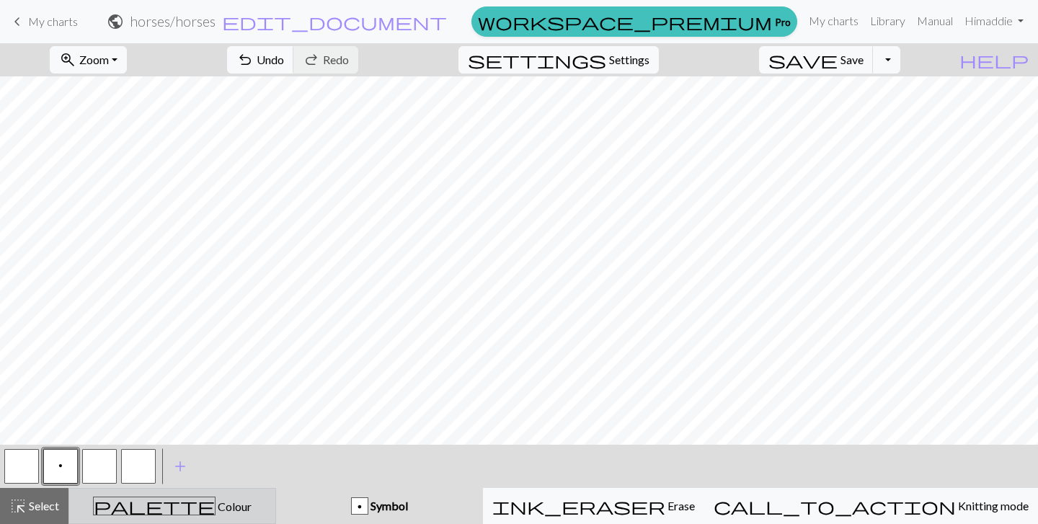
click at [175, 503] on span "palette" at bounding box center [154, 506] width 121 height 20
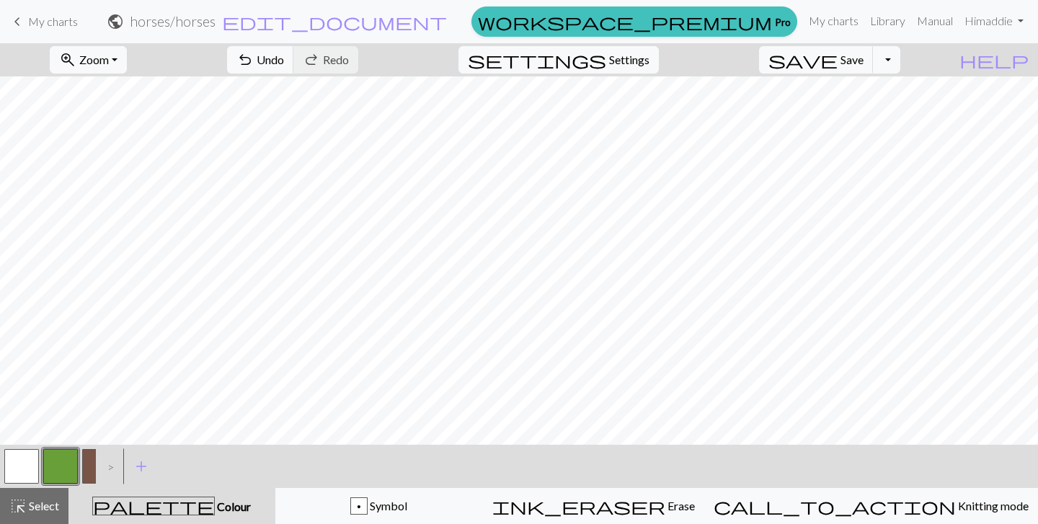
click at [86, 472] on button "button" at bounding box center [99, 466] width 35 height 35
click at [284, 53] on span "Undo" at bounding box center [270, 60] width 27 height 14
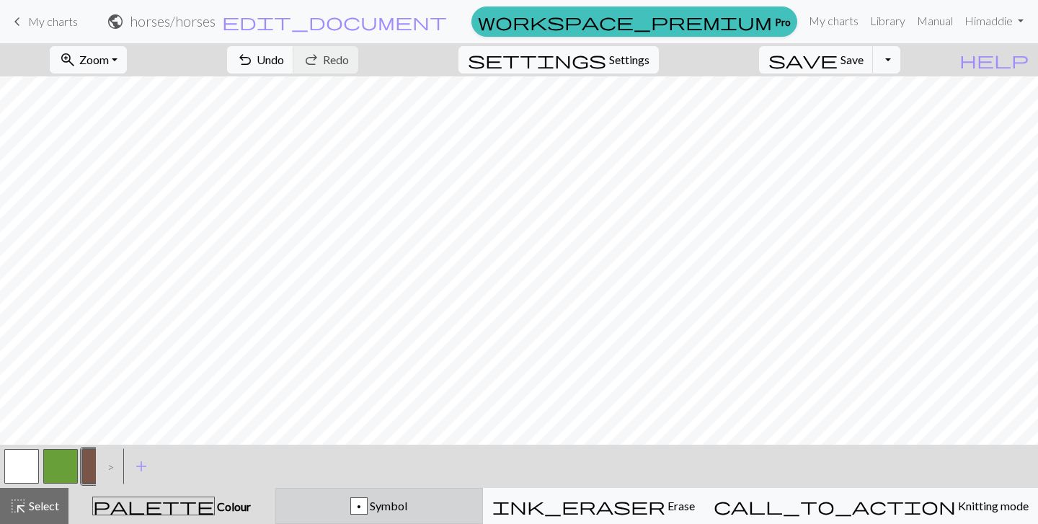
click at [367, 500] on div "p Symbol" at bounding box center [379, 506] width 189 height 17
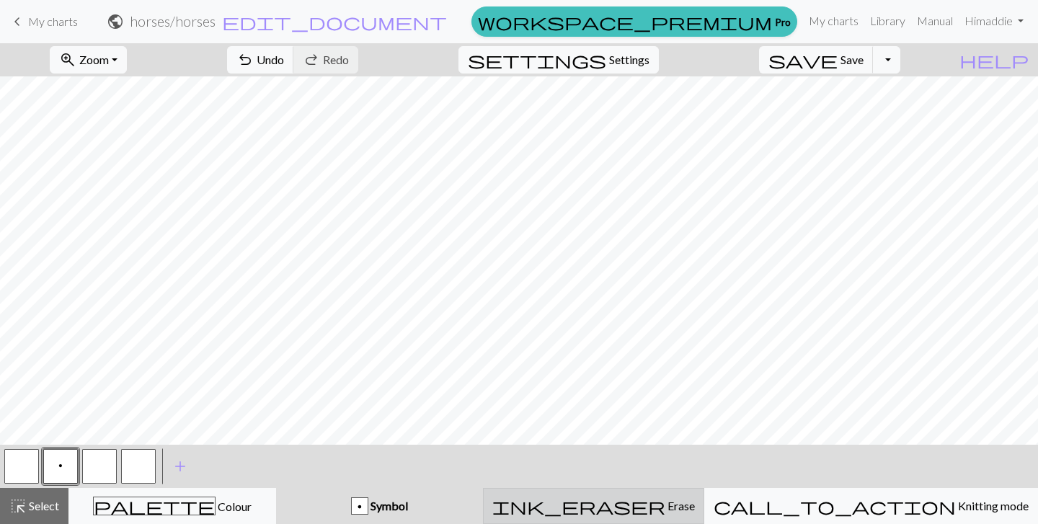
click at [601, 503] on div "ink_eraser Erase Erase" at bounding box center [593, 506] width 203 height 17
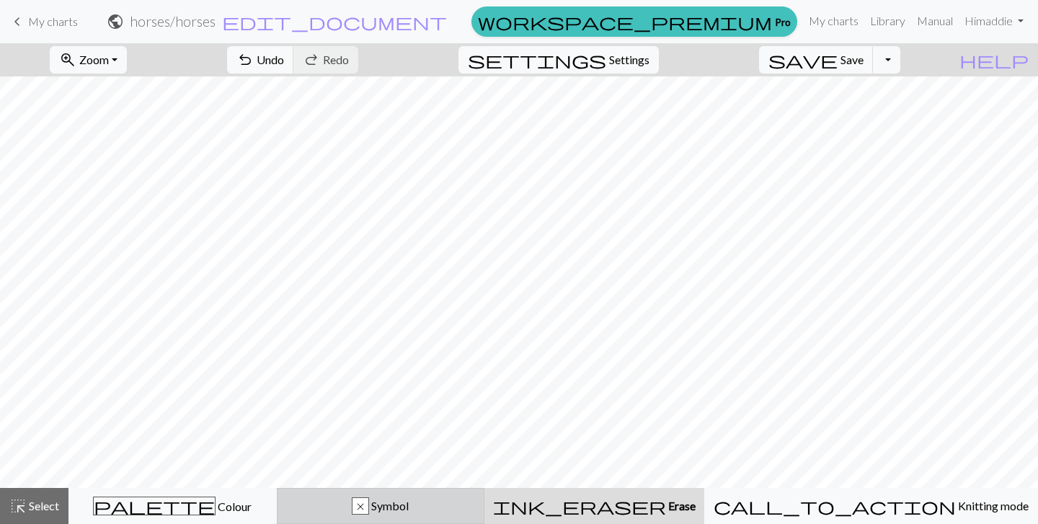
click at [368, 513] on div "x Symbol" at bounding box center [381, 506] width 190 height 17
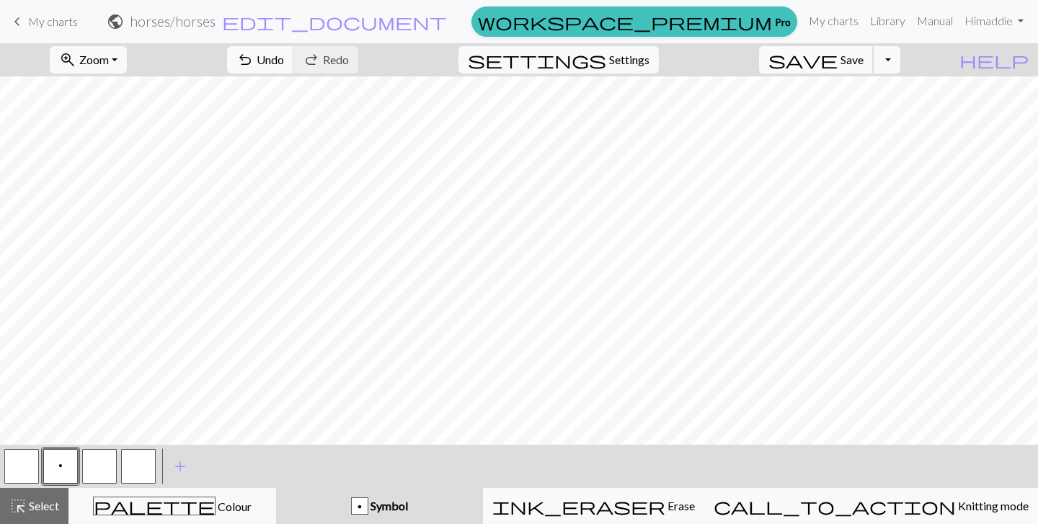
click at [838, 61] on span "save" at bounding box center [803, 60] width 69 height 20
click at [901, 66] on button "Toggle Dropdown" at bounding box center [886, 59] width 27 height 27
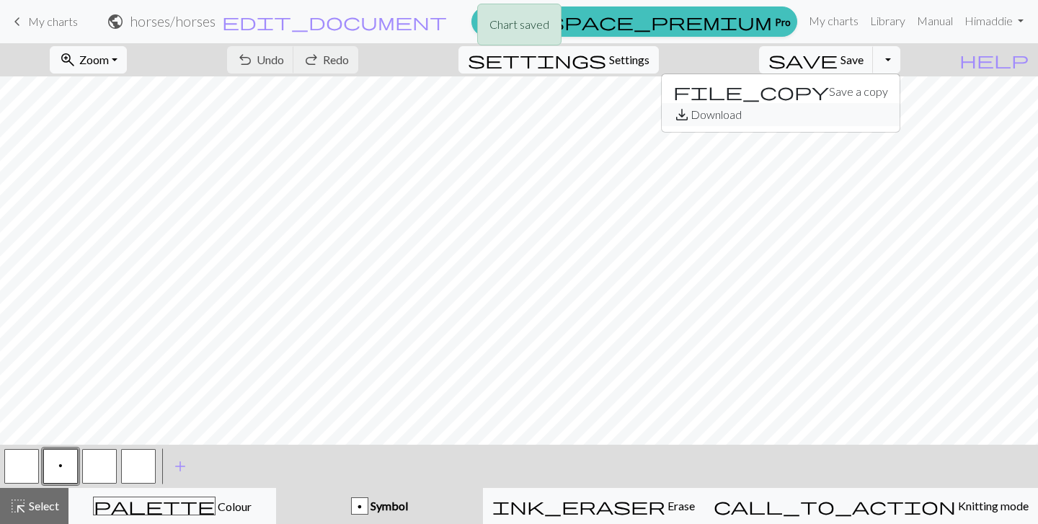
click at [872, 115] on button "save_alt Download" at bounding box center [781, 114] width 238 height 23
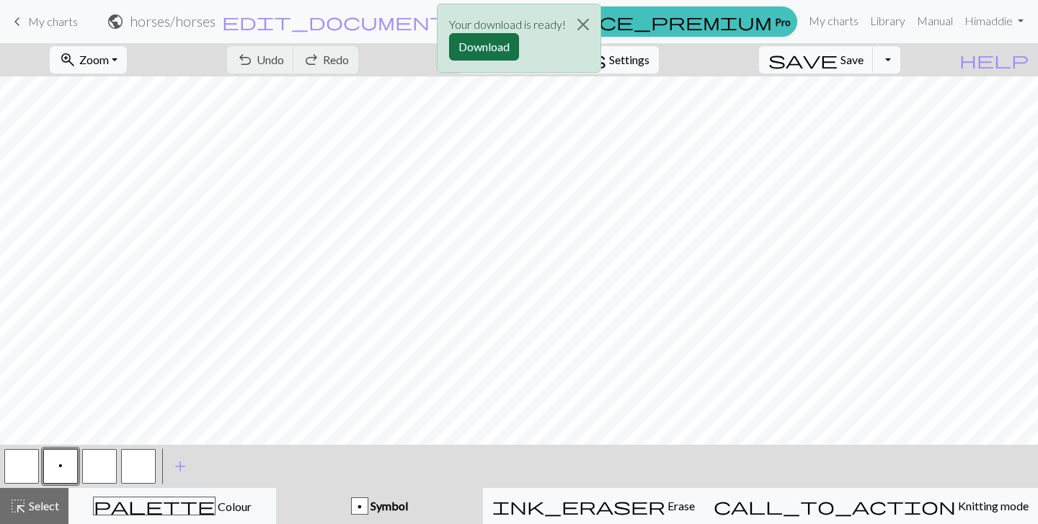
click at [477, 44] on button "Download" at bounding box center [484, 46] width 70 height 27
